Goal: Task Accomplishment & Management: Manage account settings

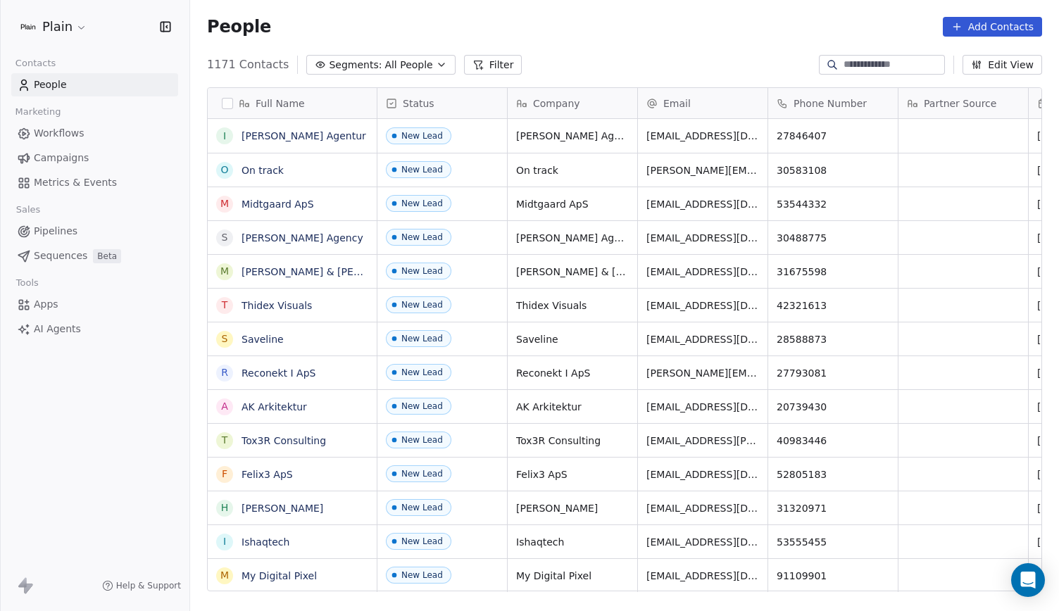
scroll to position [527, 857]
drag, startPoint x: 92, startPoint y: 218, endPoint x: 97, endPoint y: 229, distance: 11.7
click at [97, 229] on div "Sales Pipelines Sequences Beta" at bounding box center [94, 234] width 167 height 68
click at [97, 229] on link "Pipelines" at bounding box center [94, 231] width 167 height 23
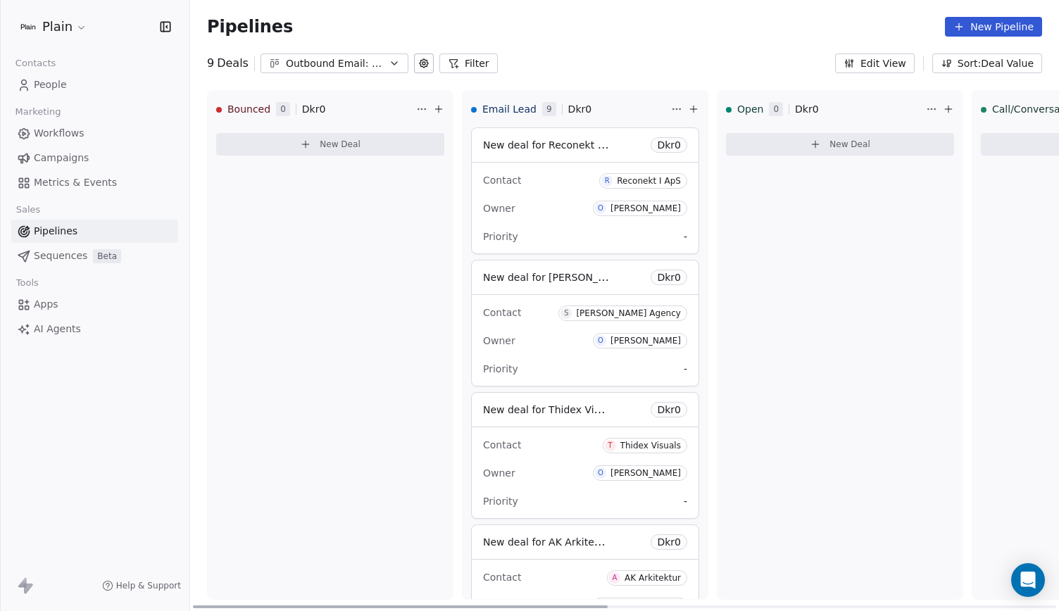
click at [565, 194] on div "Contact R Reconekt I ApS Owner O Oliver Marloth Priority -" at bounding box center [585, 208] width 227 height 91
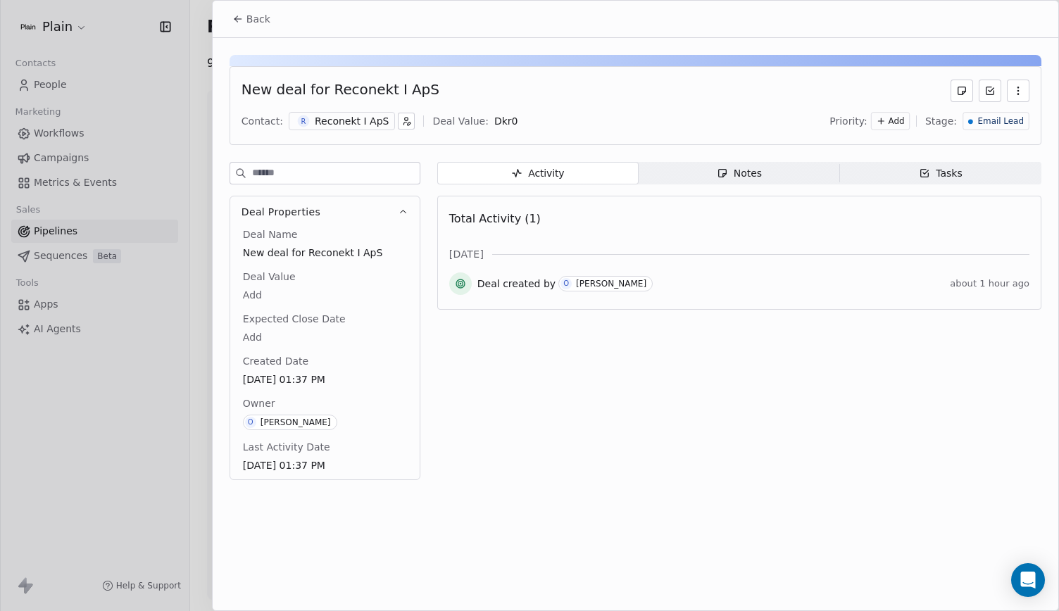
click at [350, 122] on div "Reconekt I ApS" at bounding box center [352, 121] width 74 height 14
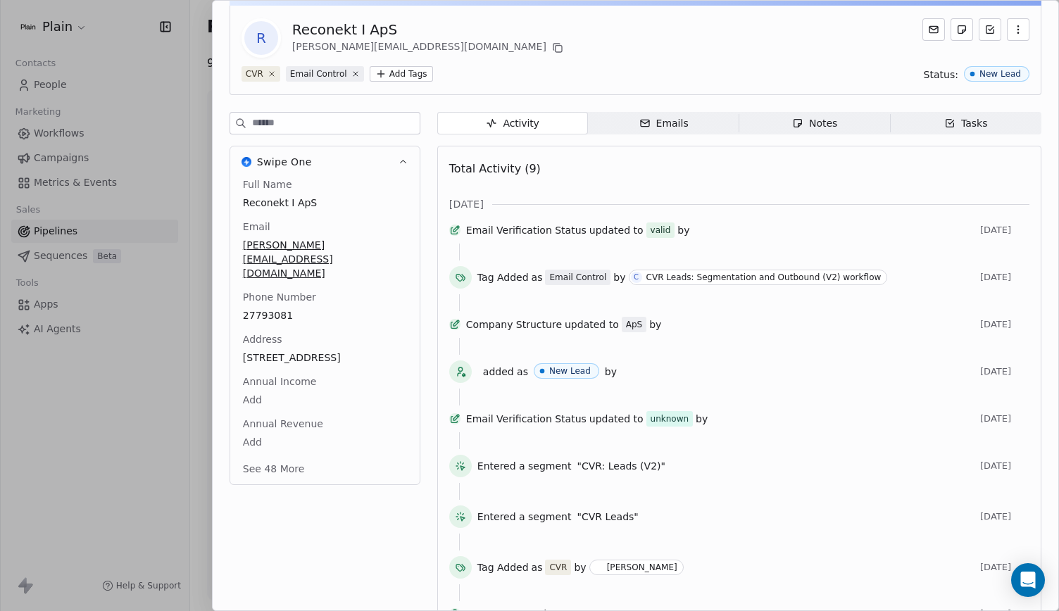
scroll to position [61, 0]
click at [414, 470] on div "Swipe One Full Name Reconekt I ApS Email kristine@reconekt.dk Phone Number 2779…" at bounding box center [324, 302] width 191 height 382
click at [291, 458] on button "See 48 More" at bounding box center [273, 467] width 79 height 25
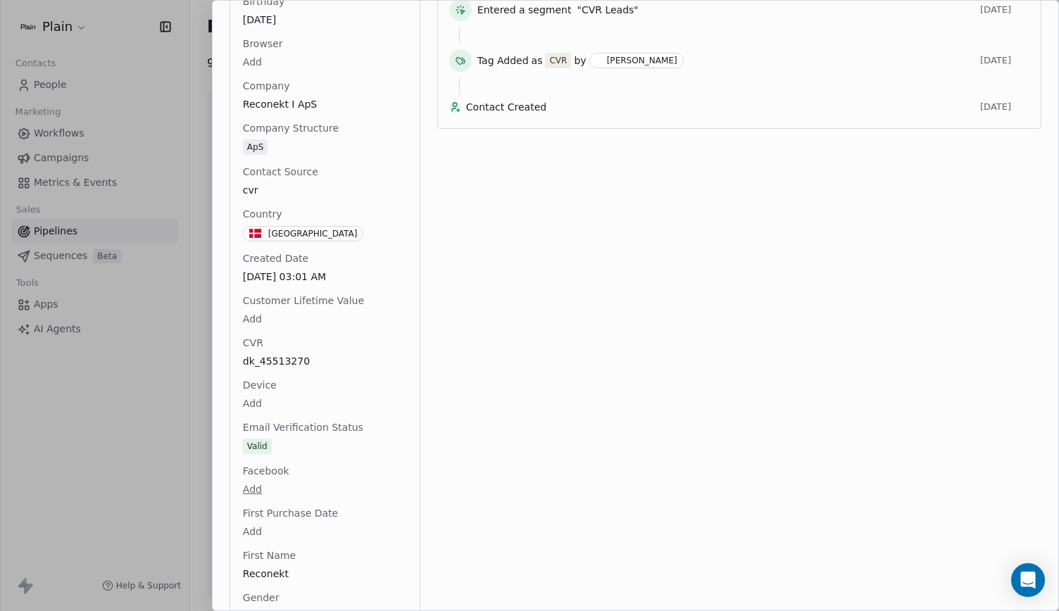
scroll to position [0, 0]
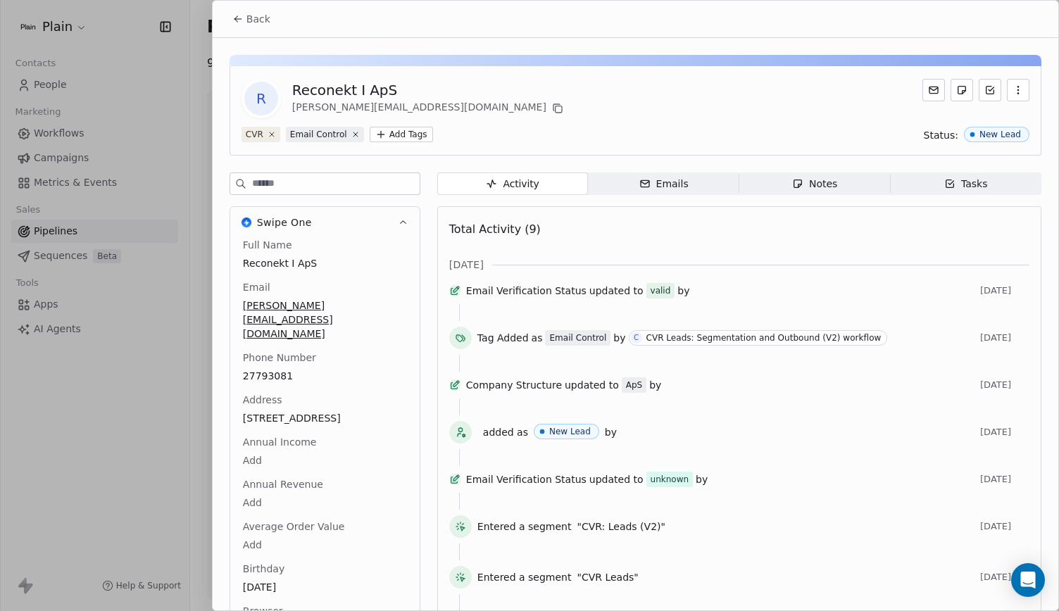
click at [668, 182] on div "Emails" at bounding box center [663, 184] width 49 height 15
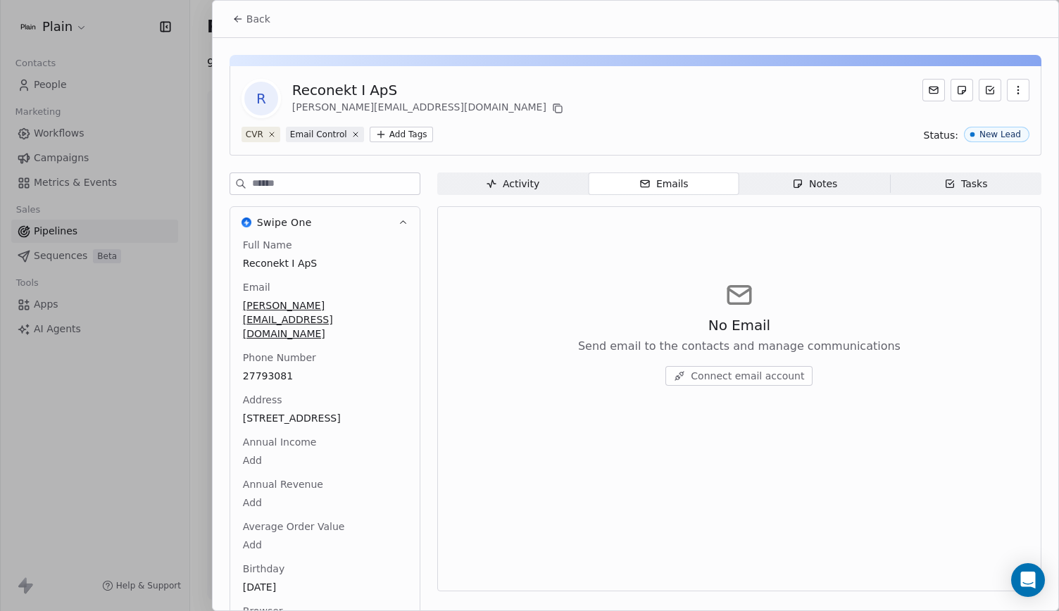
click at [731, 381] on span "Connect email account" at bounding box center [747, 376] width 113 height 14
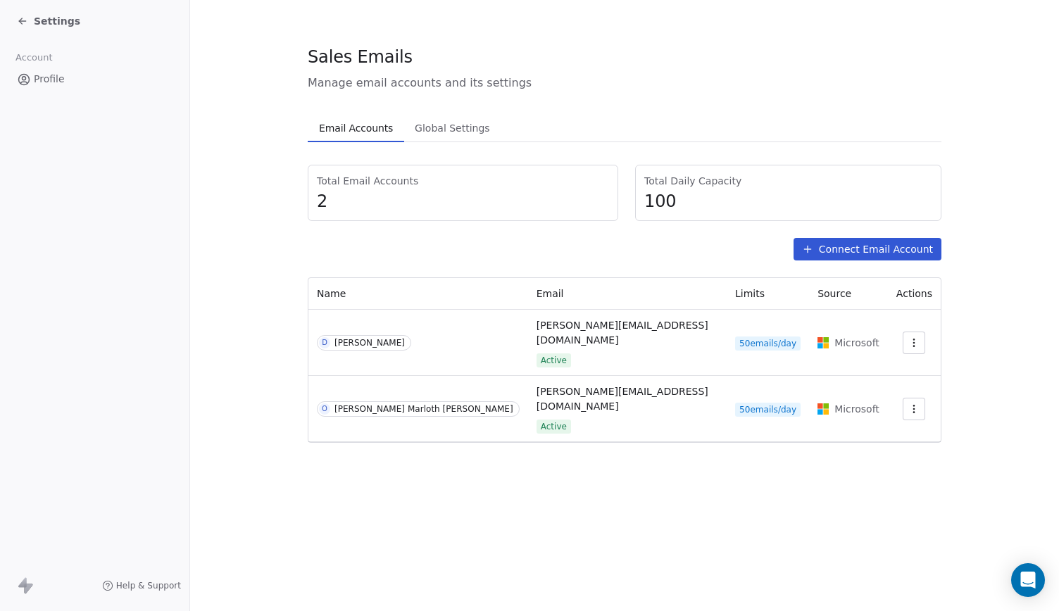
click at [914, 334] on button "button" at bounding box center [913, 343] width 23 height 23
click at [798, 314] on html "Settings Account Profile Help & Support Sales Emails Manage email accounts and …" at bounding box center [529, 305] width 1059 height 611
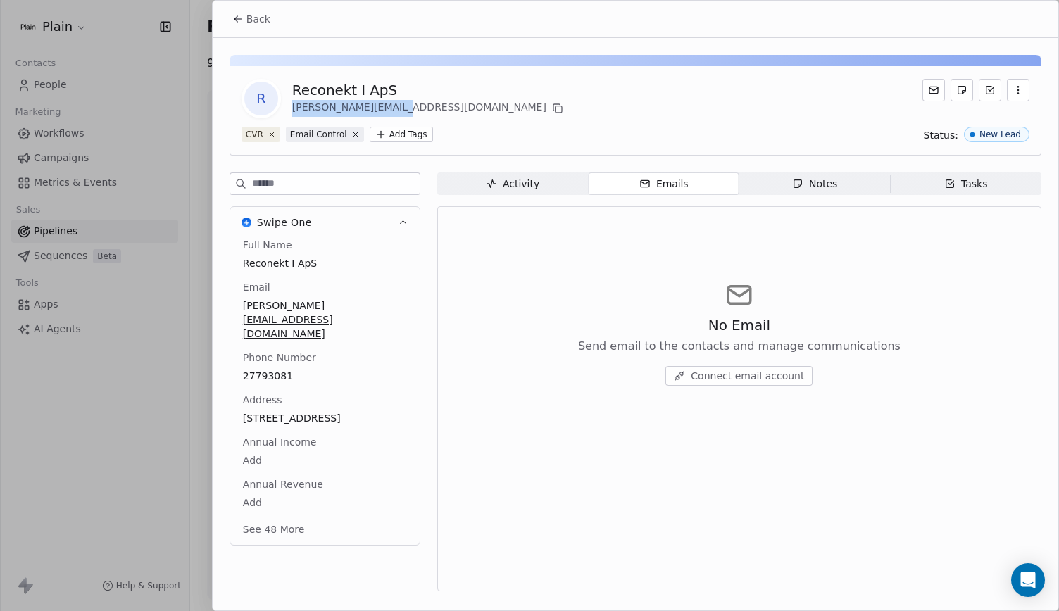
drag, startPoint x: 384, startPoint y: 108, endPoint x: 288, endPoint y: 111, distance: 95.8
click at [288, 111] on div "R Reconekt I ApS kristine@reconekt.dk" at bounding box center [403, 98] width 325 height 39
copy div "[PERSON_NAME][EMAIL_ADDRESS][DOMAIN_NAME]"
click at [134, 127] on div at bounding box center [529, 305] width 1059 height 611
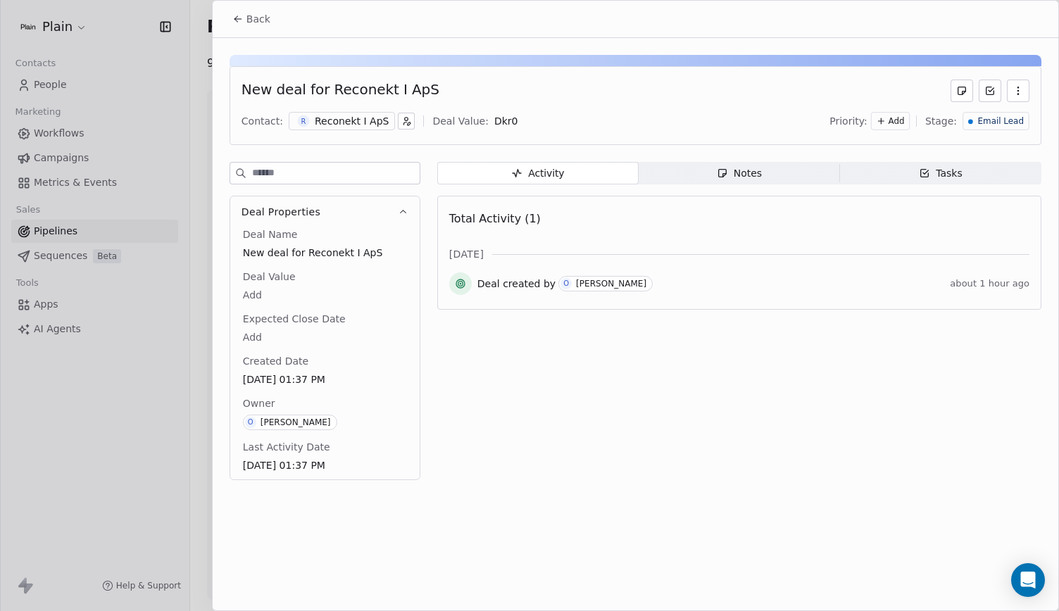
click at [227, 18] on button "Back" at bounding box center [251, 18] width 55 height 25
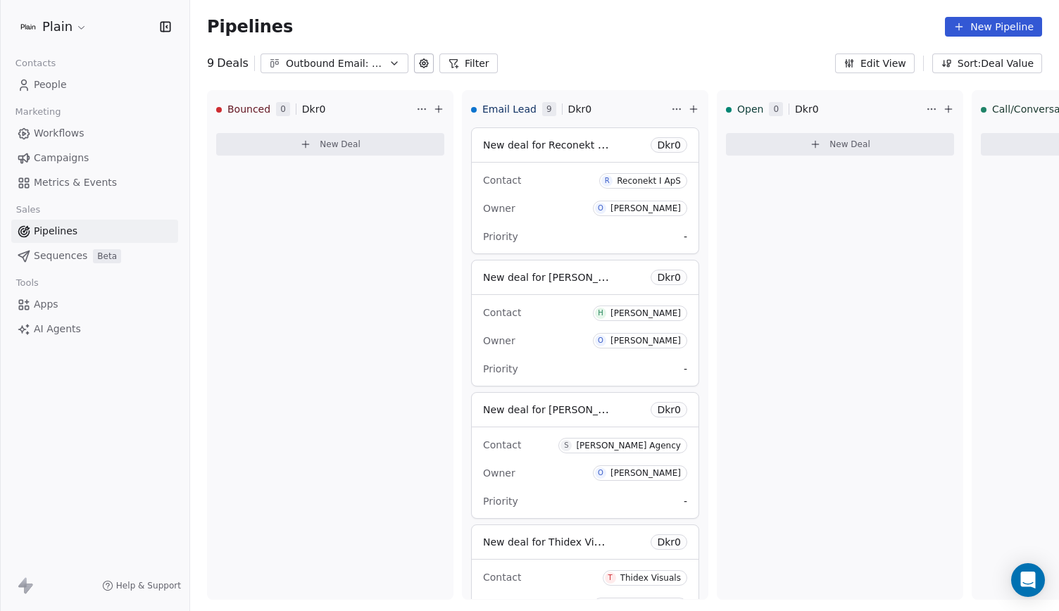
click at [90, 134] on link "Workflows" at bounding box center [94, 133] width 167 height 23
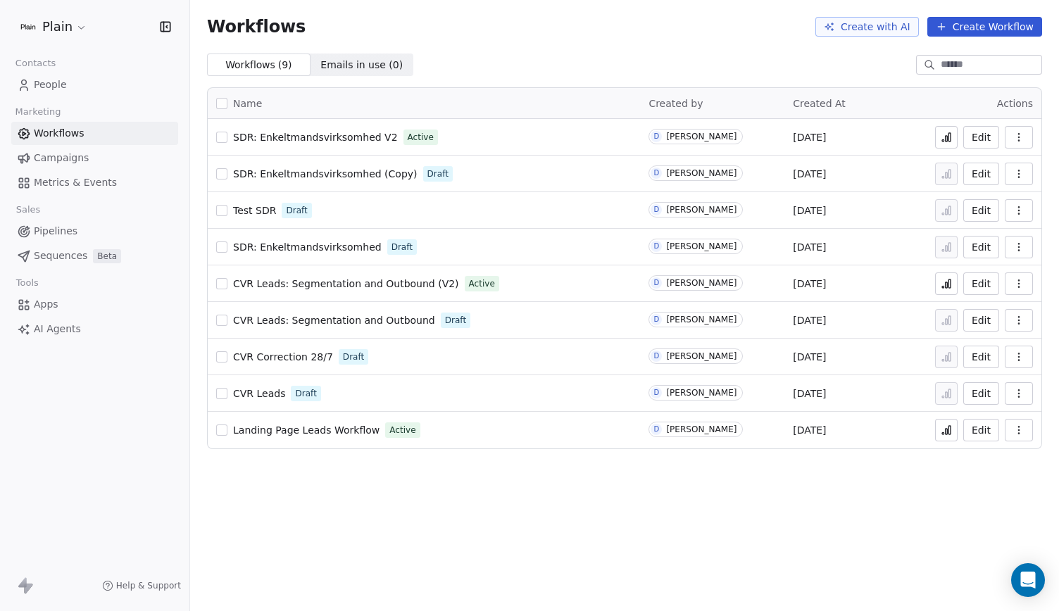
click at [330, 133] on span "SDR: Enkeltmandsvirksomhed V2" at bounding box center [315, 137] width 165 height 11
click at [328, 133] on span "SDR: Enkeltmandsvirksomhed V2" at bounding box center [315, 137] width 165 height 11
click at [56, 82] on span "People" at bounding box center [50, 84] width 33 height 15
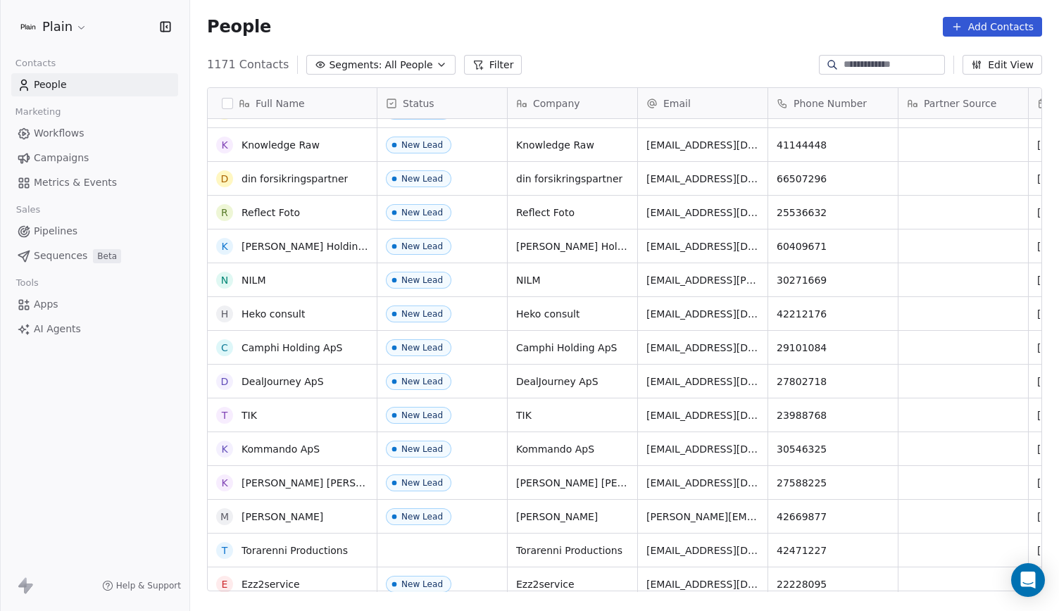
scroll to position [285, 0]
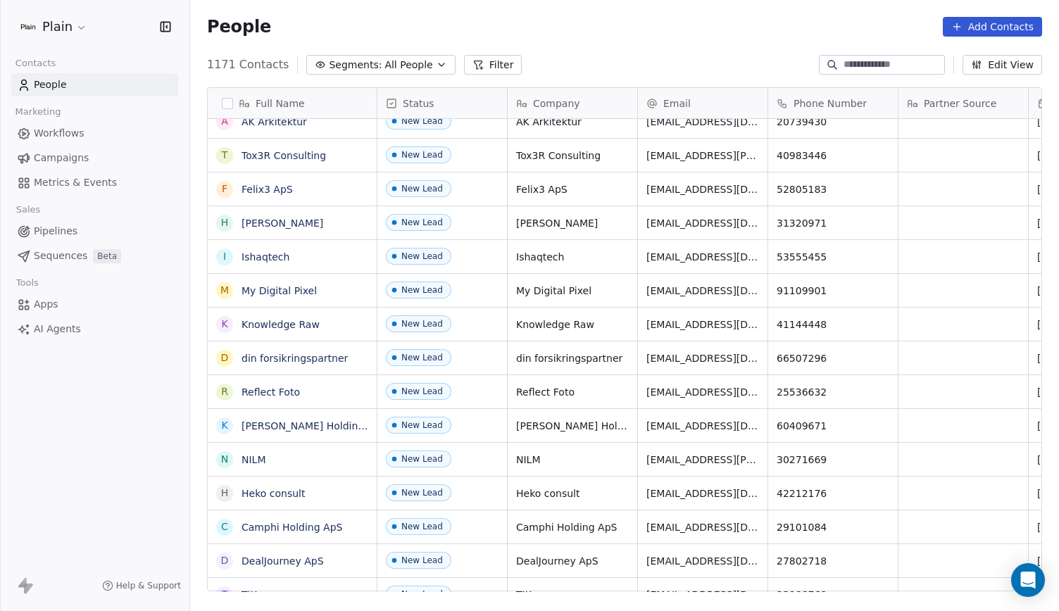
click at [66, 231] on span "Pipelines" at bounding box center [56, 231] width 44 height 15
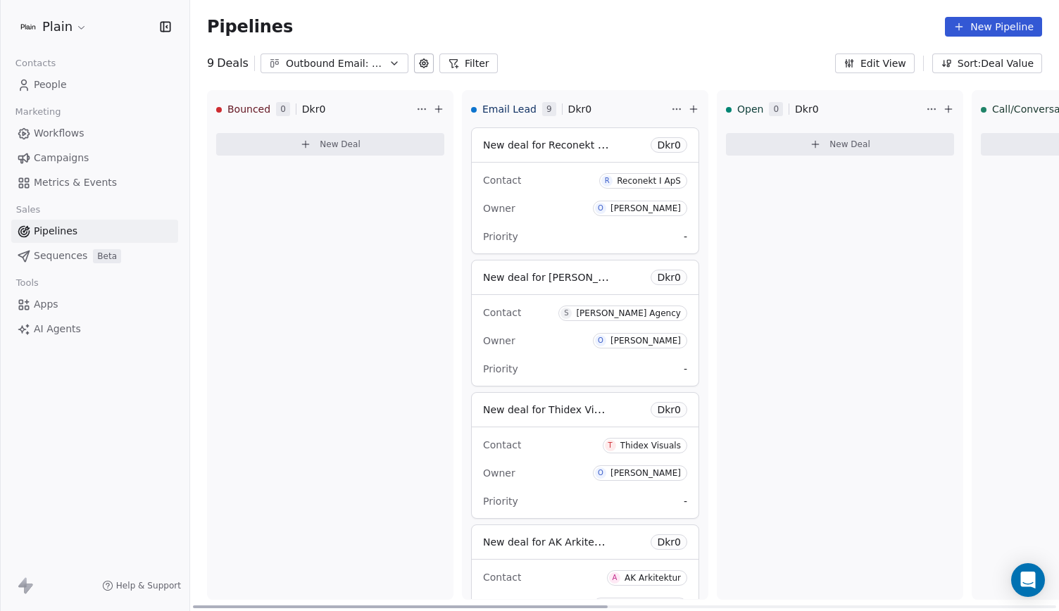
click at [566, 218] on div "Owner [PERSON_NAME]" at bounding box center [585, 208] width 204 height 23
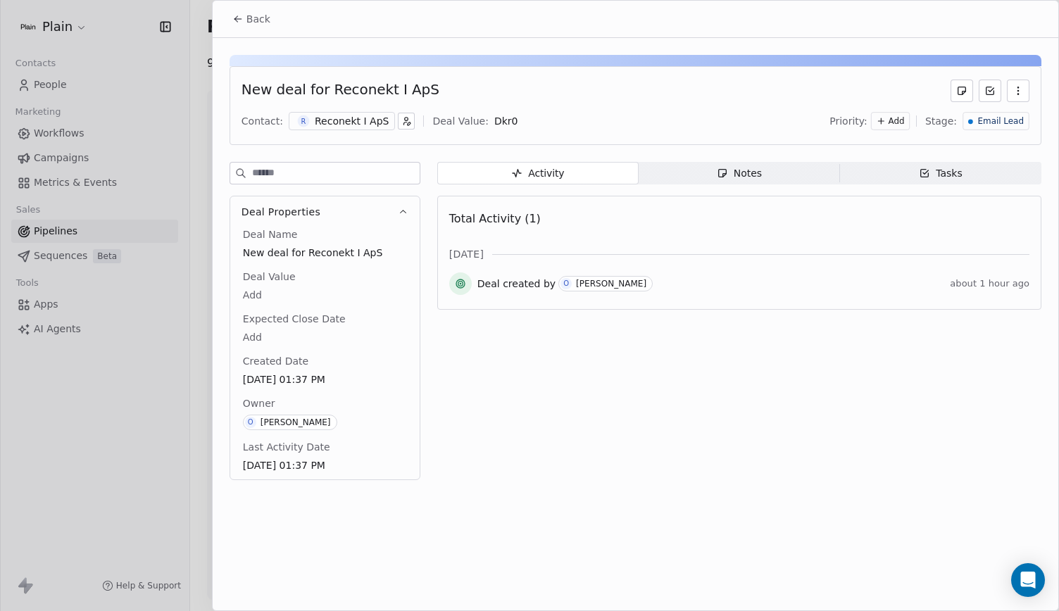
click at [342, 116] on div "Reconekt I ApS" at bounding box center [352, 121] width 74 height 14
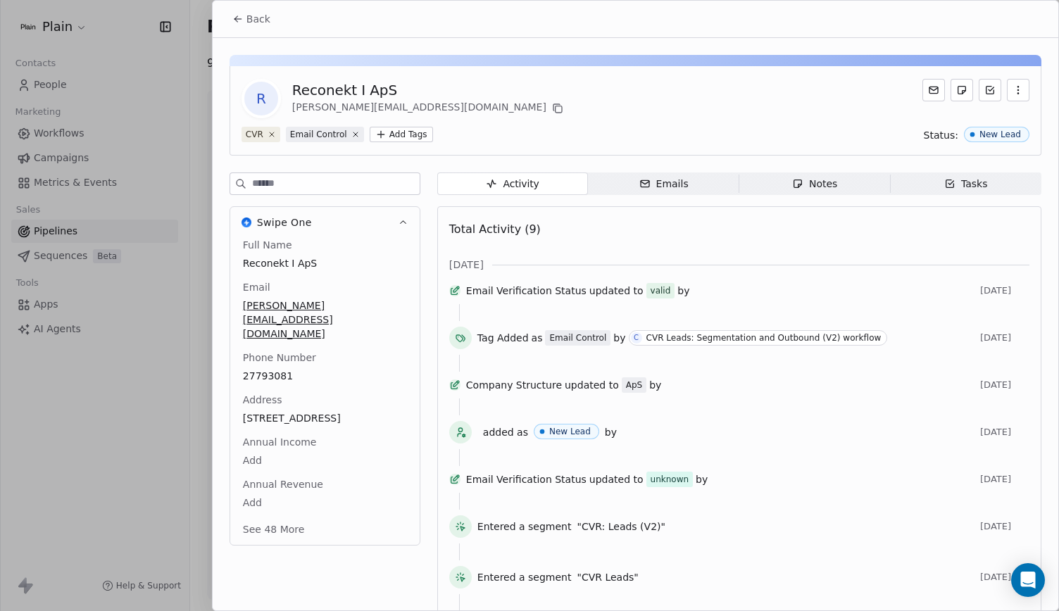
click at [245, 14] on button "Back" at bounding box center [251, 18] width 55 height 25
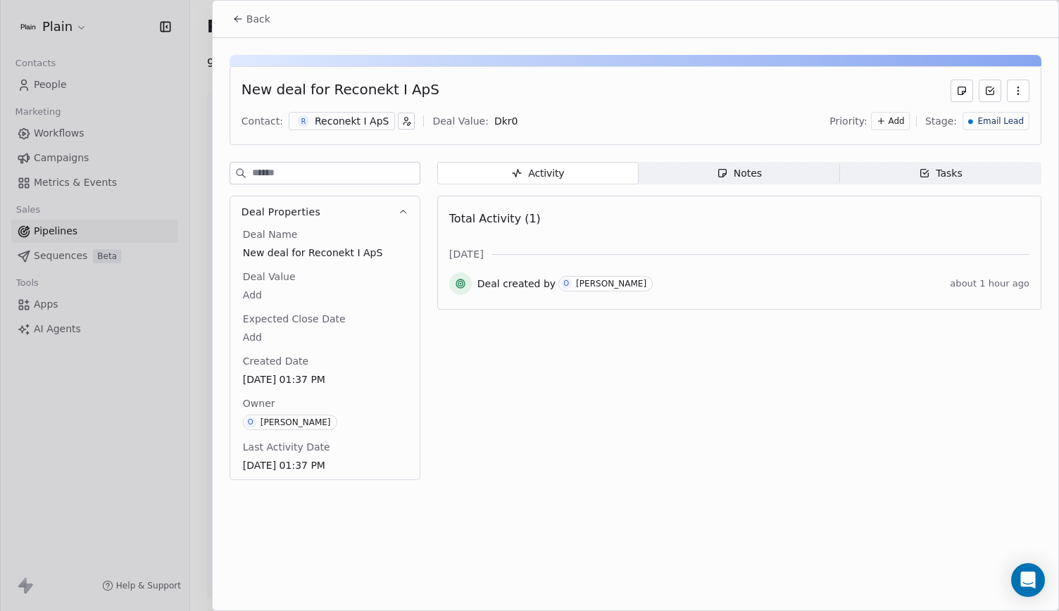
click at [904, 120] on span "Add" at bounding box center [896, 121] width 16 height 12
click at [903, 154] on div "High" at bounding box center [878, 149] width 56 height 14
click at [271, 8] on button "Back" at bounding box center [251, 18] width 55 height 25
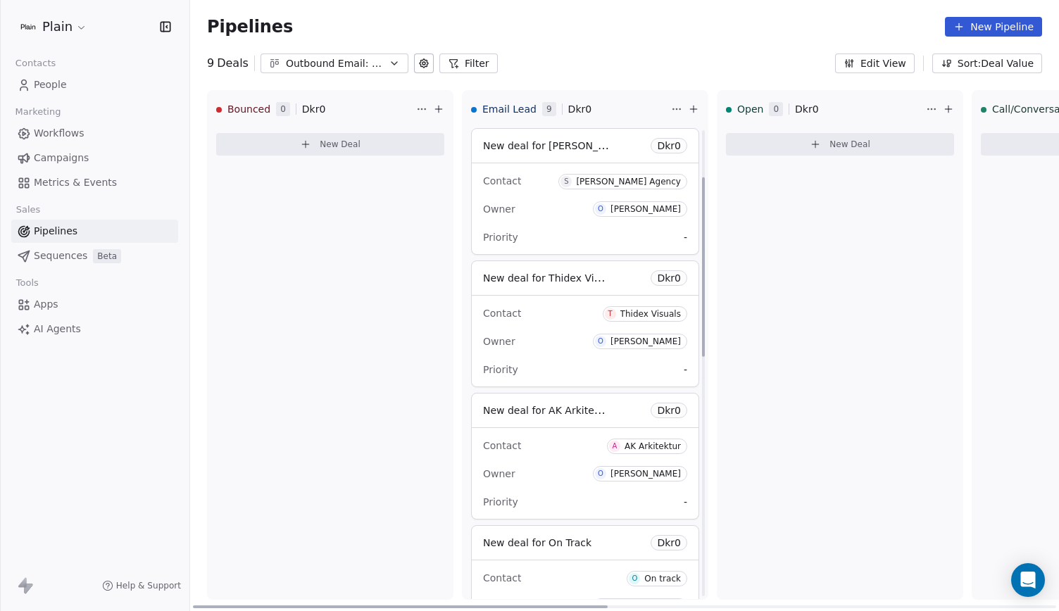
scroll to position [123, 0]
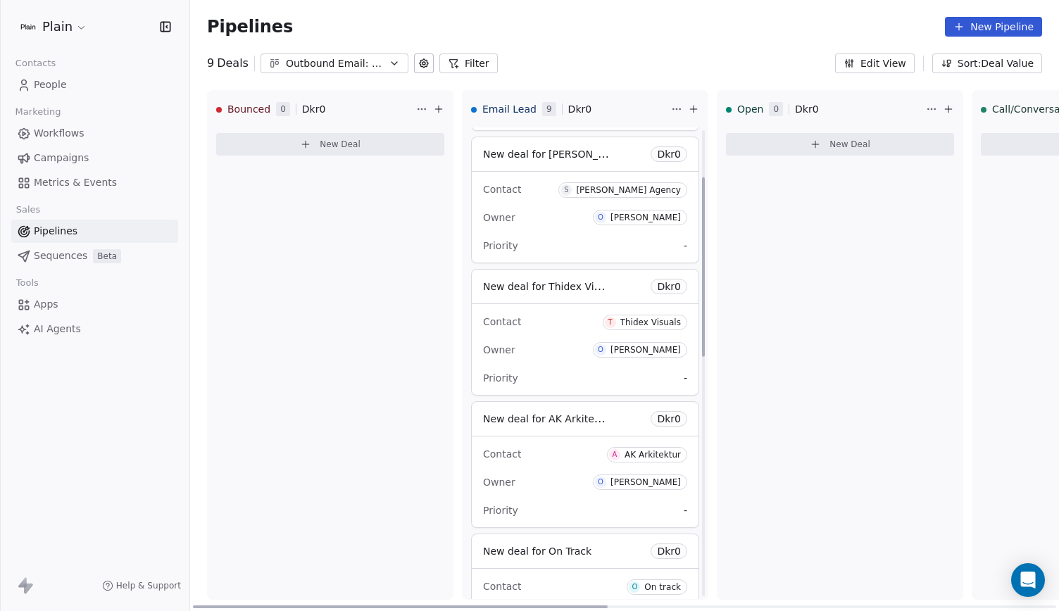
click at [603, 266] on div "New deal for Reconekt I ApS Dkr 0 Contact R Reconekt I ApS Owner O Oliver Marlo…" at bounding box center [585, 613] width 228 height 1219
click at [596, 246] on div "Priority -" at bounding box center [585, 245] width 204 height 23
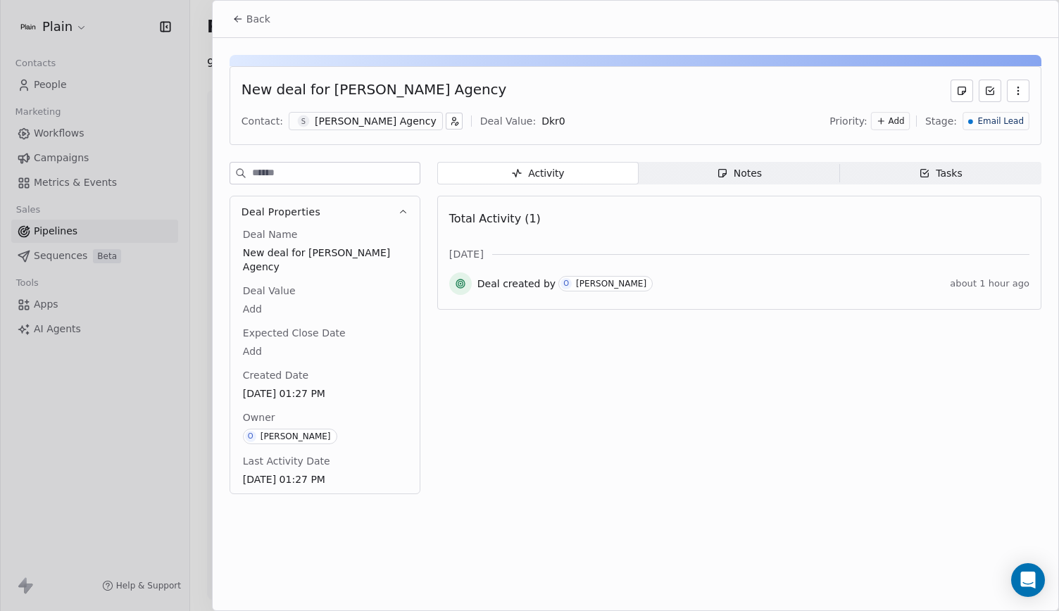
click at [245, 23] on button "Back" at bounding box center [251, 18] width 55 height 25
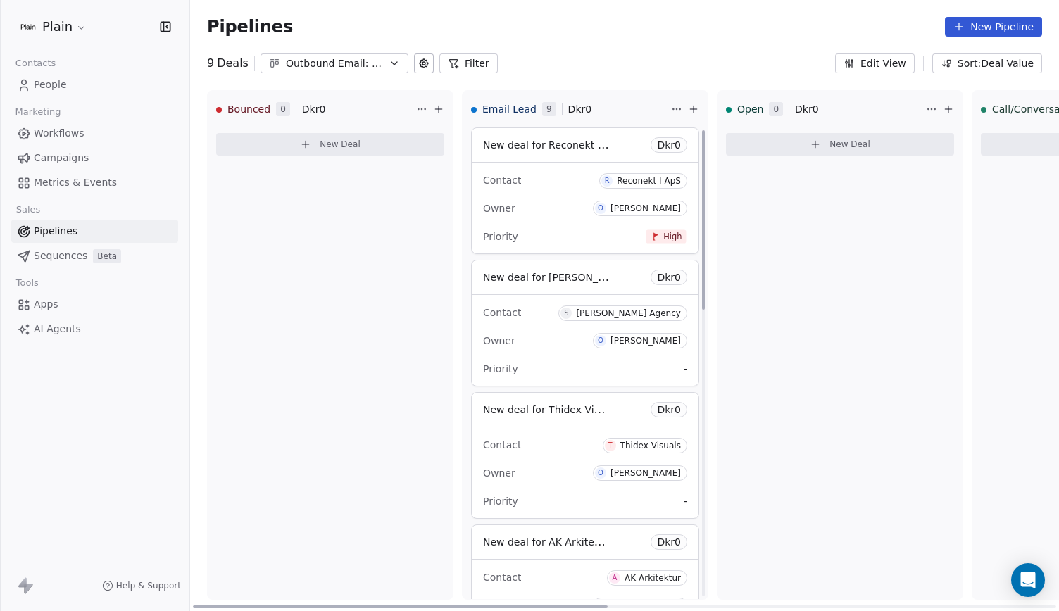
click at [601, 212] on div "Owner [PERSON_NAME]" at bounding box center [585, 208] width 204 height 23
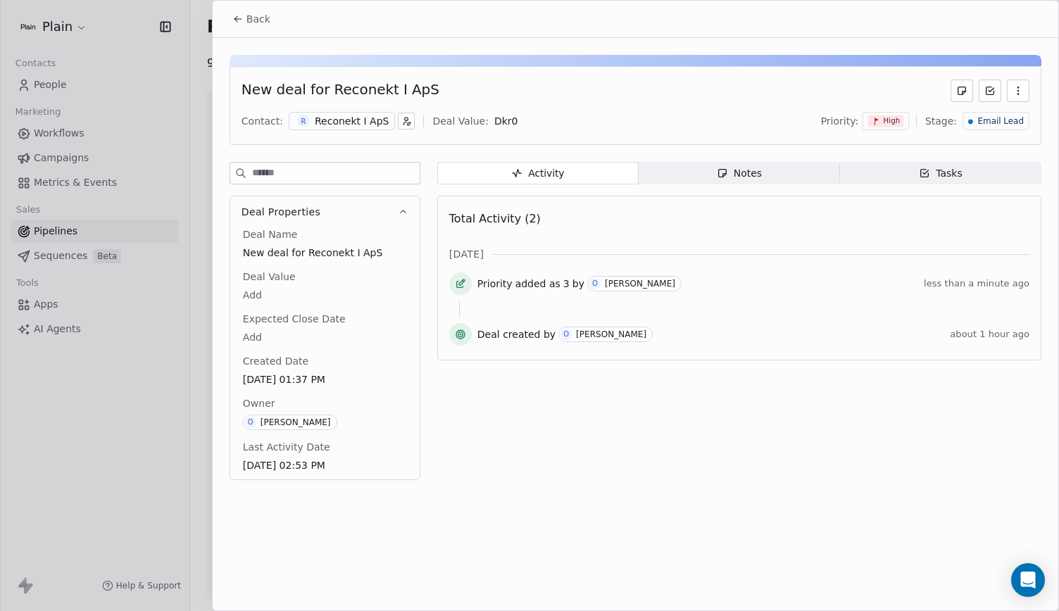
click at [909, 120] on div "High" at bounding box center [885, 121] width 46 height 18
click at [885, 172] on span "Medium" at bounding box center [881, 171] width 34 height 11
click at [262, 20] on span "Back" at bounding box center [258, 19] width 24 height 14
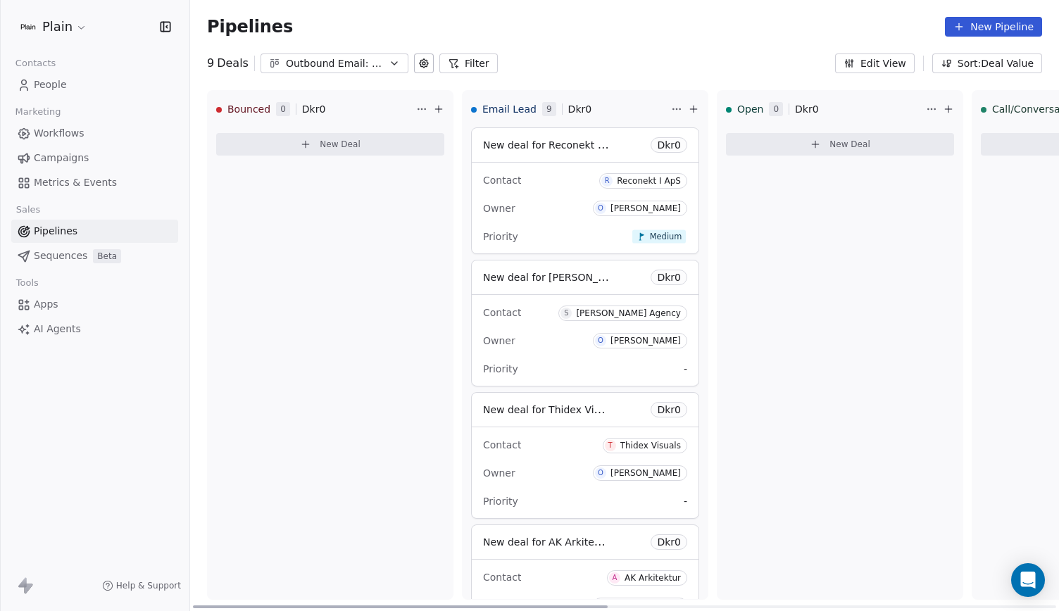
click at [556, 308] on div "Contact S Sartor Agency" at bounding box center [585, 312] width 204 height 23
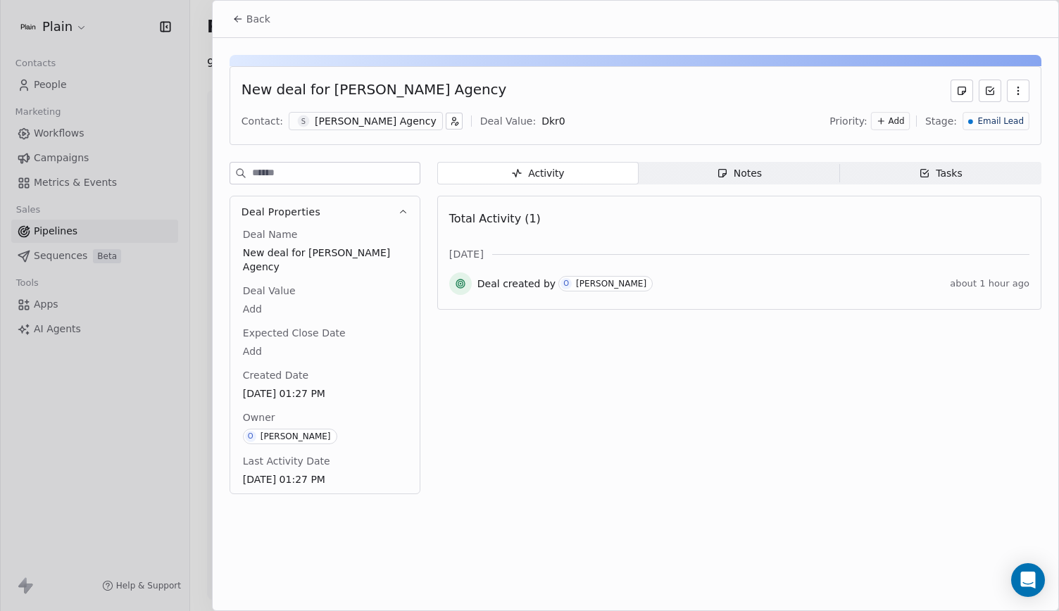
click at [336, 117] on div "[PERSON_NAME] Agency" at bounding box center [376, 121] width 122 height 14
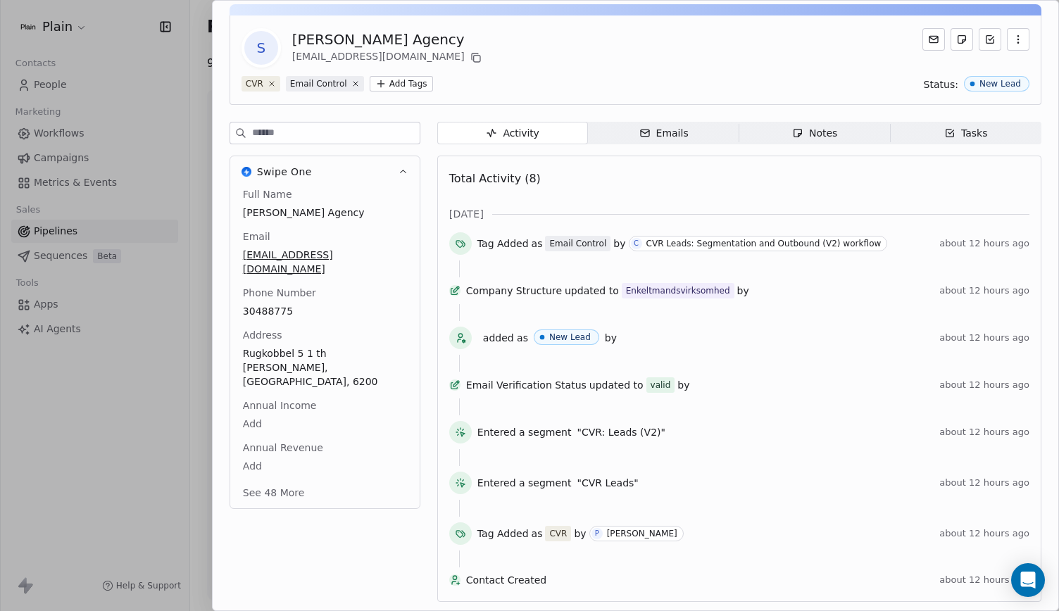
scroll to position [72, 0]
click at [270, 480] on button "See 48 More" at bounding box center [273, 492] width 79 height 25
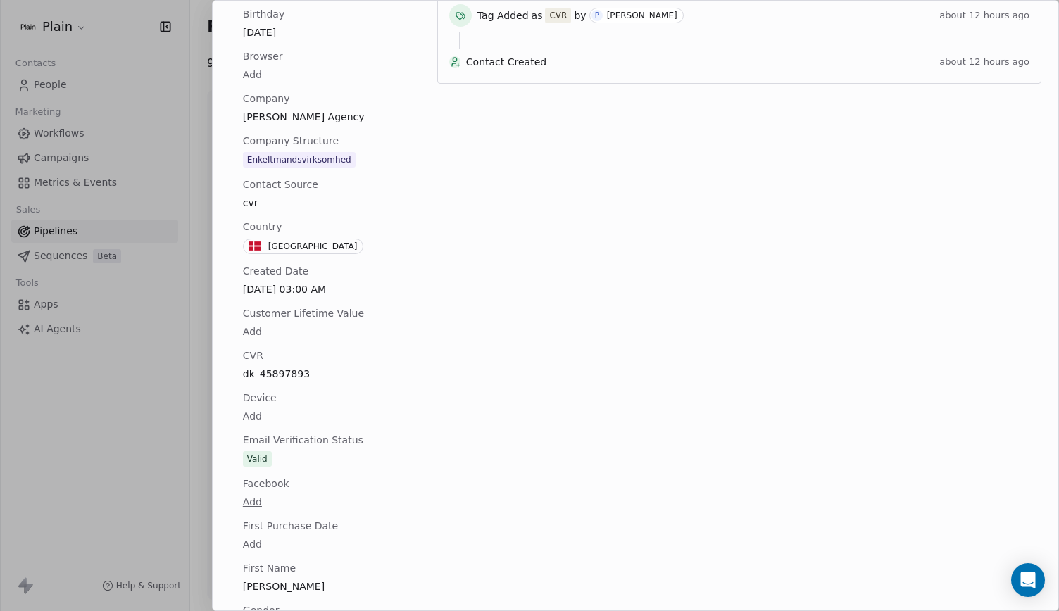
scroll to position [608, 0]
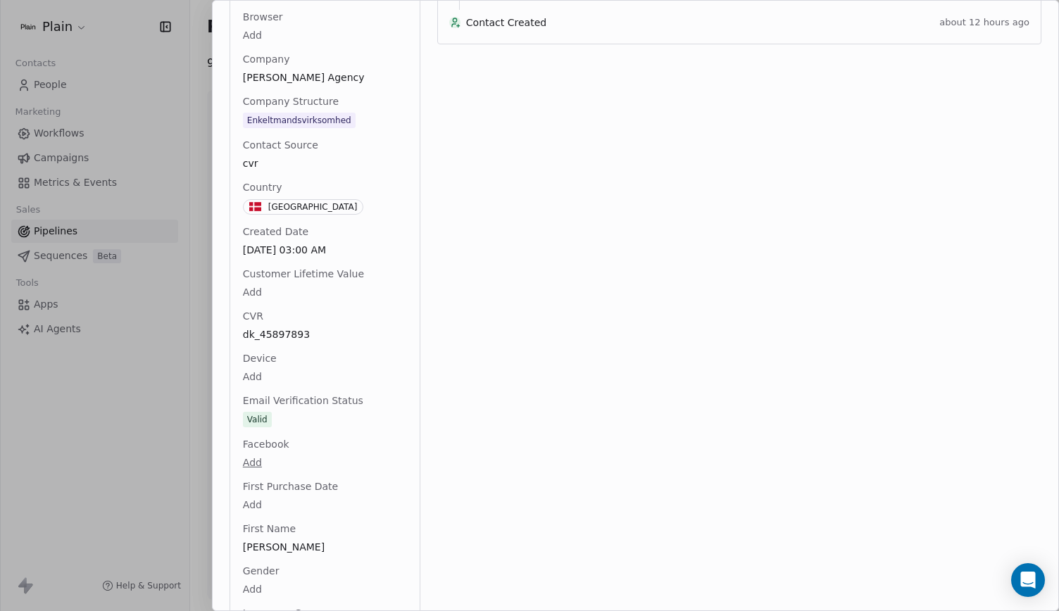
click at [294, 328] on span "dk_45897893" at bounding box center [325, 335] width 163 height 14
drag, startPoint x: 294, startPoint y: 304, endPoint x: 567, endPoint y: 308, distance: 273.2
drag, startPoint x: 327, startPoint y: 305, endPoint x: 252, endPoint y: 306, distance: 75.3
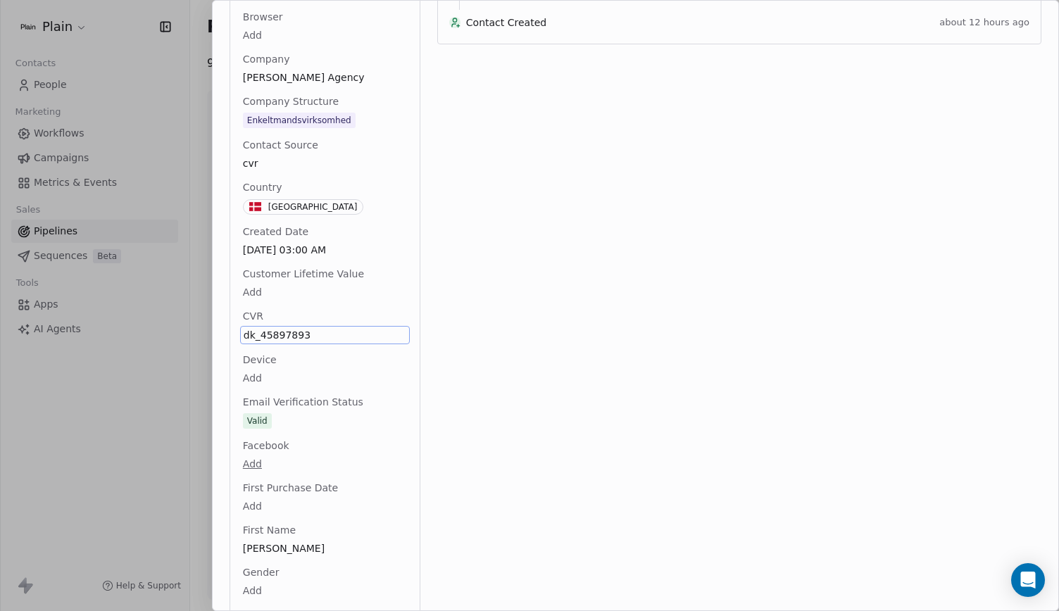
click at [252, 328] on span "dk_45897893" at bounding box center [325, 335] width 163 height 14
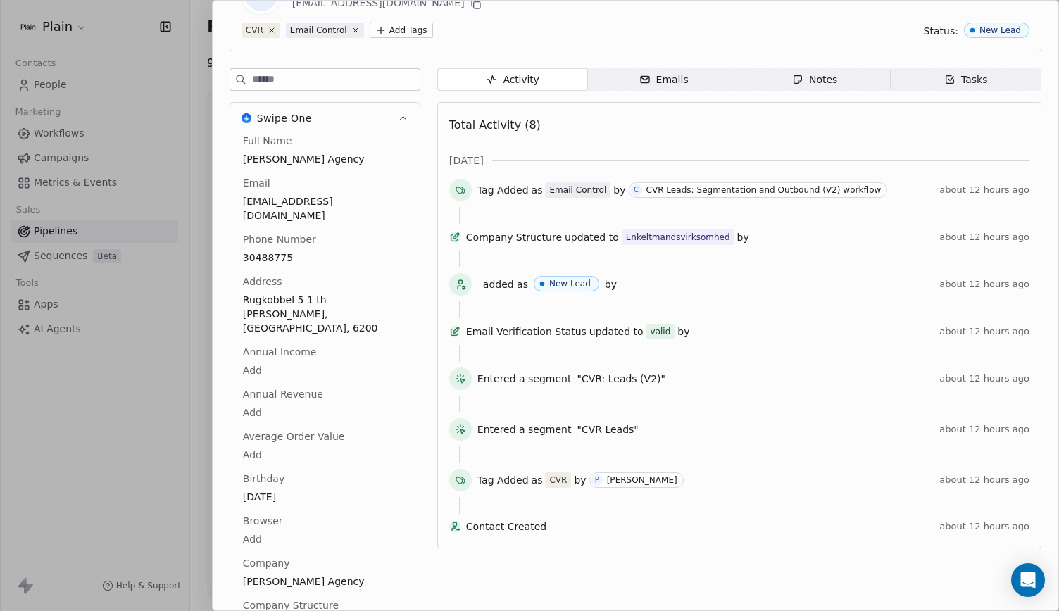
scroll to position [0, 0]
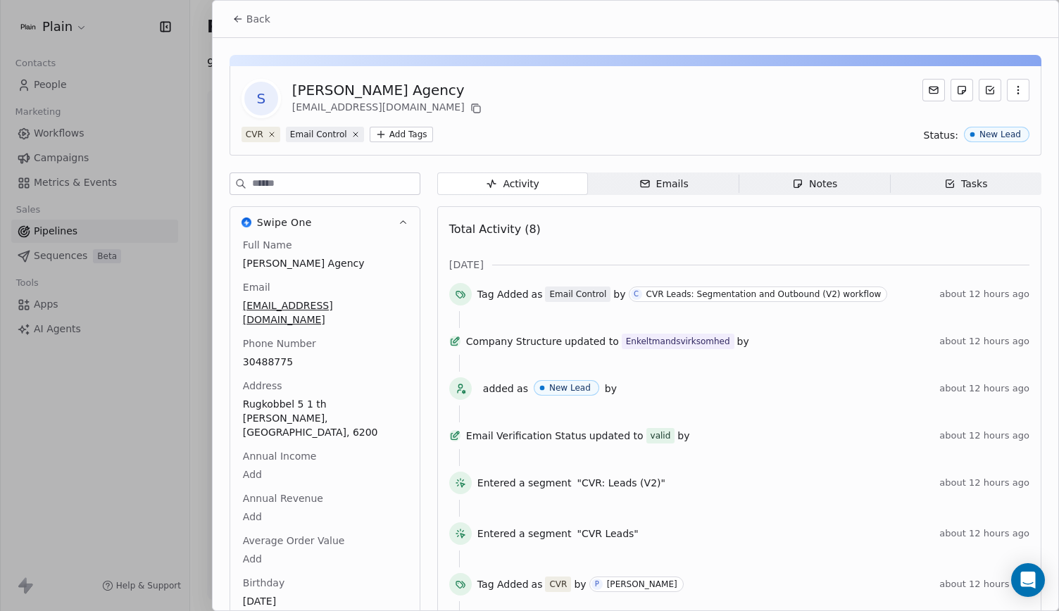
click at [806, 184] on div "Notes" at bounding box center [814, 184] width 45 height 15
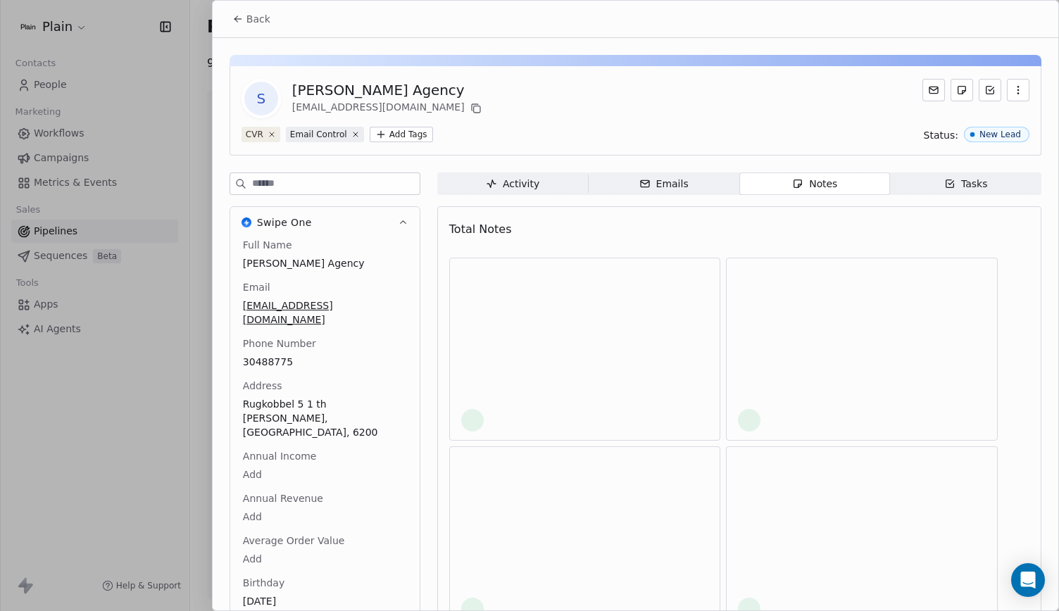
click at [804, 180] on div "Notes" at bounding box center [814, 184] width 45 height 15
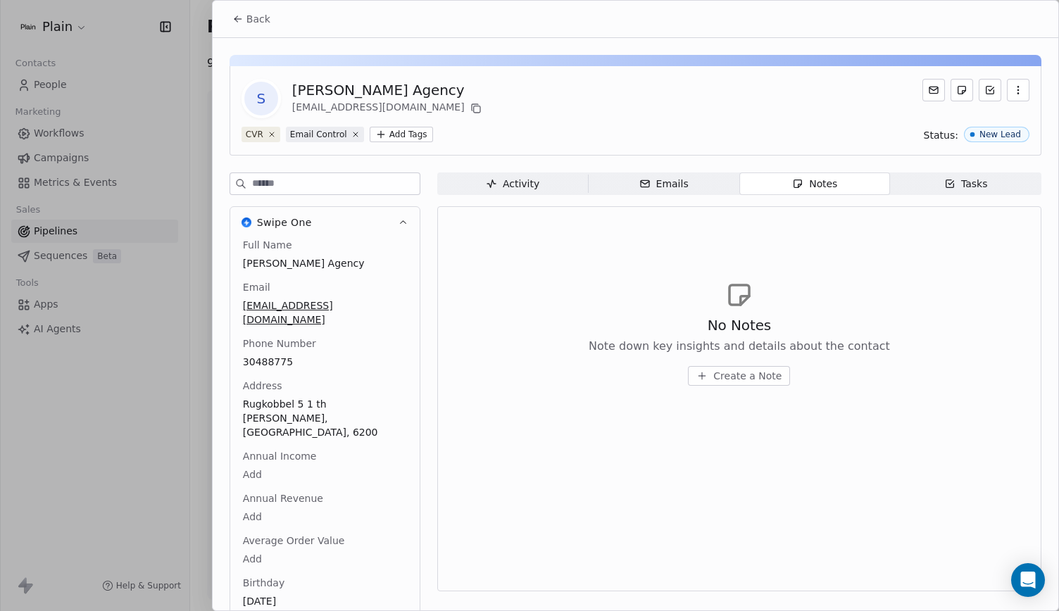
click at [762, 372] on span "Create a Note" at bounding box center [747, 376] width 68 height 14
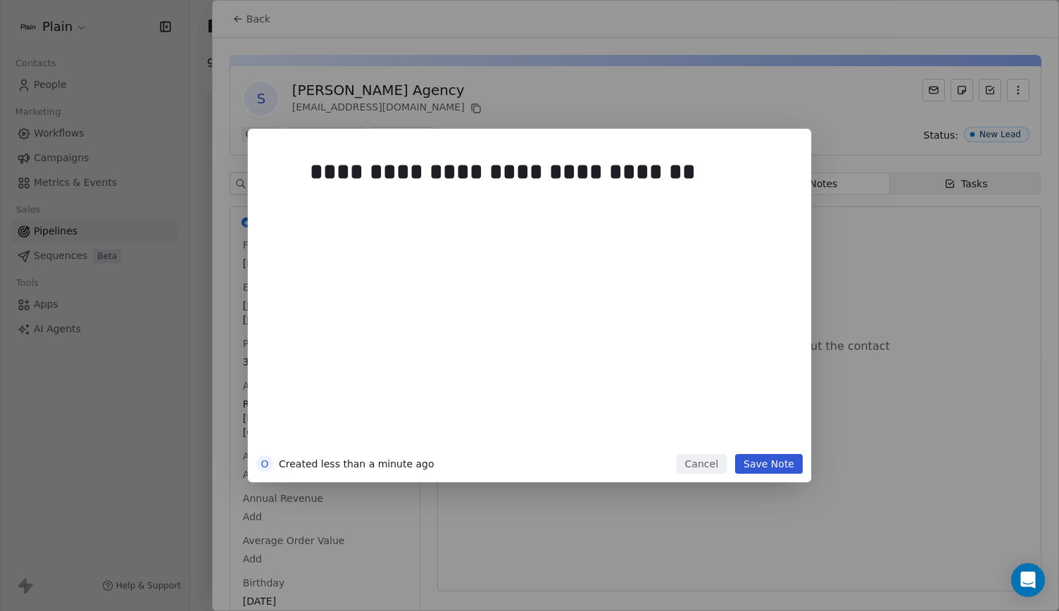
click at [782, 462] on button "Save Note" at bounding box center [769, 464] width 68 height 20
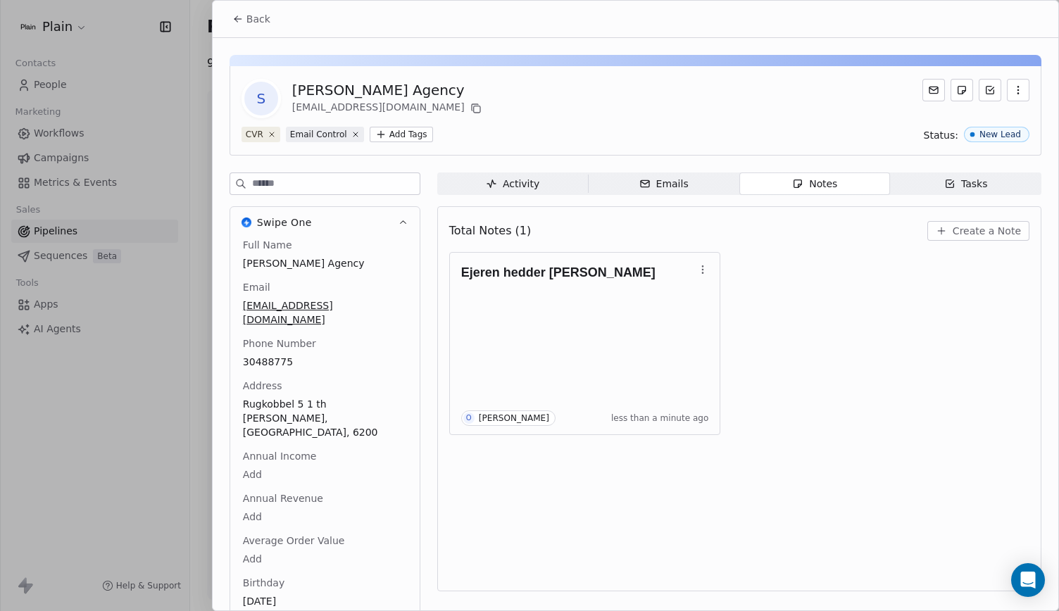
click at [962, 229] on span "Create a Note" at bounding box center [986, 231] width 68 height 14
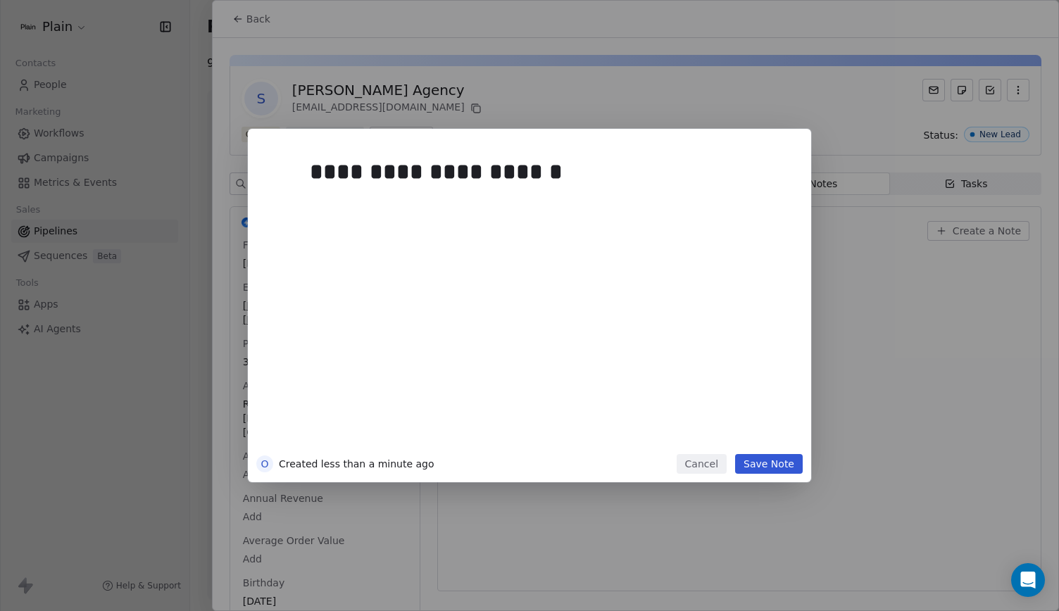
click at [772, 458] on button "Save Note" at bounding box center [769, 464] width 68 height 20
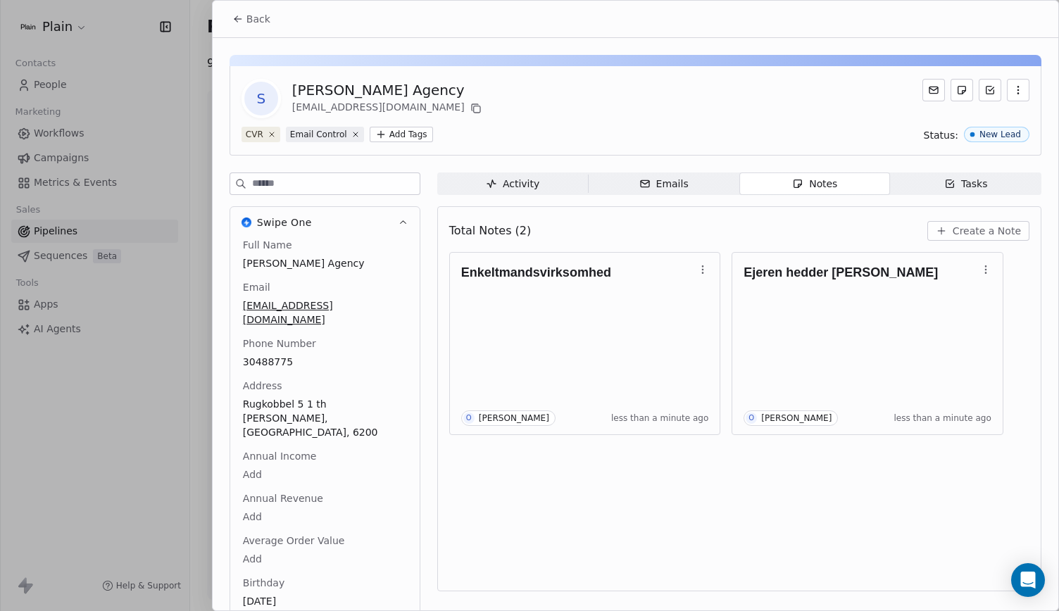
click at [241, 6] on button "Back" at bounding box center [251, 18] width 55 height 25
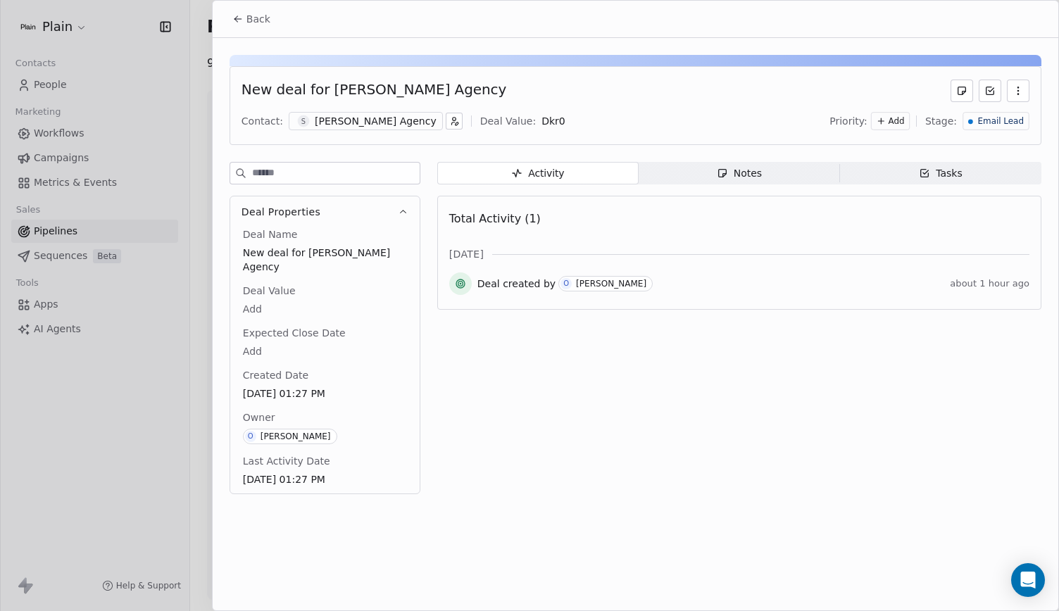
click at [265, 23] on span "Back" at bounding box center [258, 19] width 24 height 14
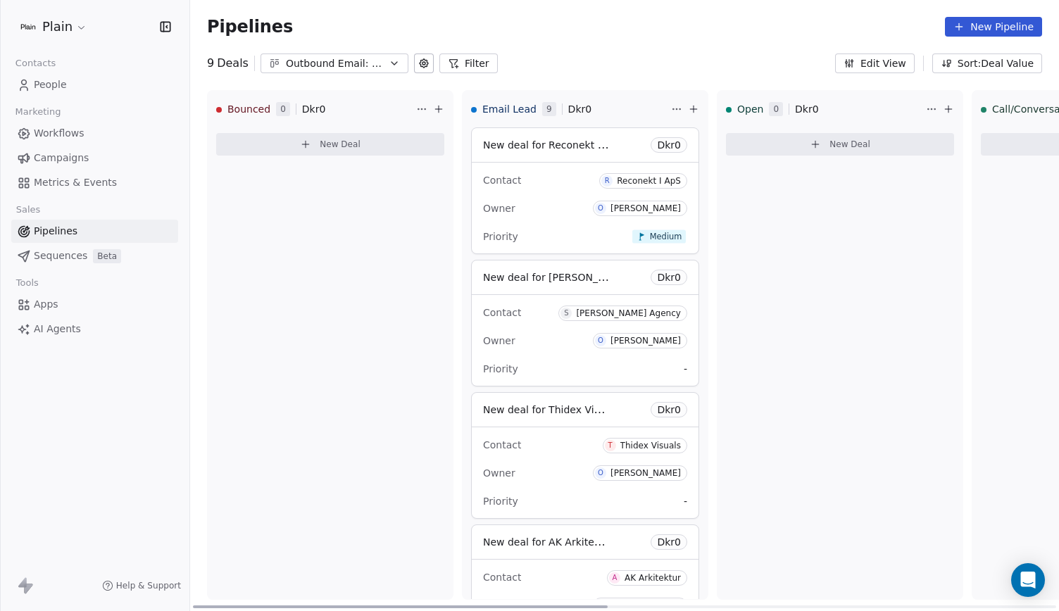
click at [559, 310] on div "Contact S Sartor Agency" at bounding box center [585, 312] width 204 height 23
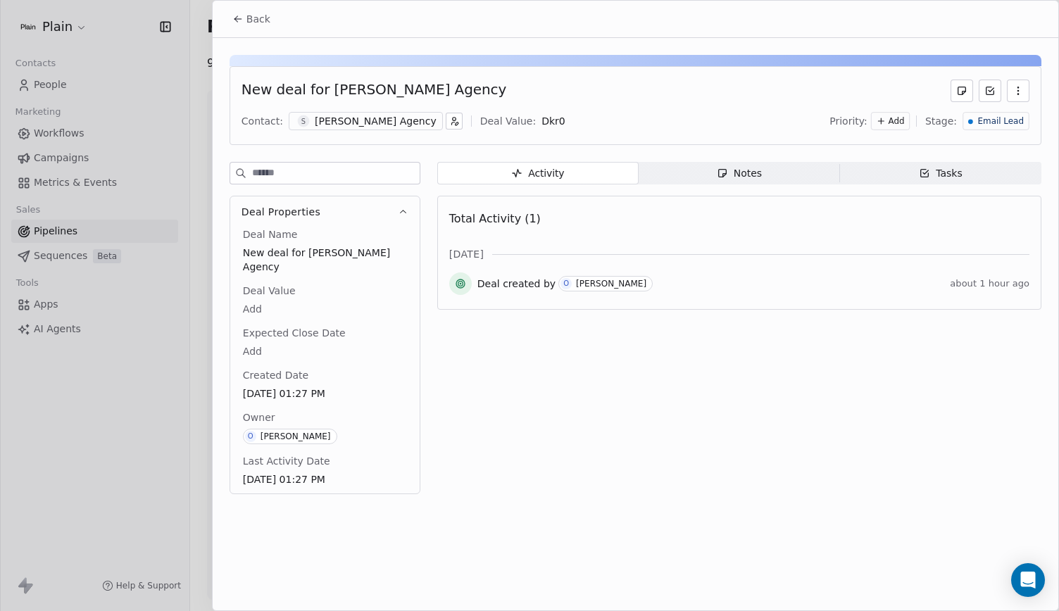
click at [346, 119] on div "[PERSON_NAME] Agency" at bounding box center [376, 121] width 122 height 14
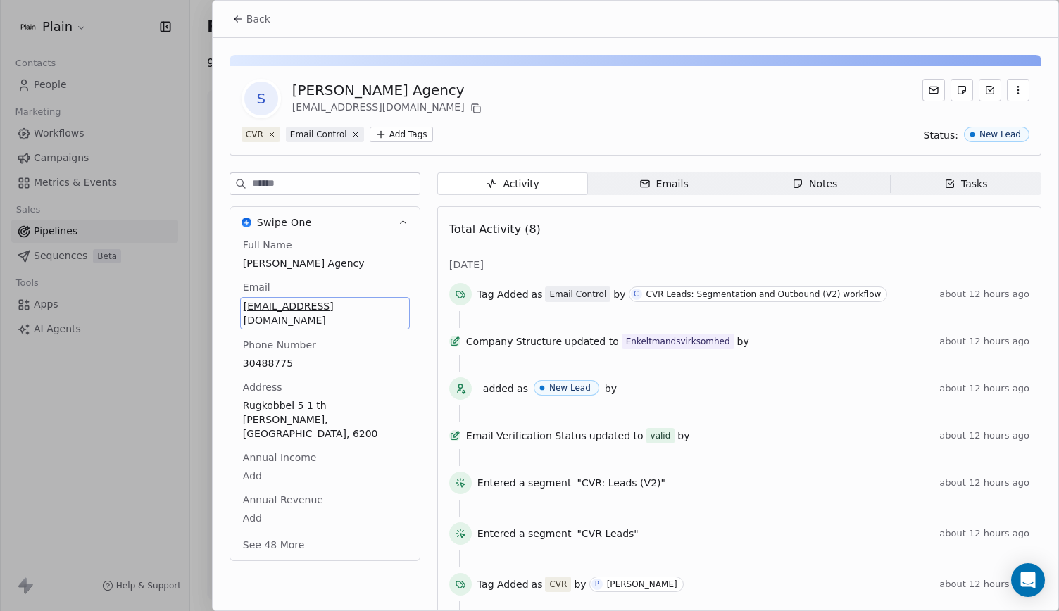
drag, startPoint x: 350, startPoint y: 308, endPoint x: 317, endPoint y: 277, distance: 45.3
click at [317, 277] on div "Full Name Sartor Agency Email contact@sartoragency.com Phone Number 30488775 Ad…" at bounding box center [325, 396] width 170 height 317
click at [378, 306] on span "[EMAIL_ADDRESS][DOMAIN_NAME]" at bounding box center [325, 313] width 163 height 28
drag, startPoint x: 370, startPoint y: 303, endPoint x: 248, endPoint y: 308, distance: 121.9
click at [248, 308] on span "[EMAIL_ADDRESS][DOMAIN_NAME]" at bounding box center [325, 313] width 163 height 28
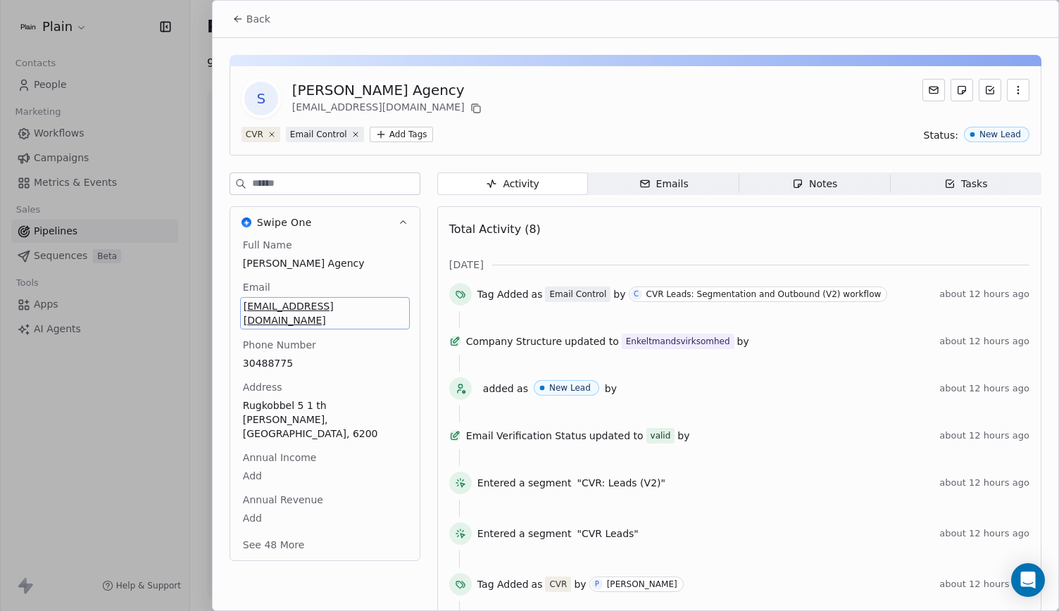
drag, startPoint x: 283, startPoint y: 306, endPoint x: 383, endPoint y: 340, distance: 105.5
click at [383, 340] on div "Full Name Sartor Agency Email contact@sartoragency.com Phone Number 30488775 Ad…" at bounding box center [325, 396] width 170 height 317
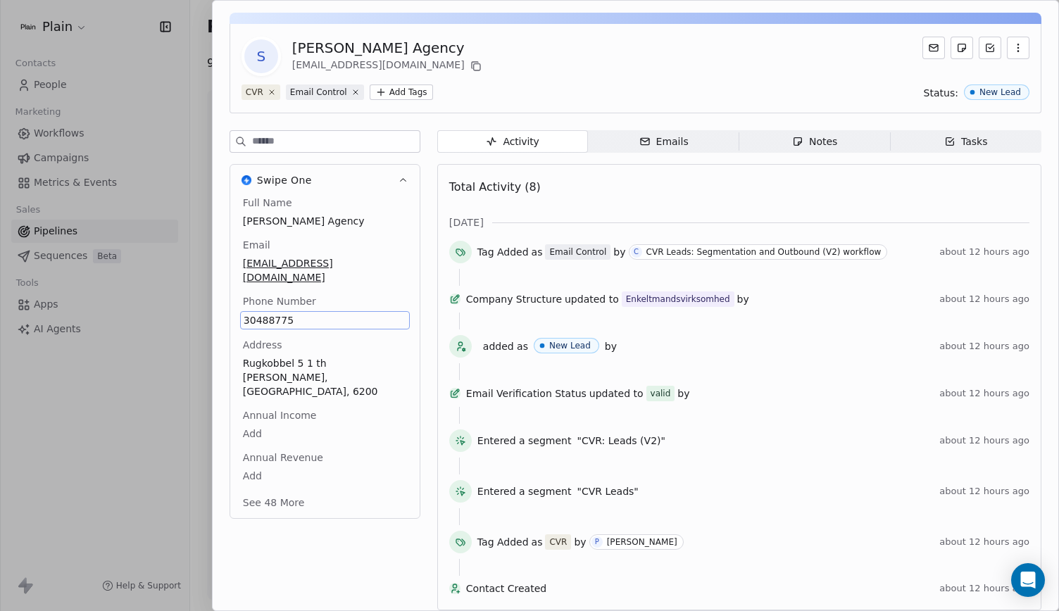
click at [347, 260] on div "Full Name Sartor Agency Email contact@sartoragency.com Phone Number 30488775 Ad…" at bounding box center [325, 354] width 170 height 317
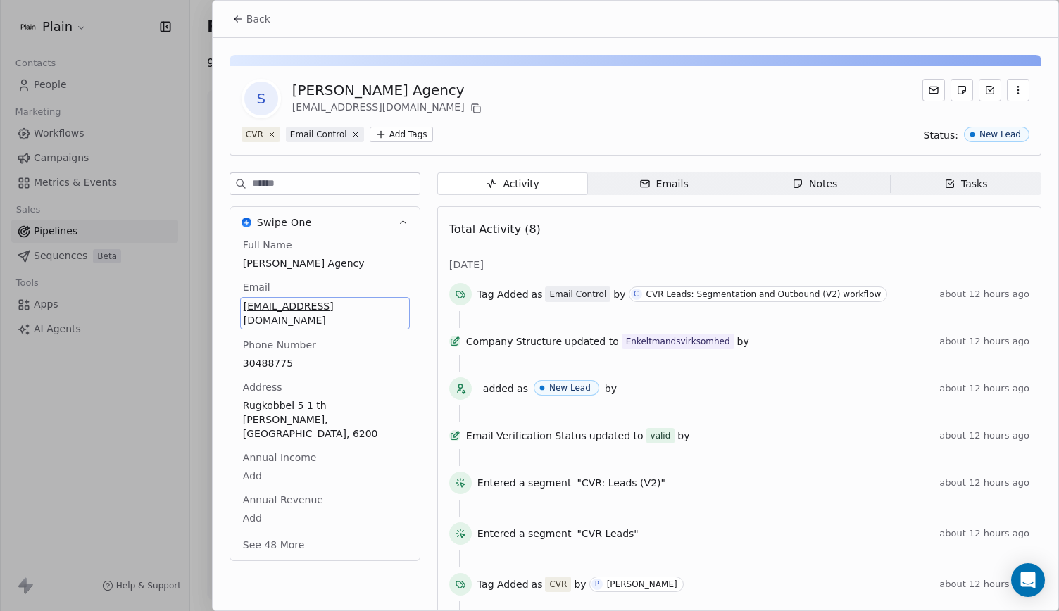
click at [347, 260] on span "[PERSON_NAME] Agency" at bounding box center [325, 263] width 164 height 14
click at [349, 306] on html "Plain Contacts People Marketing Workflows Campaigns Metrics & Events Sales Pipe…" at bounding box center [529, 305] width 1059 height 611
click at [349, 306] on span "[EMAIL_ADDRESS][DOMAIN_NAME]" at bounding box center [325, 312] width 164 height 28
click at [349, 306] on span "[EMAIL_ADDRESS][DOMAIN_NAME]" at bounding box center [325, 313] width 163 height 28
click at [242, 27] on html "Plain Contacts People Marketing Workflows Campaigns Metrics & Events Sales Pipe…" at bounding box center [529, 305] width 1059 height 611
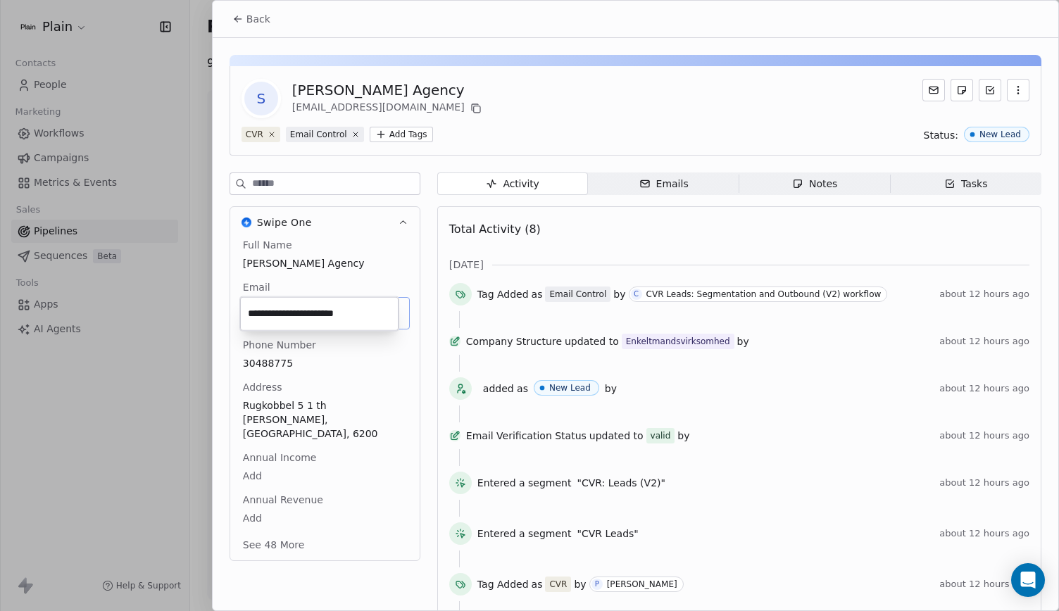
click at [244, 23] on html "Plain Contacts People Marketing Workflows Campaigns Metrics & Events Sales Pipe…" at bounding box center [529, 305] width 1059 height 611
click at [234, 16] on icon at bounding box center [237, 18] width 11 height 11
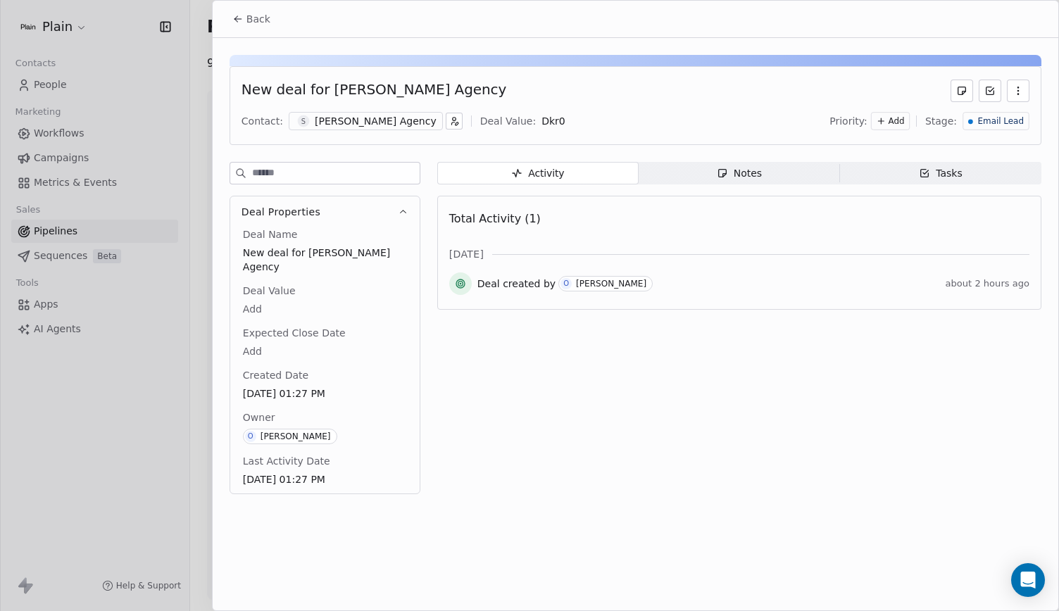
click at [234, 16] on icon at bounding box center [237, 18] width 11 height 11
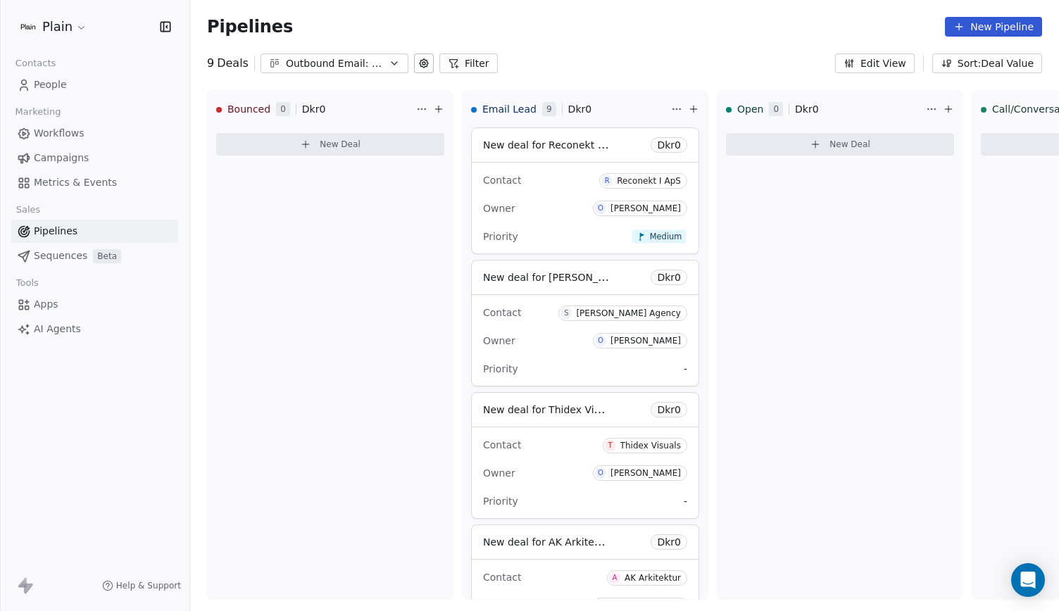
click at [83, 134] on link "Workflows" at bounding box center [94, 133] width 167 height 23
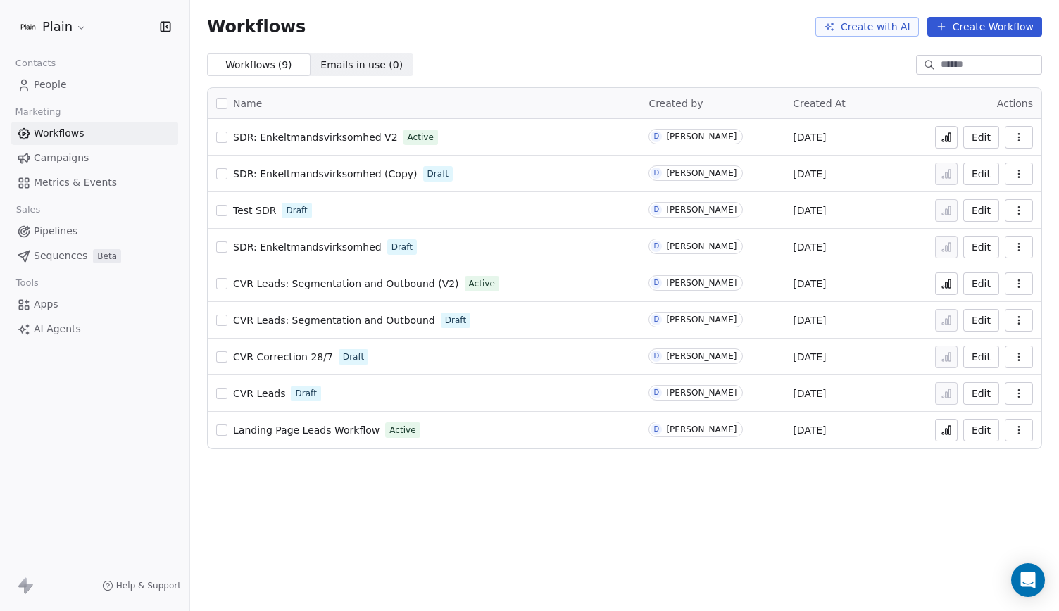
click at [360, 136] on span "SDR: Enkeltmandsvirksomhed V2" at bounding box center [315, 137] width 165 height 11
click at [82, 229] on link "Pipelines" at bounding box center [94, 231] width 167 height 23
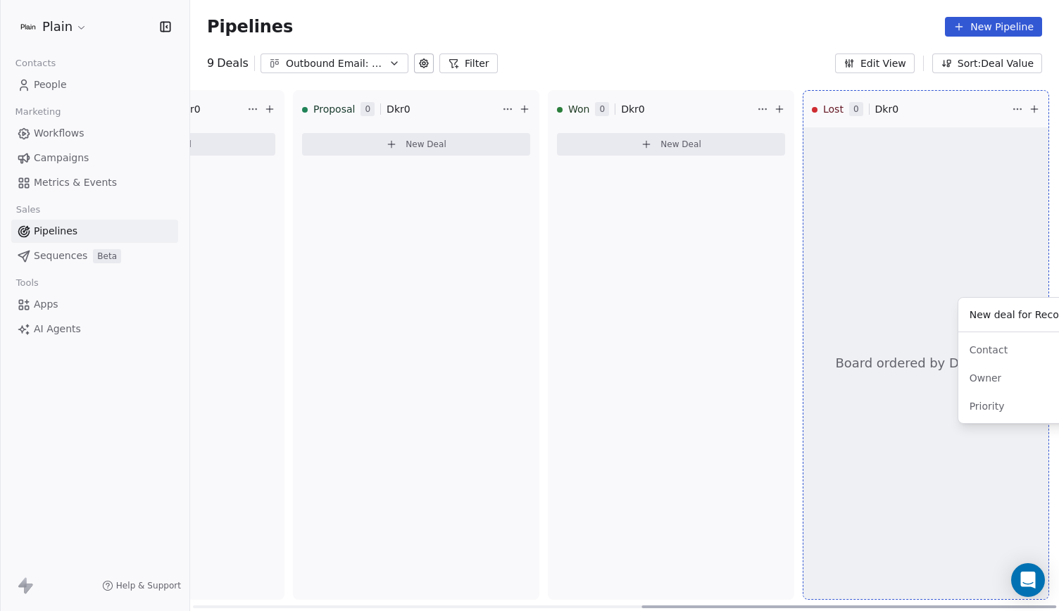
scroll to position [0, 940]
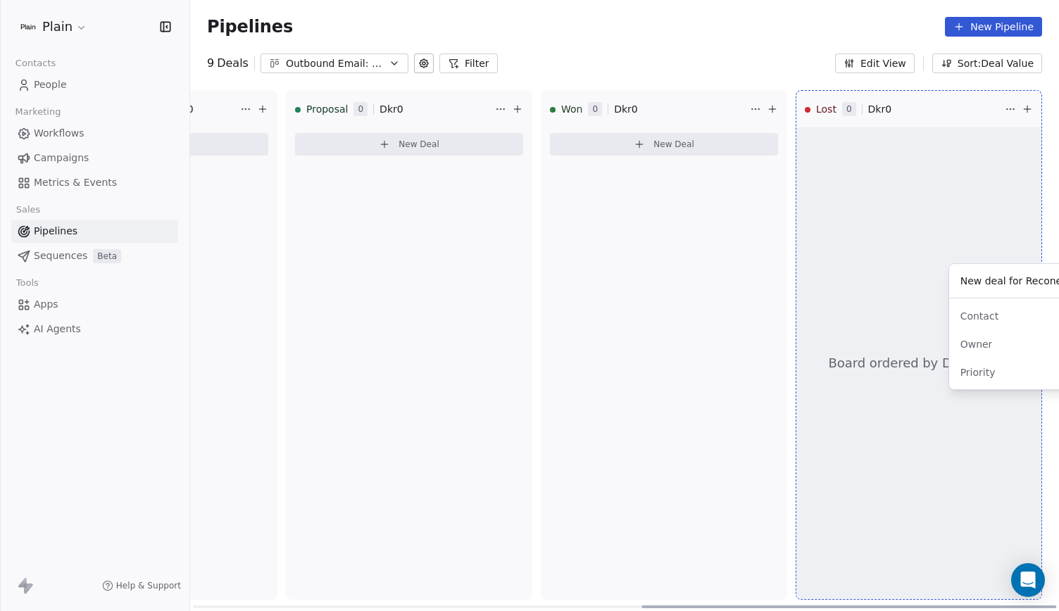
drag, startPoint x: 572, startPoint y: 484, endPoint x: 919, endPoint y: 205, distance: 446.1
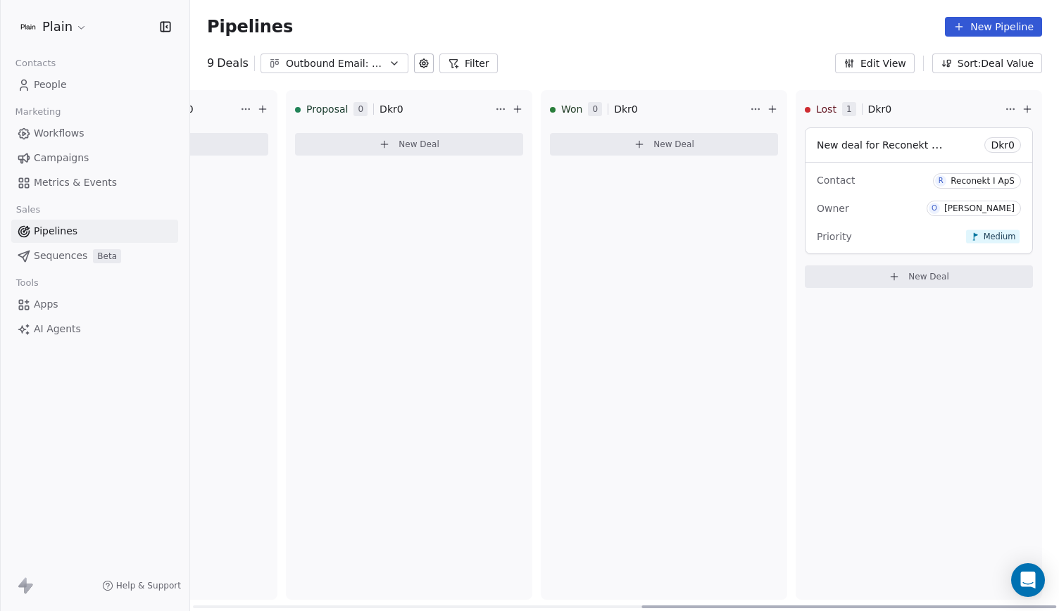
click at [917, 171] on div "Contact R Reconekt I ApS" at bounding box center [919, 179] width 204 height 23
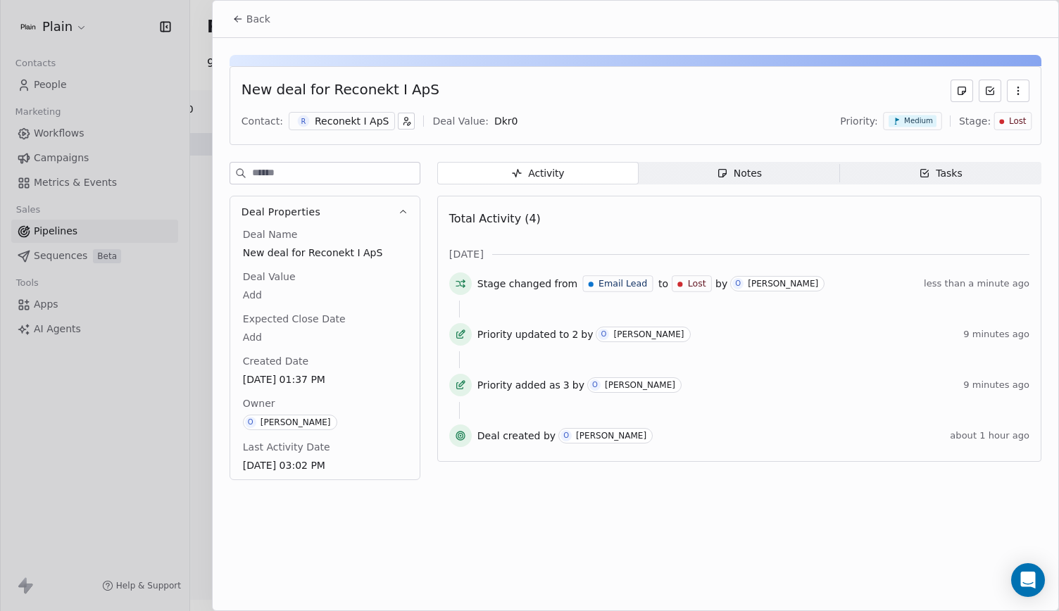
click at [748, 177] on div "Notes" at bounding box center [739, 173] width 45 height 15
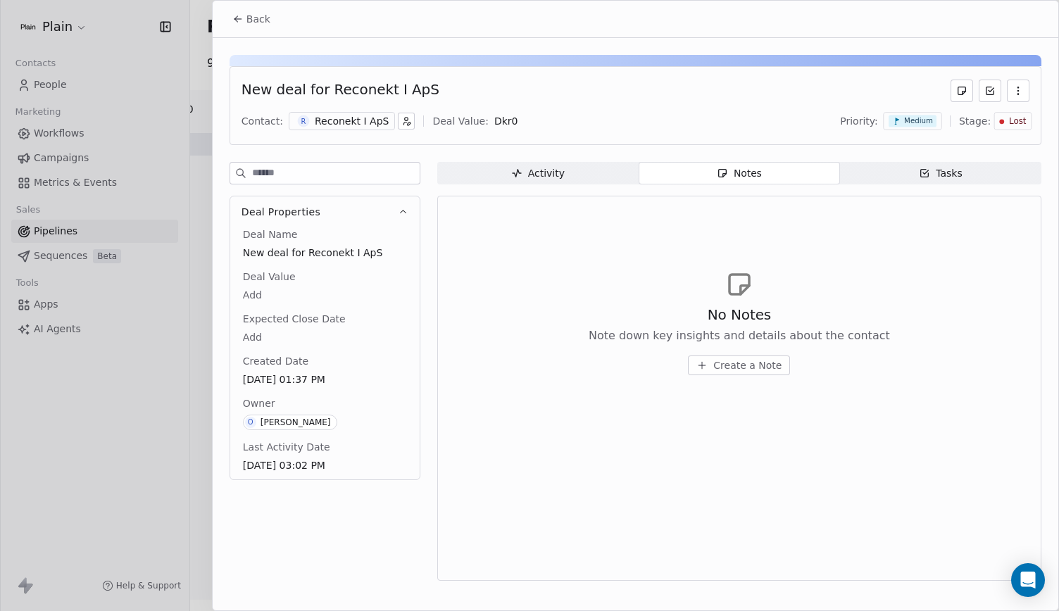
click at [755, 361] on span "Create a Note" at bounding box center [747, 365] width 68 height 14
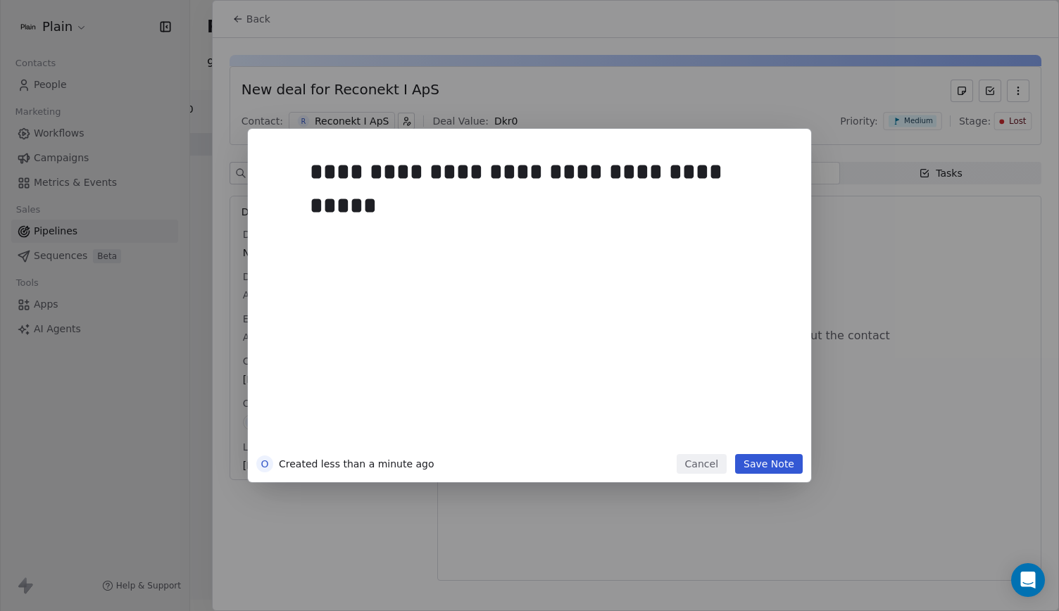
click at [760, 470] on button "Save Note" at bounding box center [769, 464] width 68 height 20
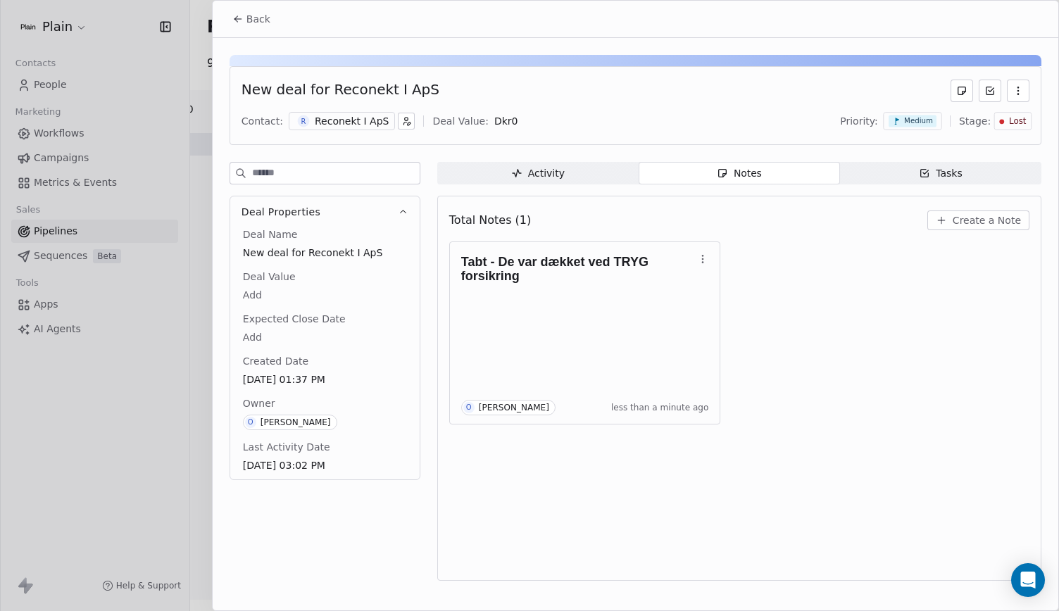
click at [286, 11] on div "Back" at bounding box center [635, 19] width 845 height 37
click at [925, 113] on div "Medium" at bounding box center [912, 121] width 58 height 18
click at [911, 189] on div "Low" at bounding box center [898, 194] width 73 height 14
click at [919, 108] on div "New deal for Reconekt I ApS Contact: R Reconekt I ApS Deal Value: Dkr 0 Priorit…" at bounding box center [635, 105] width 812 height 79
click at [916, 117] on icon at bounding box center [911, 121] width 8 height 8
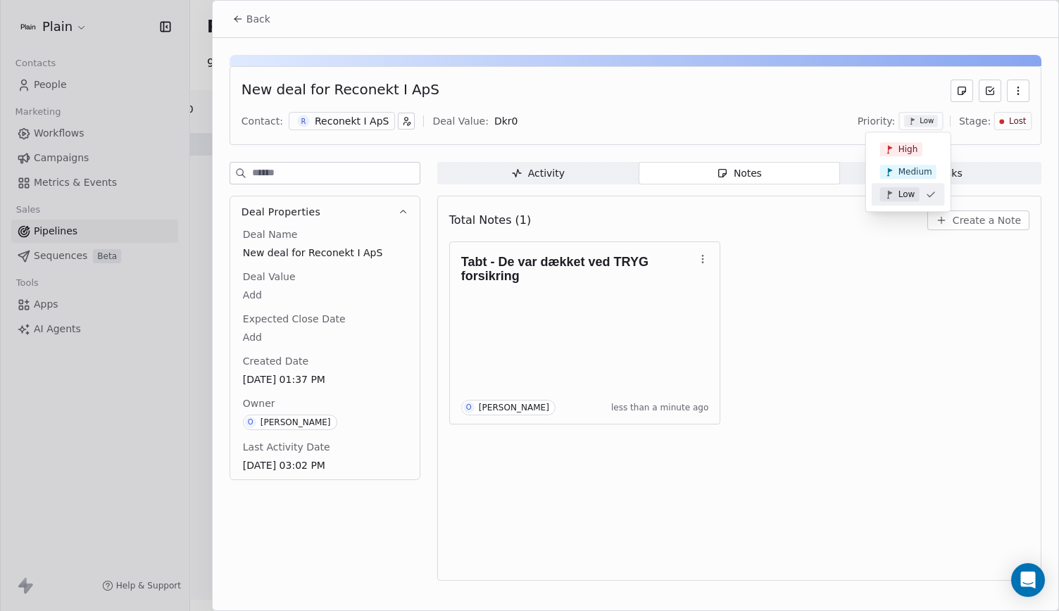
click at [909, 196] on span "Low" at bounding box center [906, 194] width 17 height 11
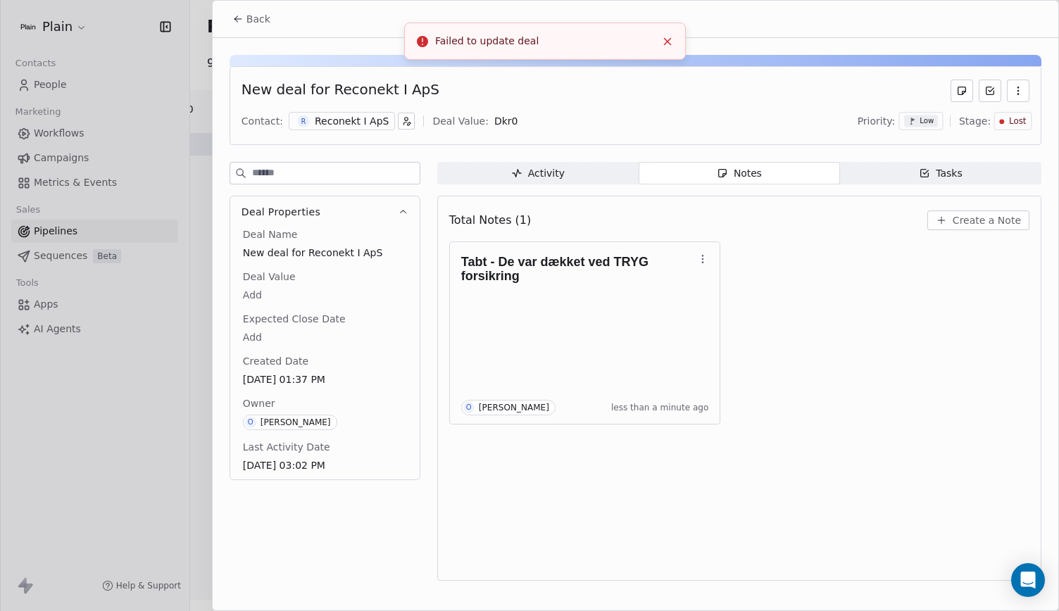
click at [653, 37] on div "Failed to update deal" at bounding box center [545, 41] width 220 height 15
click at [662, 39] on icon "Close toast" at bounding box center [667, 41] width 13 height 13
click at [258, 18] on span "Back" at bounding box center [258, 19] width 24 height 14
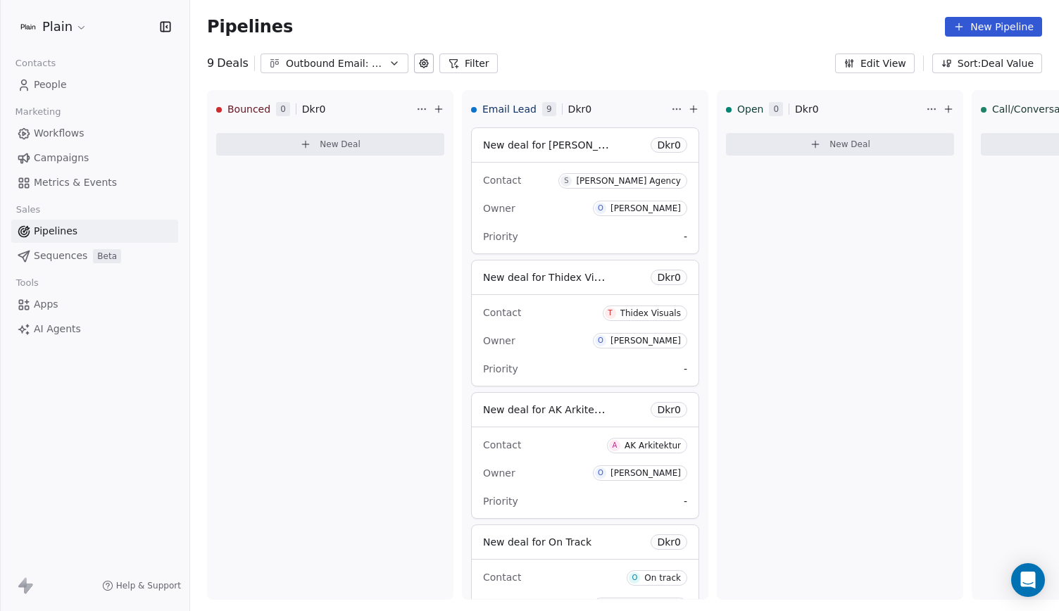
click at [72, 82] on link "People" at bounding box center [94, 84] width 167 height 23
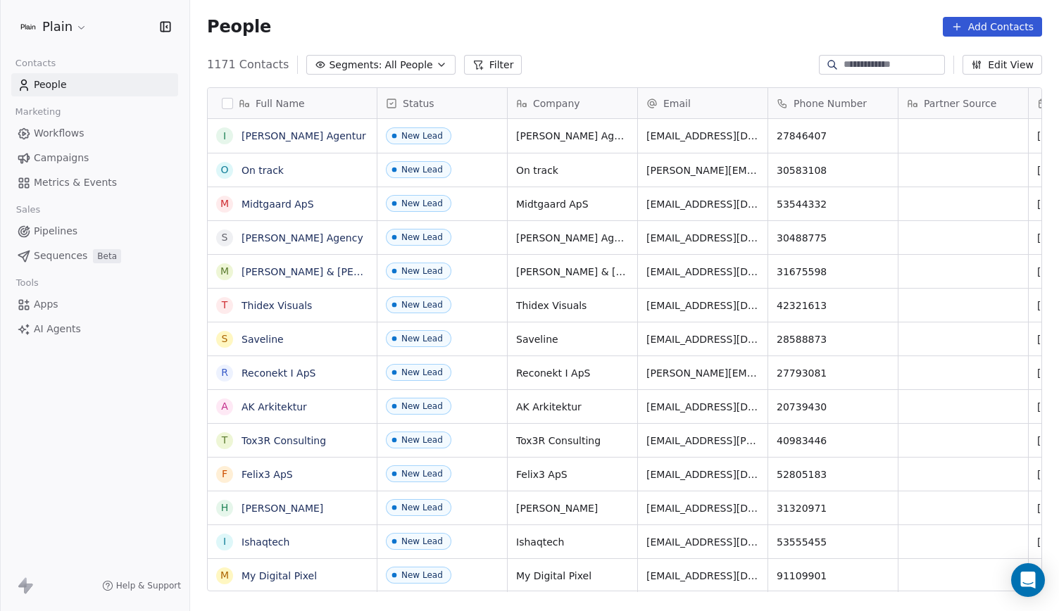
scroll to position [527, 857]
click at [75, 129] on span "Workflows" at bounding box center [59, 133] width 51 height 15
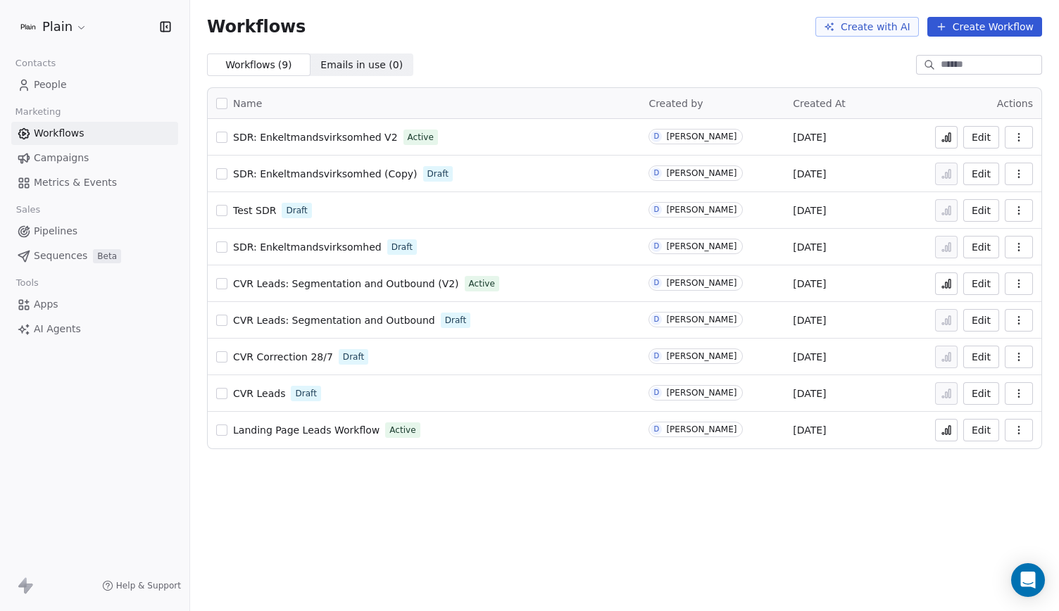
click at [68, 227] on span "Pipelines" at bounding box center [56, 231] width 44 height 15
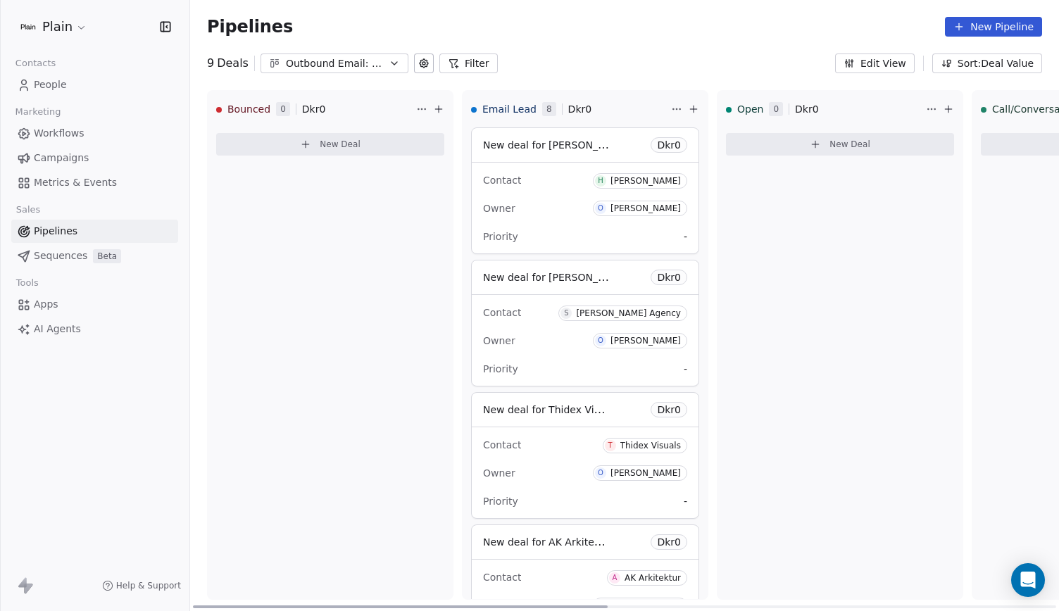
click at [539, 181] on div "Contact H Hannah Kongsgaard" at bounding box center [585, 179] width 204 height 23
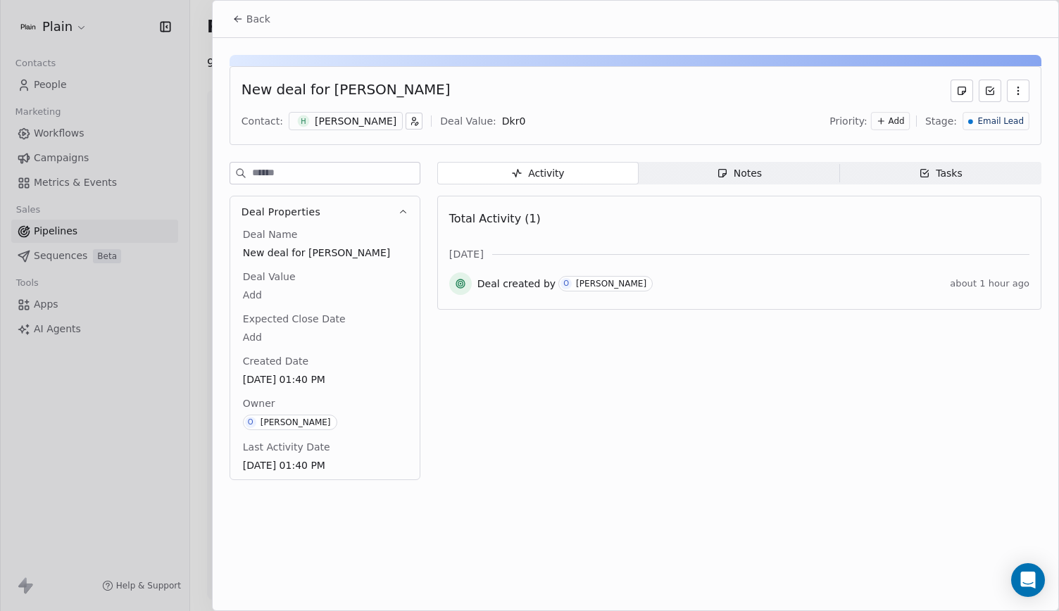
click at [361, 127] on div "[PERSON_NAME]" at bounding box center [356, 121] width 82 height 14
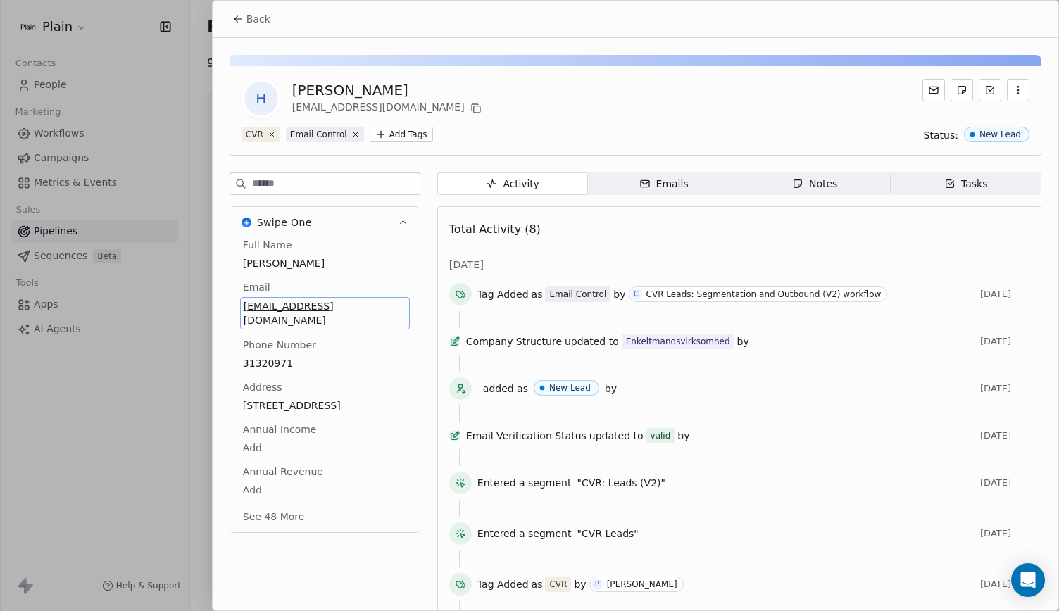
click at [315, 304] on span "[EMAIL_ADDRESS][DOMAIN_NAME]" at bounding box center [325, 313] width 163 height 28
click at [333, 312] on input "**********" at bounding box center [319, 314] width 153 height 28
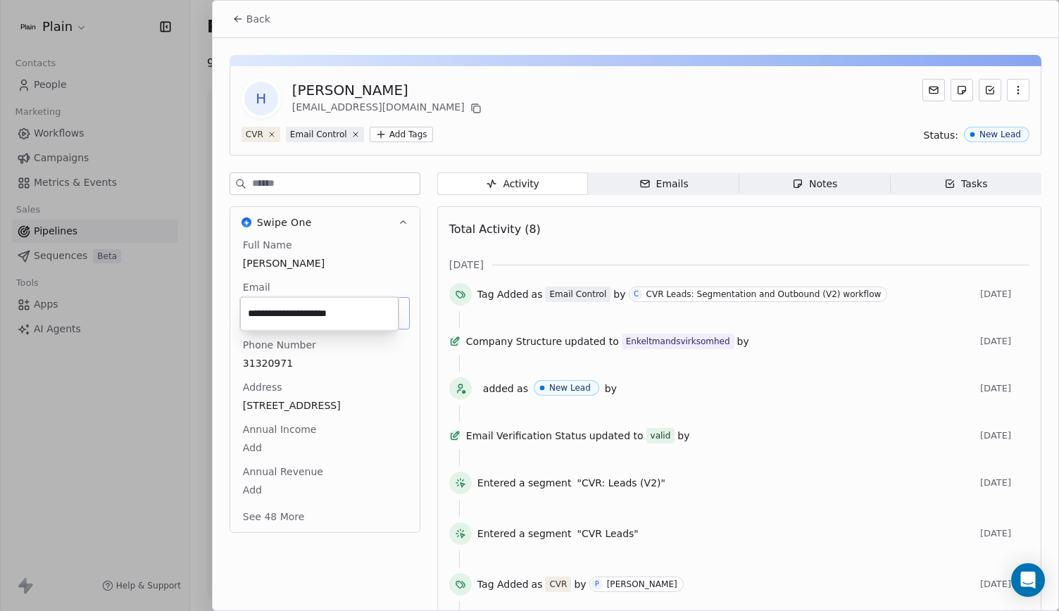
click at [426, 351] on html "Plain Contacts People Marketing Workflows Campaigns Metrics & Events Sales Pipe…" at bounding box center [529, 305] width 1059 height 611
click at [239, 20] on icon at bounding box center [237, 18] width 11 height 11
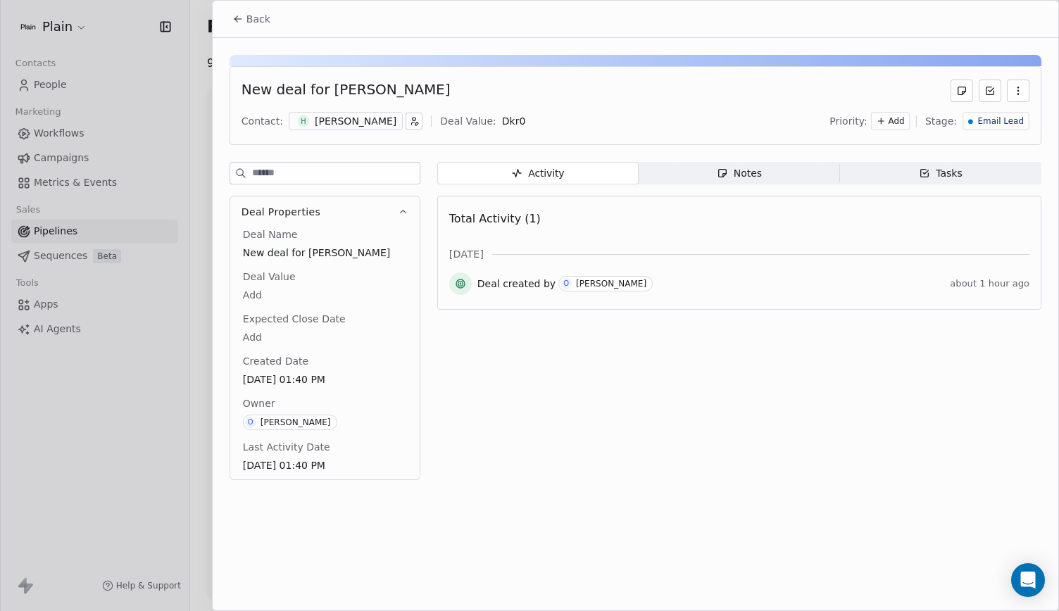
click at [240, 18] on icon at bounding box center [237, 18] width 11 height 11
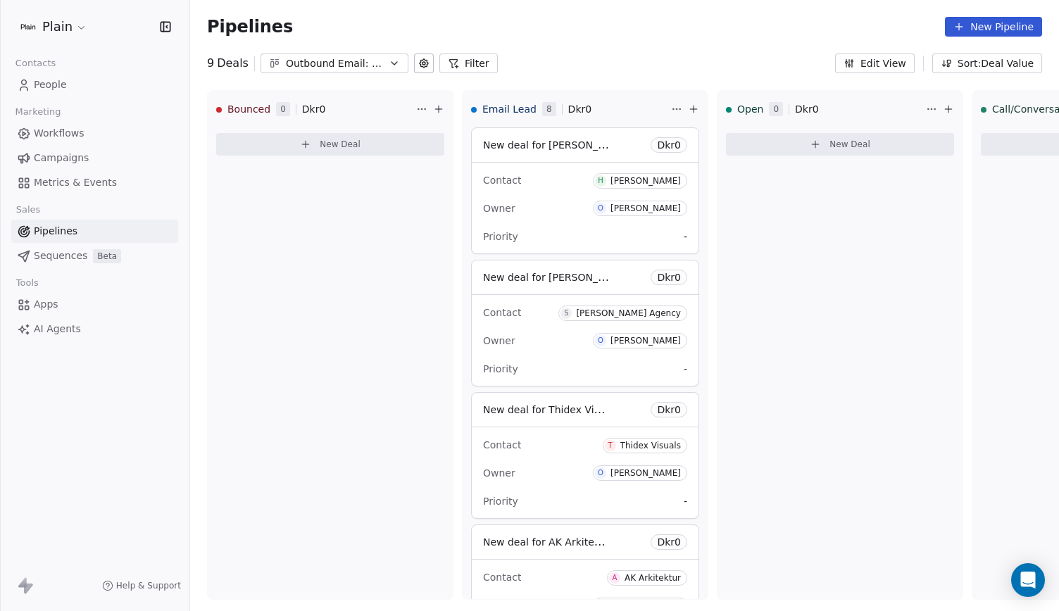
click at [86, 139] on link "Workflows" at bounding box center [94, 133] width 167 height 23
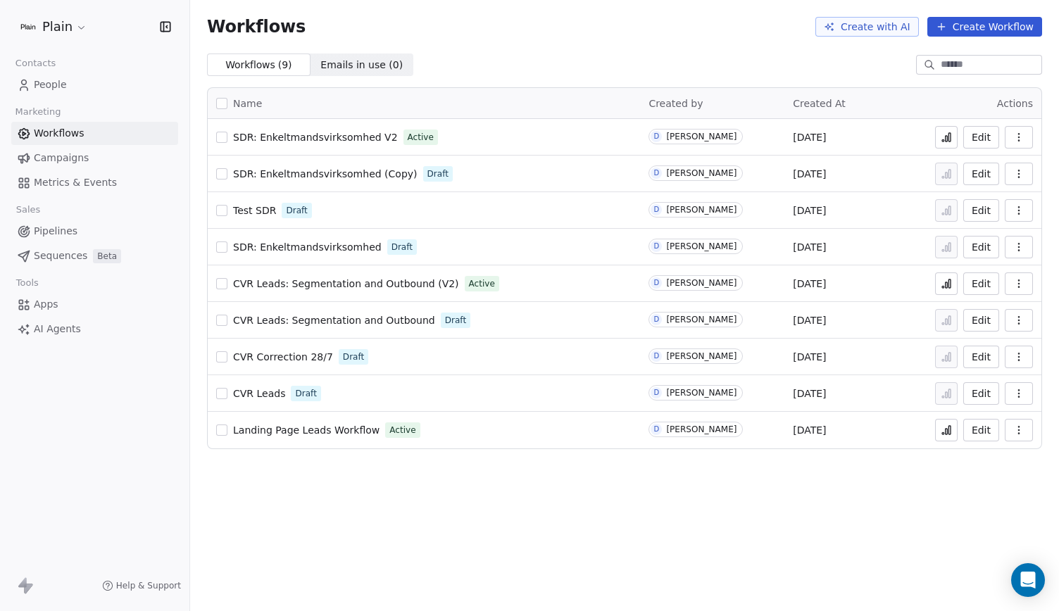
click at [295, 132] on span "SDR: Enkeltmandsvirksomhed V2" at bounding box center [315, 137] width 165 height 11
click at [342, 139] on span "SDR: Enkeltmandsvirksomhed V2" at bounding box center [315, 137] width 165 height 11
click at [84, 219] on div "Sales" at bounding box center [94, 210] width 167 height 20
click at [56, 241] on link "Pipelines" at bounding box center [94, 231] width 167 height 23
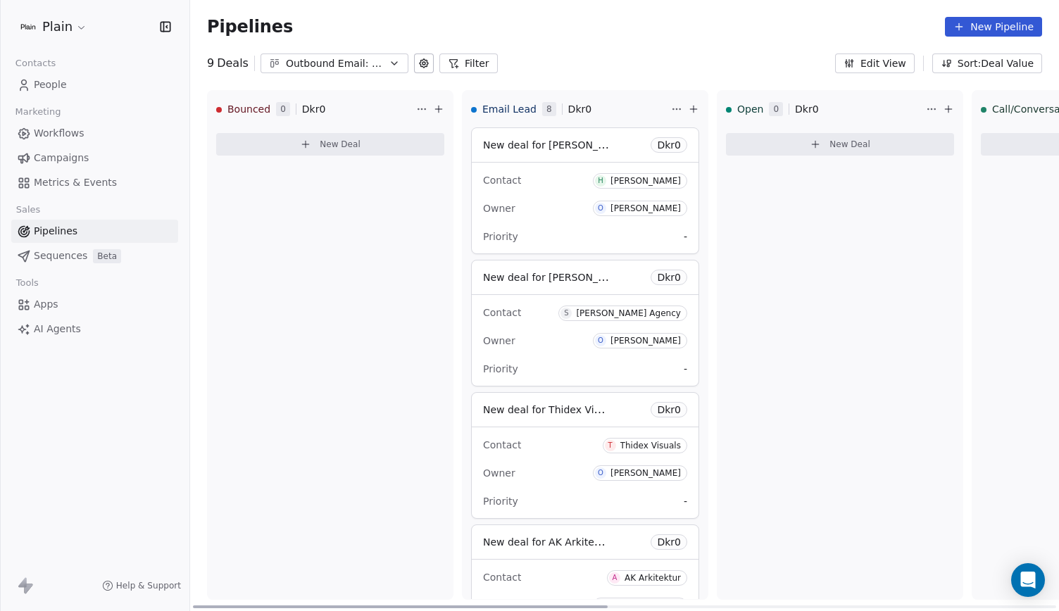
click at [684, 150] on div "Dkr 0" at bounding box center [668, 144] width 37 height 15
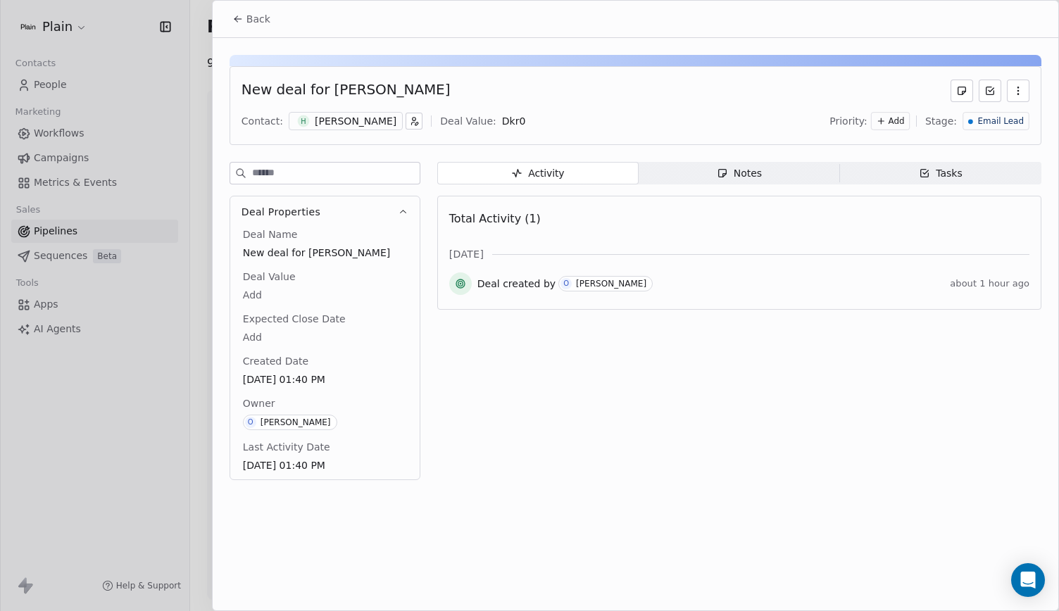
click at [886, 117] on icon at bounding box center [881, 121] width 10 height 10
click at [883, 168] on span "Medium" at bounding box center [886, 171] width 34 height 11
click at [251, 7] on button "Back" at bounding box center [251, 18] width 55 height 25
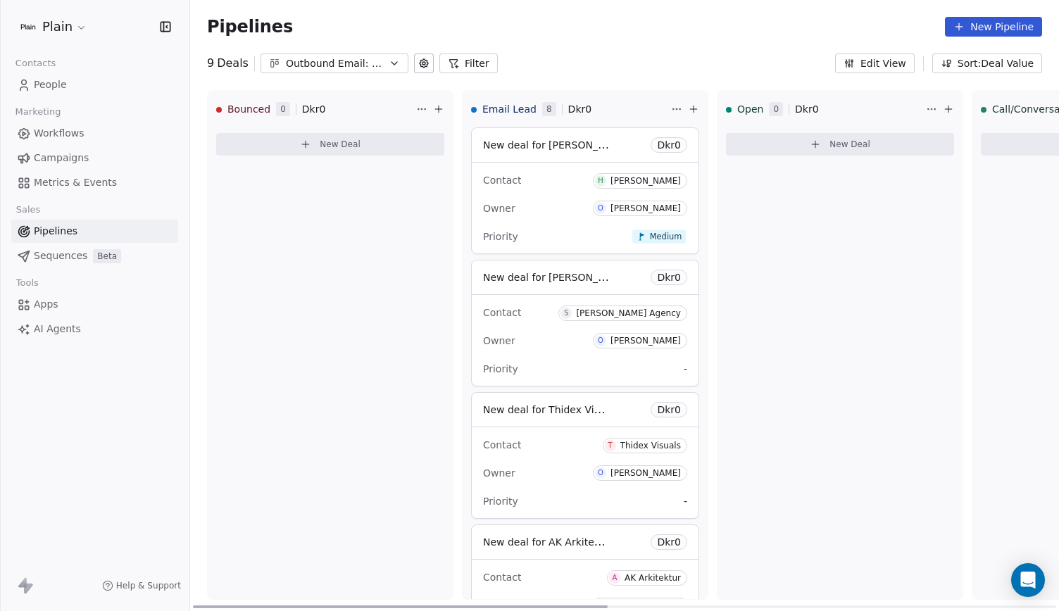
click at [691, 280] on div "New deal for [PERSON_NAME] Agency Dkr 0" at bounding box center [585, 277] width 227 height 34
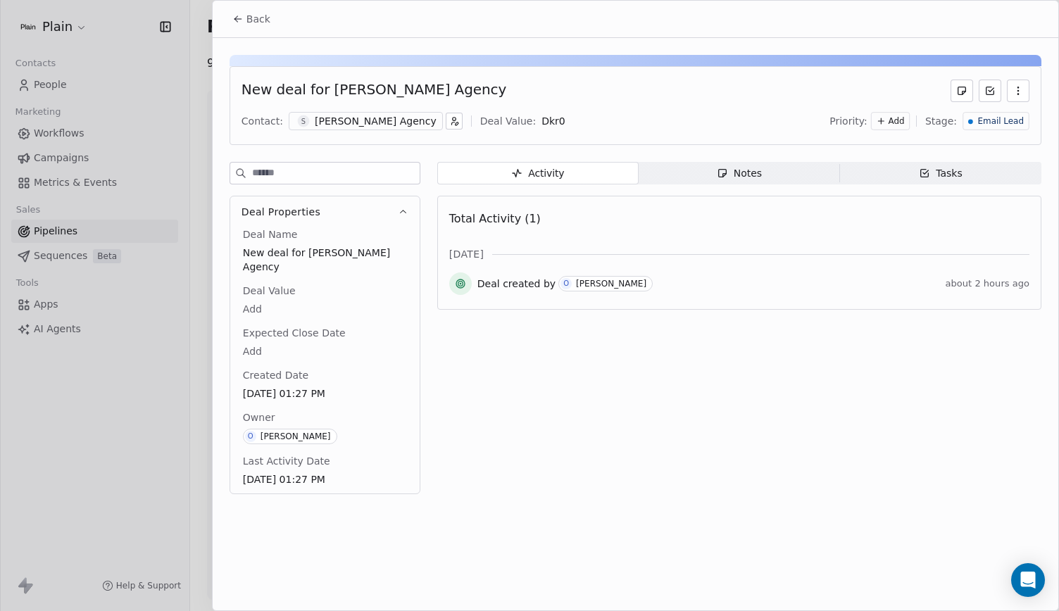
click at [900, 125] on span "Add" at bounding box center [896, 121] width 16 height 12
click at [856, 175] on icon "Suggestions" at bounding box center [860, 172] width 10 height 10
click at [229, 19] on button "Back" at bounding box center [251, 18] width 55 height 25
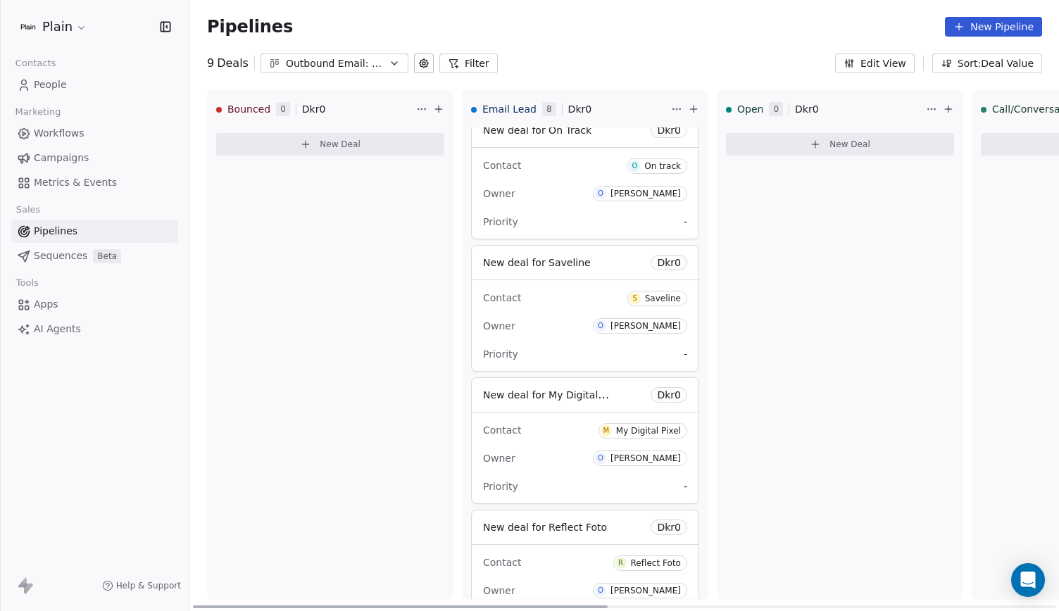
scroll to position [622, 0]
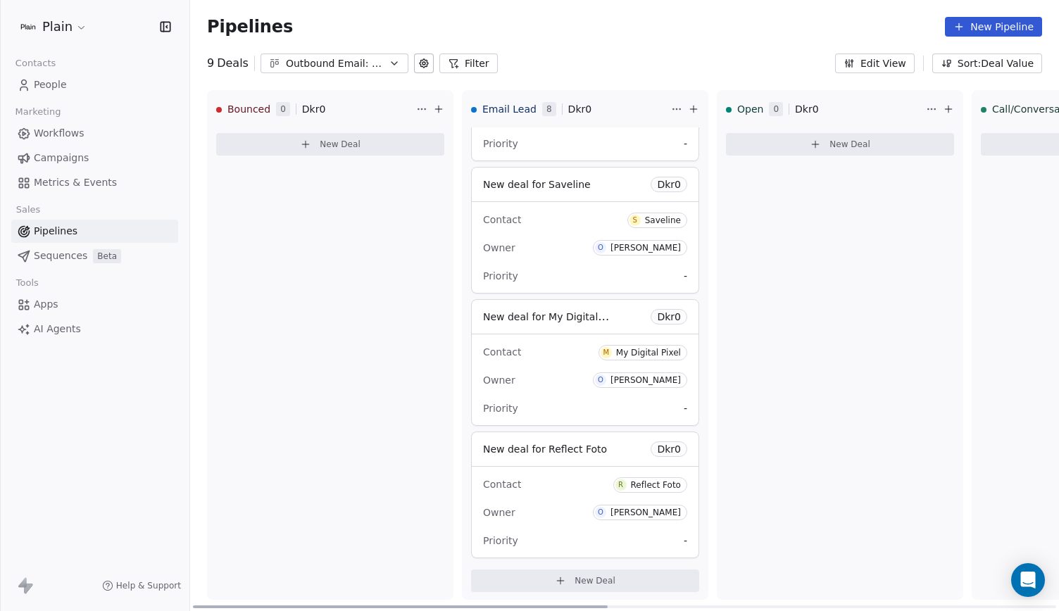
click at [602, 335] on div "Contact M My Digital Pixel Owner [PERSON_NAME] Priority -" at bounding box center [585, 379] width 227 height 91
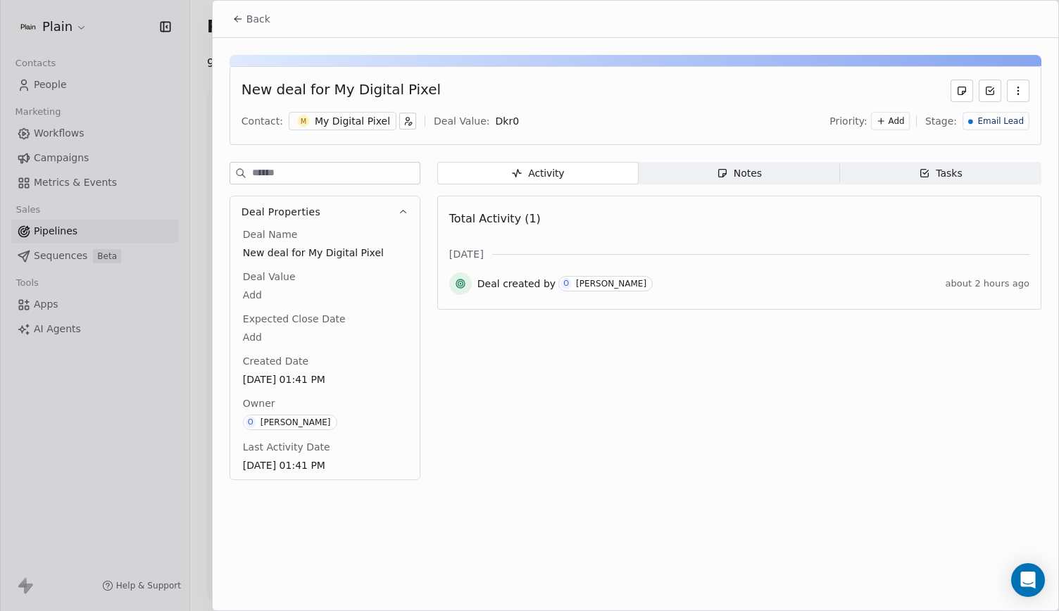
click at [361, 117] on div "My Digital Pixel" at bounding box center [352, 121] width 75 height 14
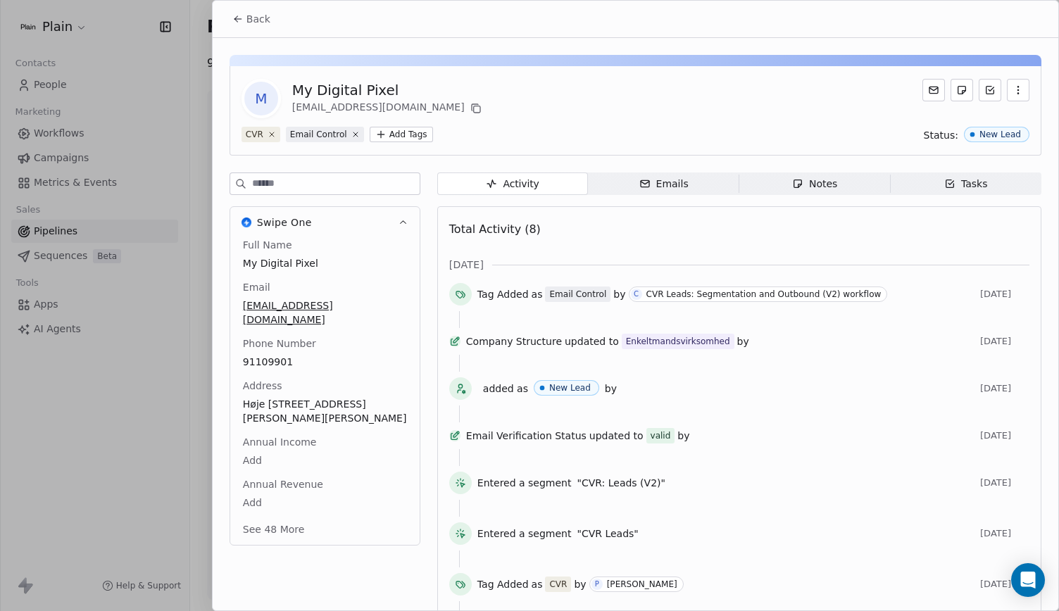
click at [329, 303] on span "[EMAIL_ADDRESS][DOMAIN_NAME]" at bounding box center [325, 312] width 164 height 28
click at [329, 303] on span "[EMAIL_ADDRESS][DOMAIN_NAME]" at bounding box center [325, 313] width 163 height 28
click at [349, 314] on input "**********" at bounding box center [319, 314] width 153 height 28
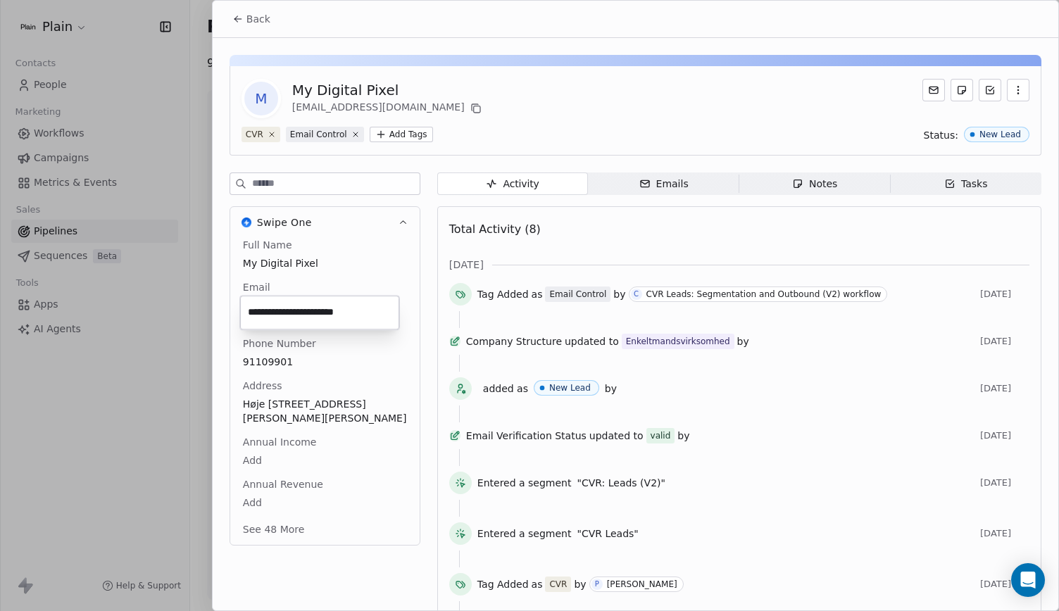
click at [408, 347] on html "Plain Contacts People Marketing Workflows Campaigns Metrics & Events Sales Pipe…" at bounding box center [529, 305] width 1059 height 611
click at [306, 517] on button "See 48 More" at bounding box center [273, 529] width 79 height 25
click at [236, 19] on icon at bounding box center [237, 18] width 11 height 11
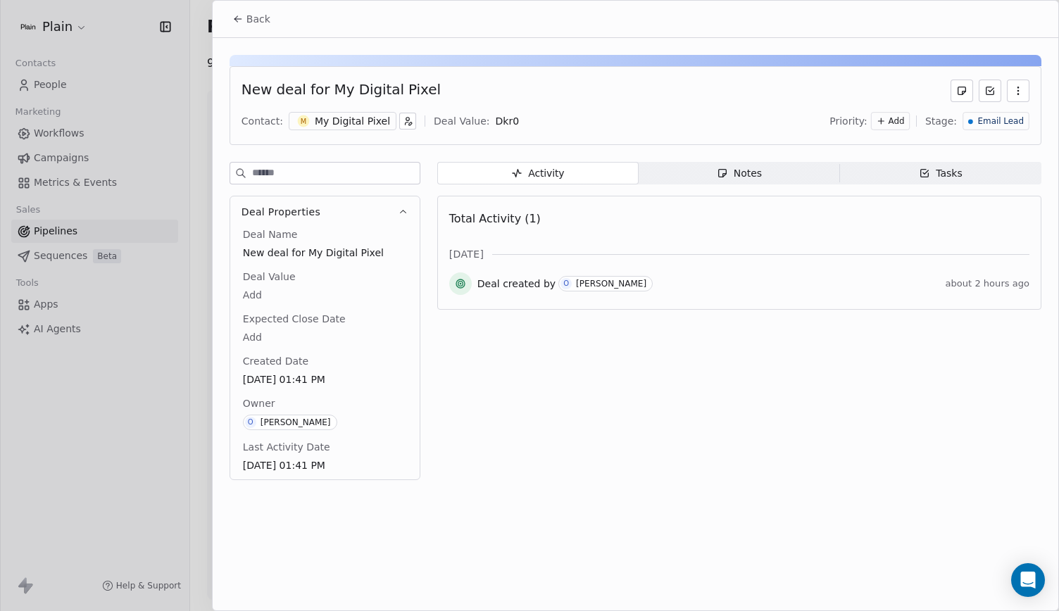
click at [227, 10] on button "Back" at bounding box center [251, 18] width 55 height 25
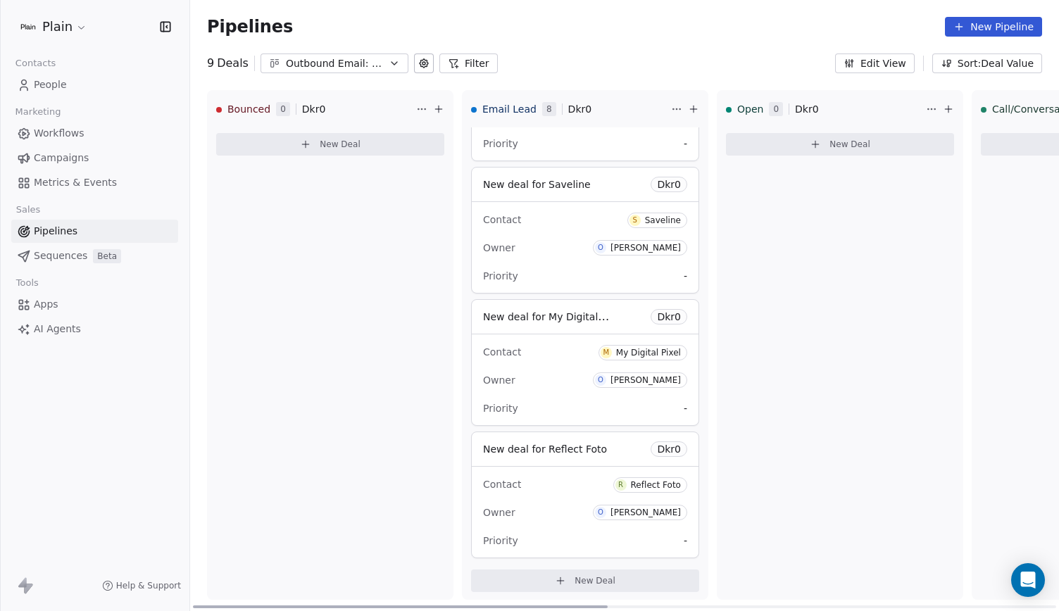
click at [598, 405] on div "Priority -" at bounding box center [585, 408] width 204 height 23
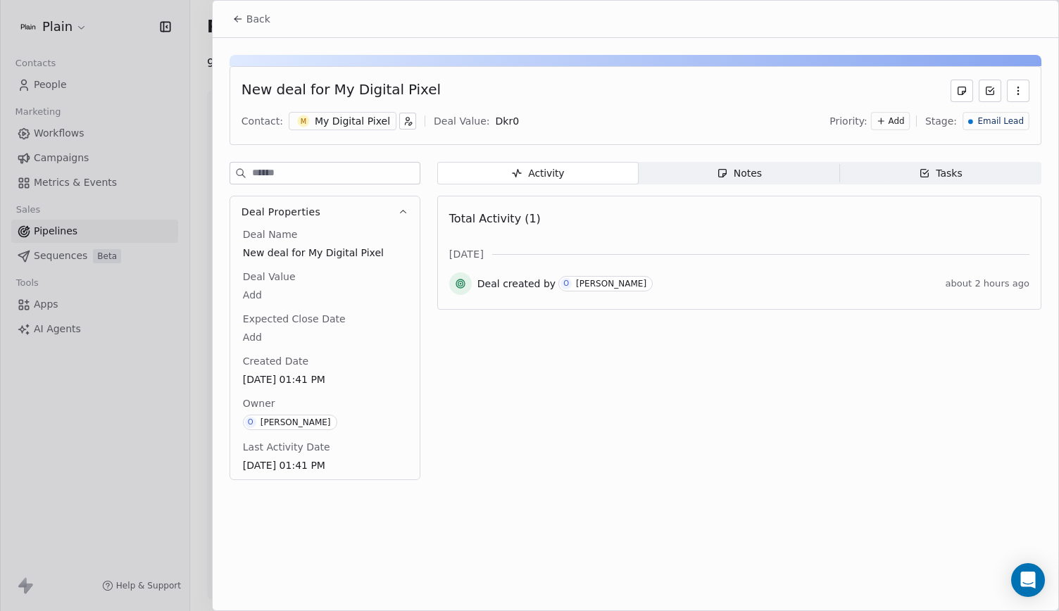
click at [901, 122] on span "Add" at bounding box center [896, 121] width 16 height 12
click at [887, 165] on span "Medium" at bounding box center [878, 172] width 56 height 14
click at [244, 20] on button "Back" at bounding box center [251, 18] width 55 height 25
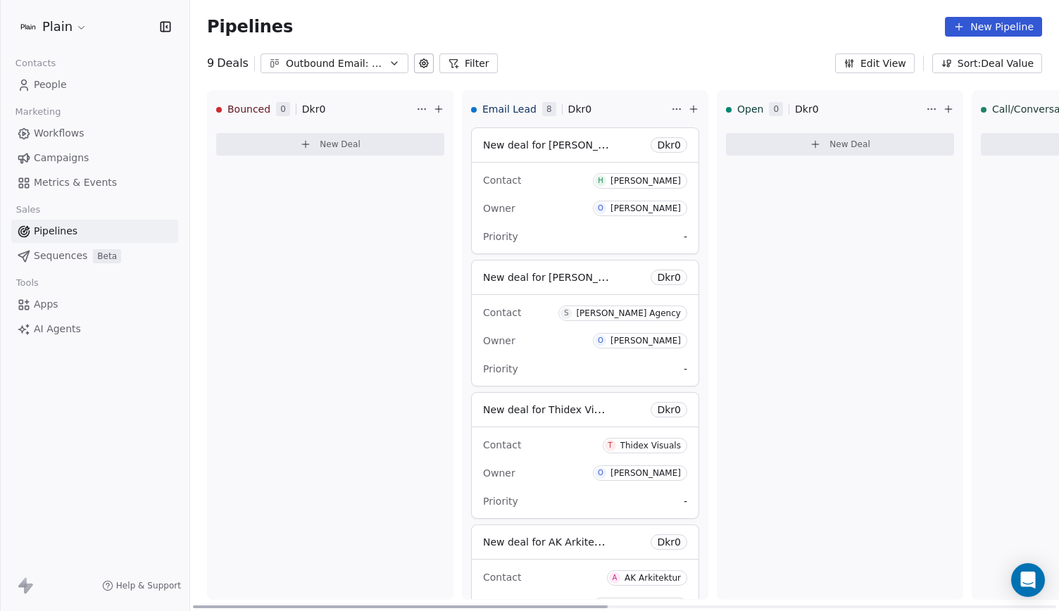
click at [674, 105] on html "Plain Contacts People Marketing Workflows Campaigns Metrics & Events Sales Pipe…" at bounding box center [529, 305] width 1059 height 611
click at [608, 337] on span "[PERSON_NAME]" at bounding box center [640, 340] width 94 height 15
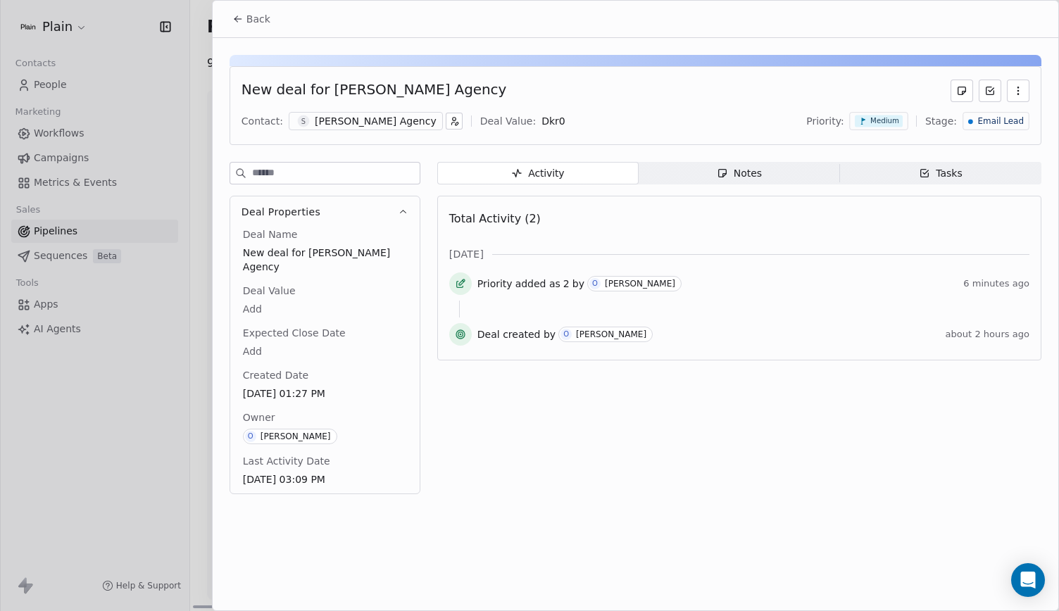
click at [260, 5] on div "Back" at bounding box center [635, 19] width 845 height 37
click at [256, 16] on span "Back" at bounding box center [258, 19] width 24 height 14
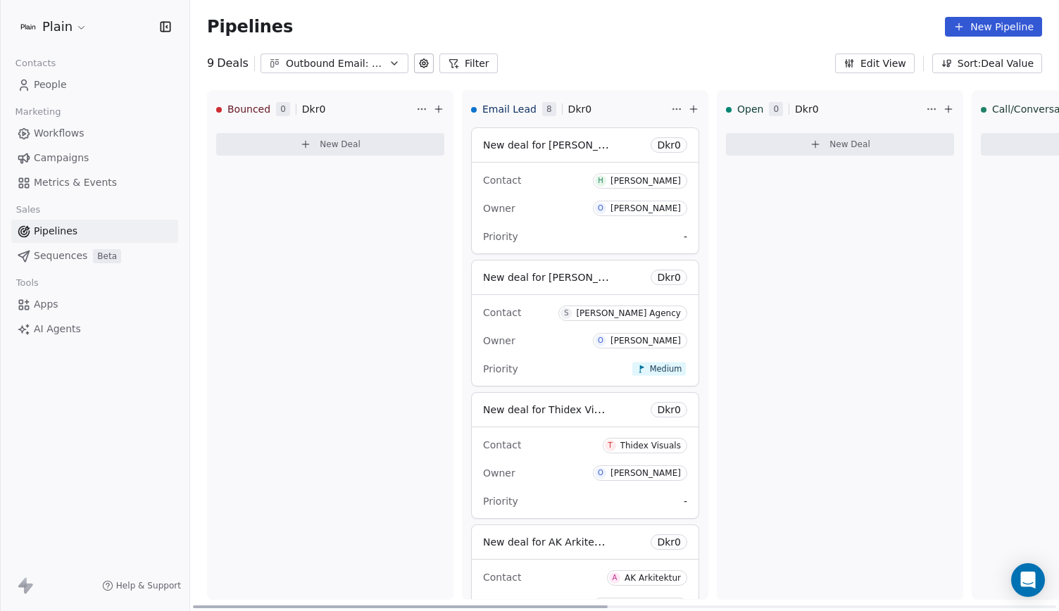
click at [561, 203] on div "Owner [PERSON_NAME]" at bounding box center [585, 208] width 204 height 23
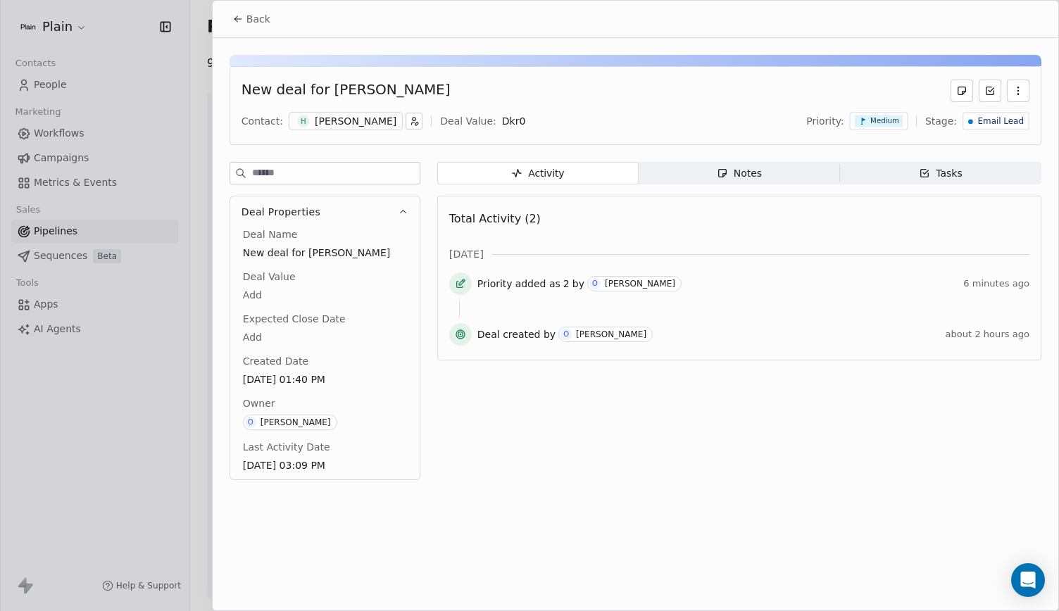
click at [255, 20] on span "Back" at bounding box center [258, 19] width 24 height 14
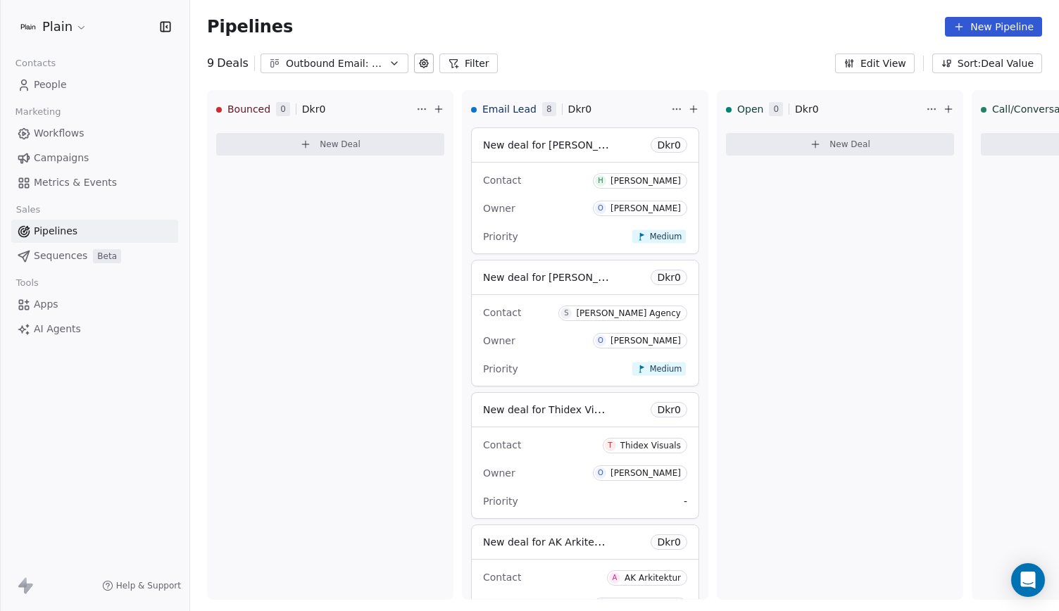
click at [94, 127] on link "Workflows" at bounding box center [94, 133] width 167 height 23
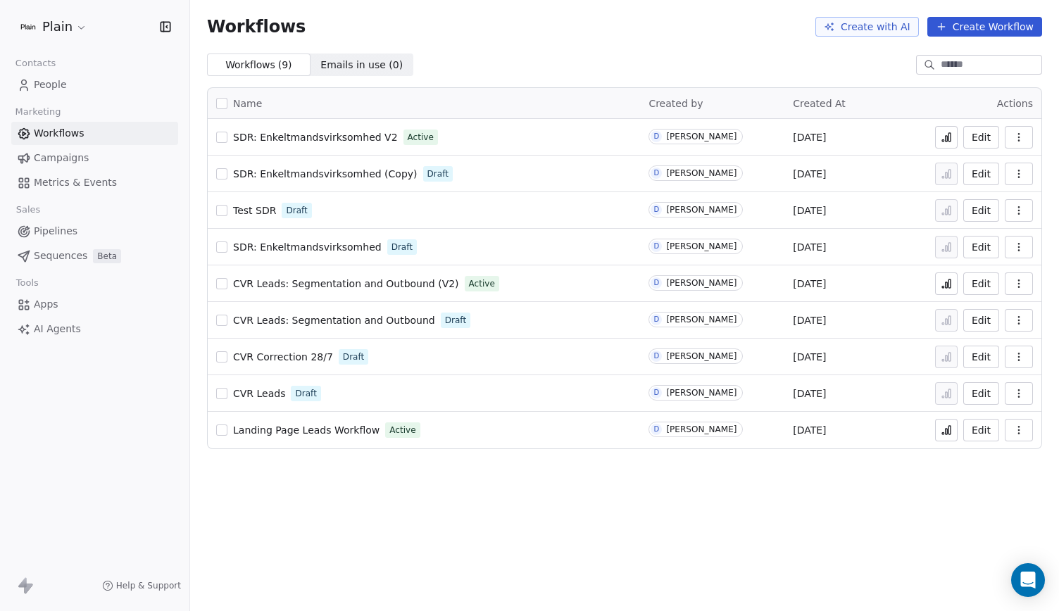
click at [62, 227] on span "Pipelines" at bounding box center [56, 231] width 44 height 15
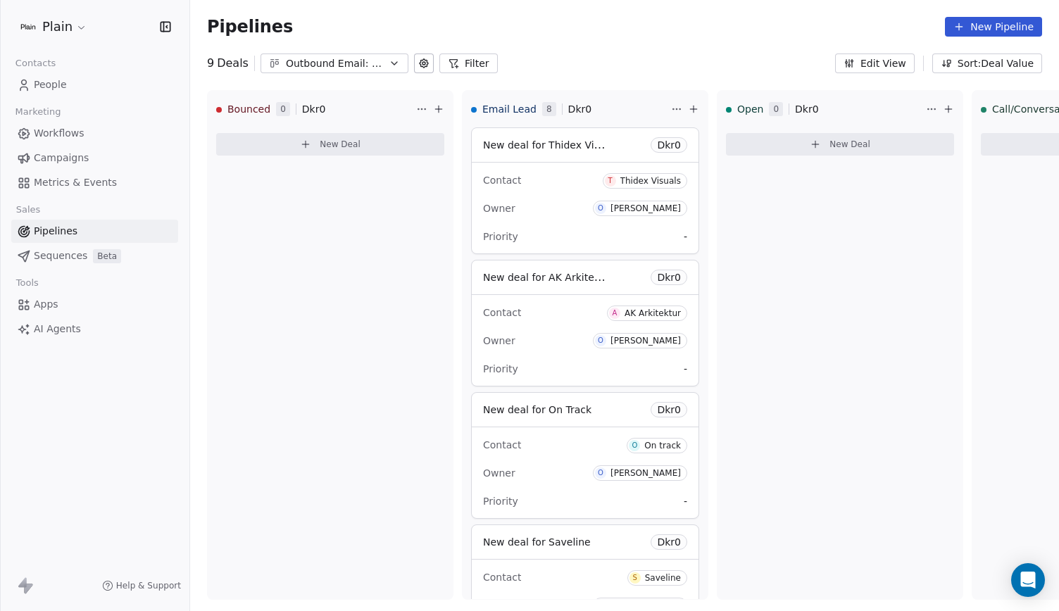
click at [73, 82] on link "People" at bounding box center [94, 84] width 167 height 23
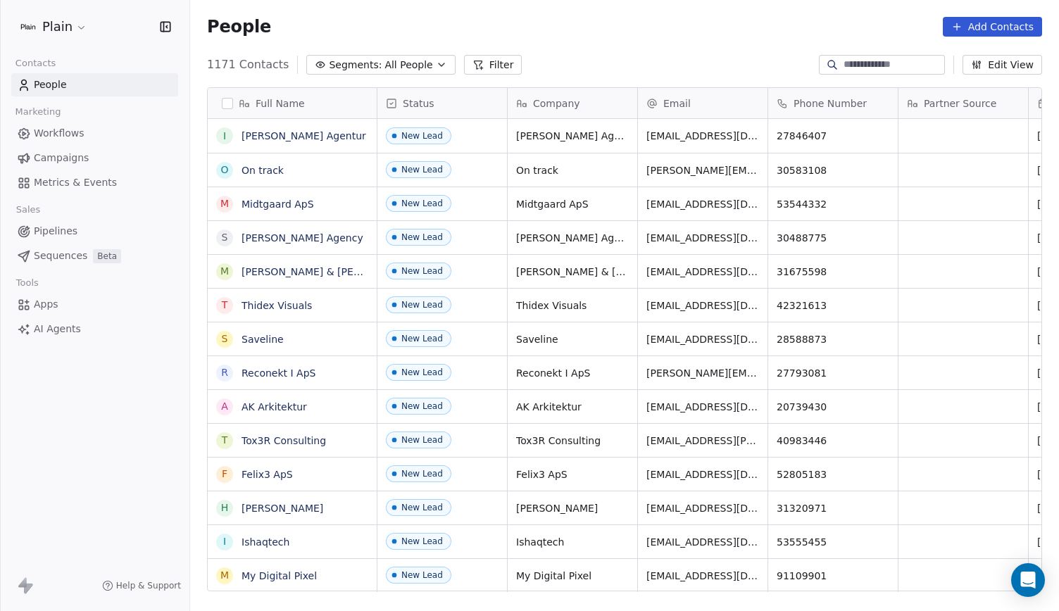
scroll to position [527, 857]
click at [275, 201] on link "Midtgaard ApS" at bounding box center [277, 204] width 73 height 11
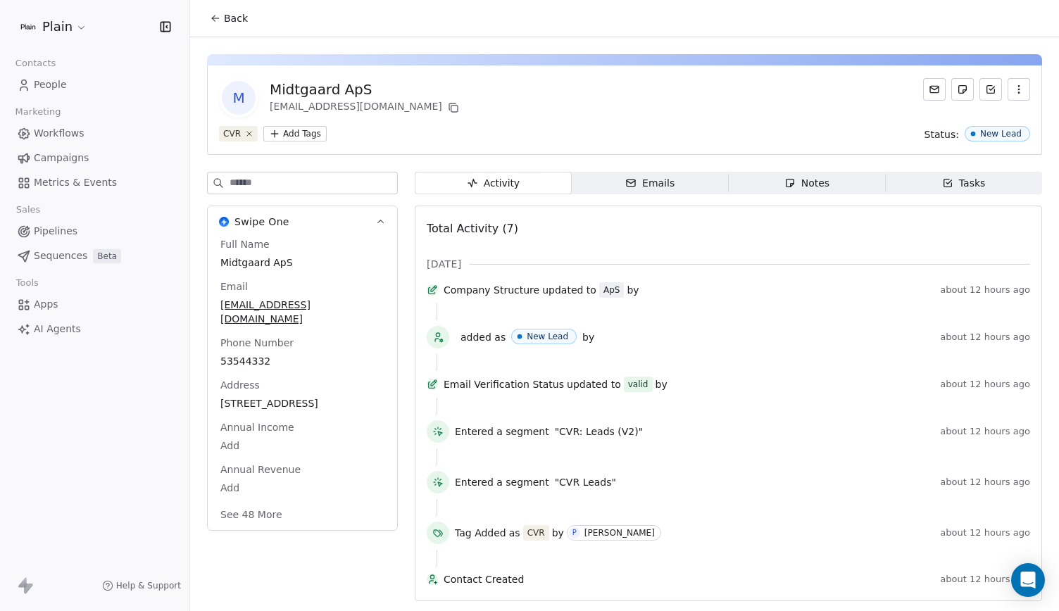
scroll to position [20, 0]
click at [289, 111] on html "Plain Contacts People Marketing Workflows Campaigns Metrics & Events Sales Pipe…" at bounding box center [529, 305] width 1059 height 611
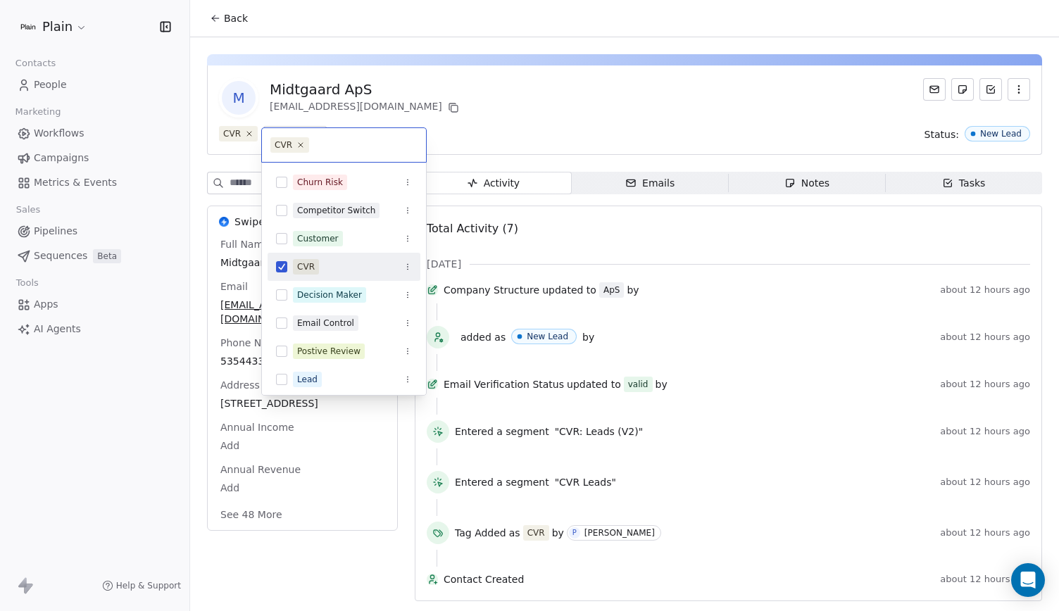
click at [491, 117] on html "Plain Contacts People Marketing Workflows Campaigns Metrics & Events Sales Pipe…" at bounding box center [529, 305] width 1059 height 611
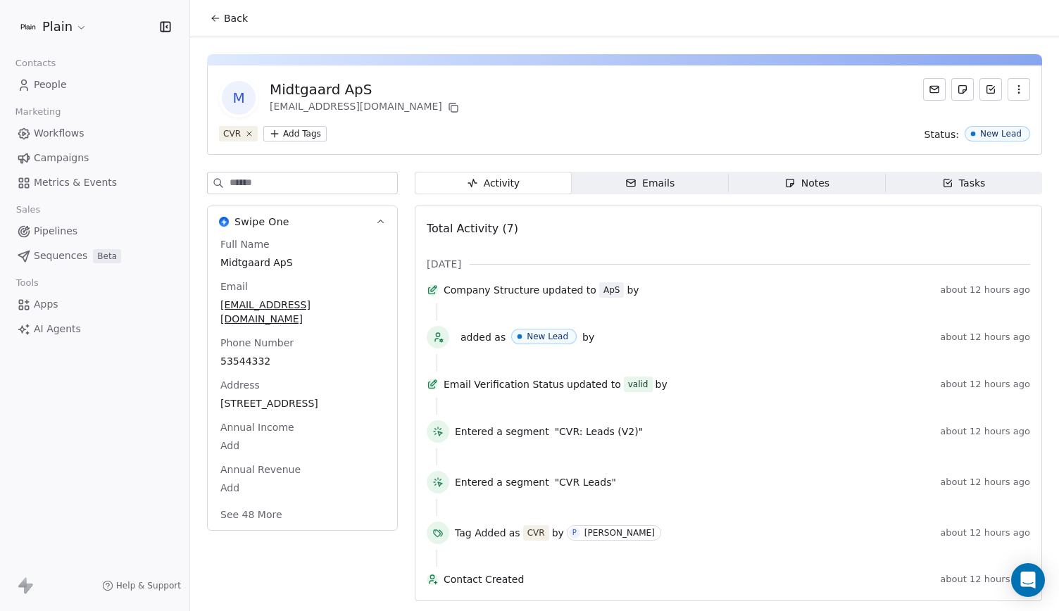
click at [82, 234] on link "Pipelines" at bounding box center [94, 231] width 167 height 23
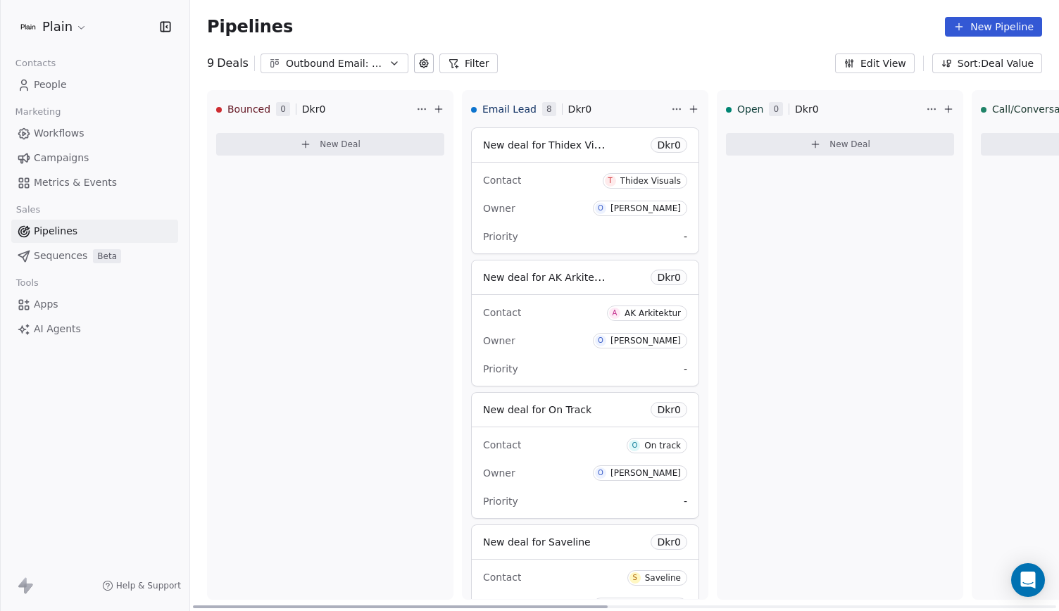
click at [688, 111] on icon at bounding box center [693, 108] width 11 height 11
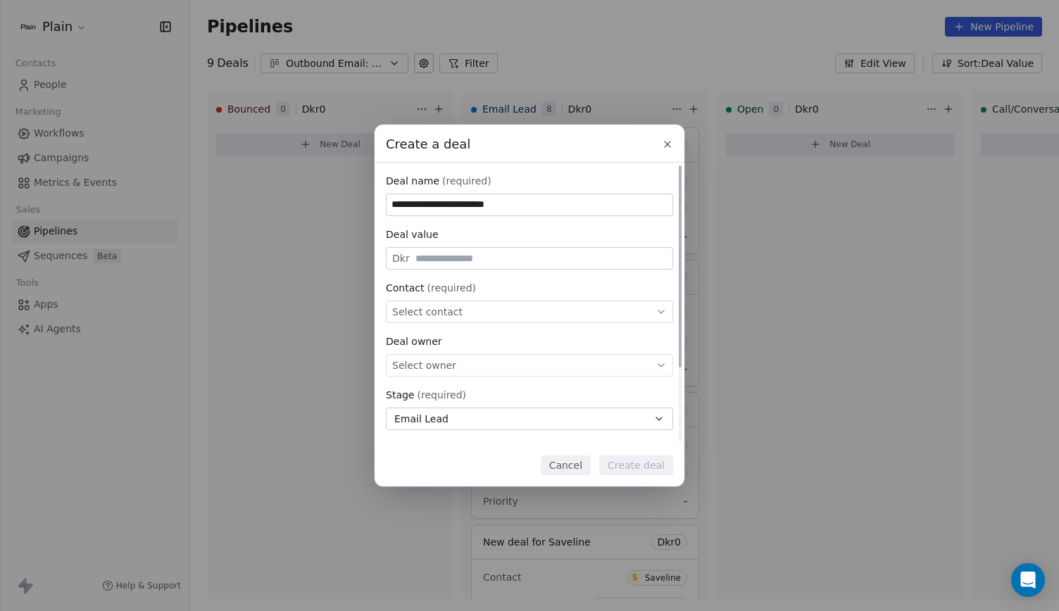
type input "**********"
click at [497, 313] on div "Select contact" at bounding box center [529, 312] width 287 height 23
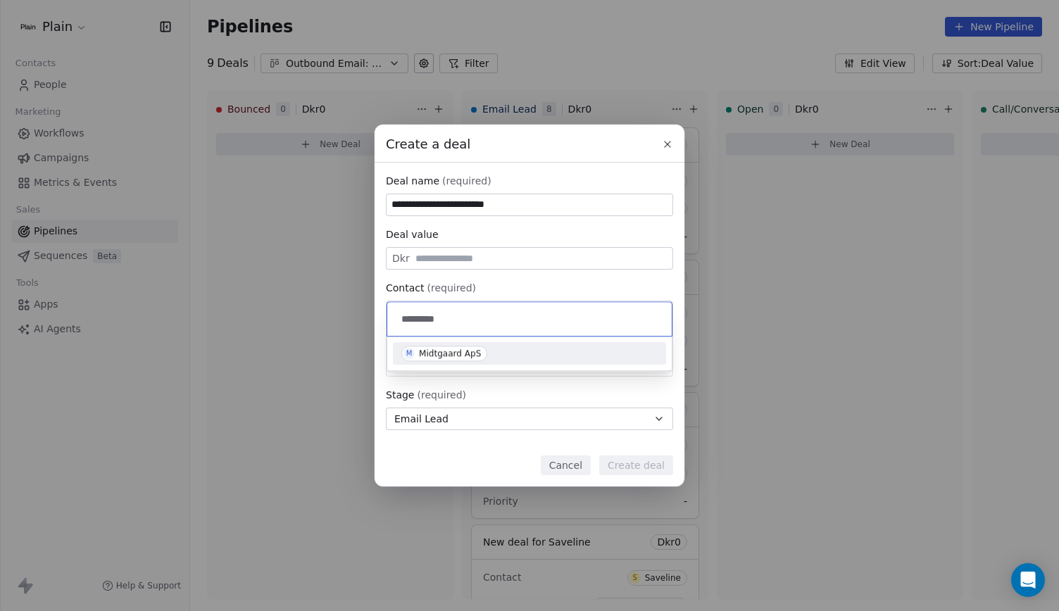
type input "*********"
click at [500, 355] on div "M Midtgaard ApS" at bounding box center [529, 353] width 256 height 15
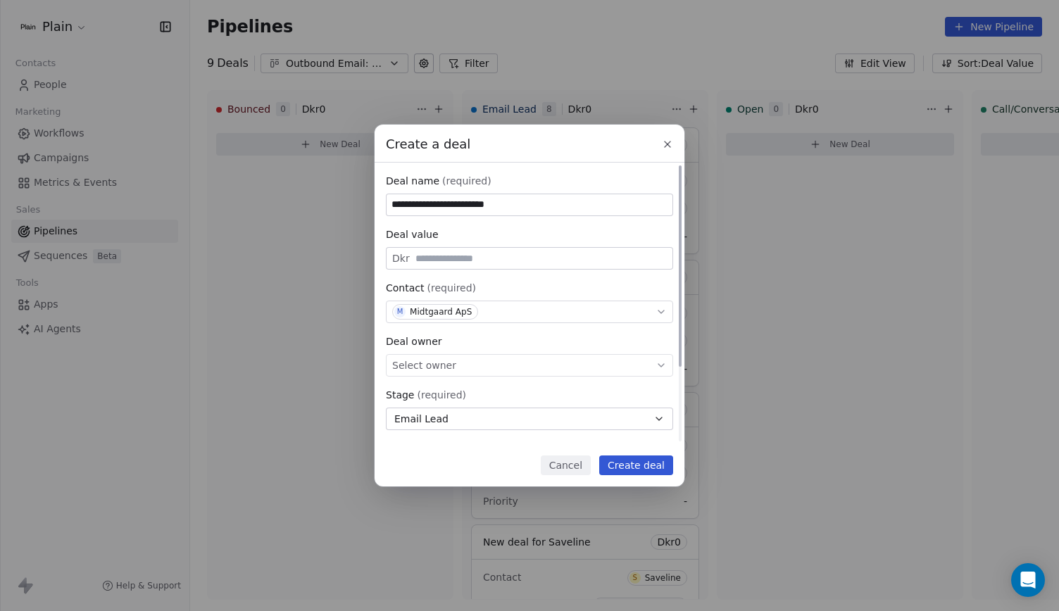
click at [477, 358] on div "Select owner" at bounding box center [529, 365] width 287 height 23
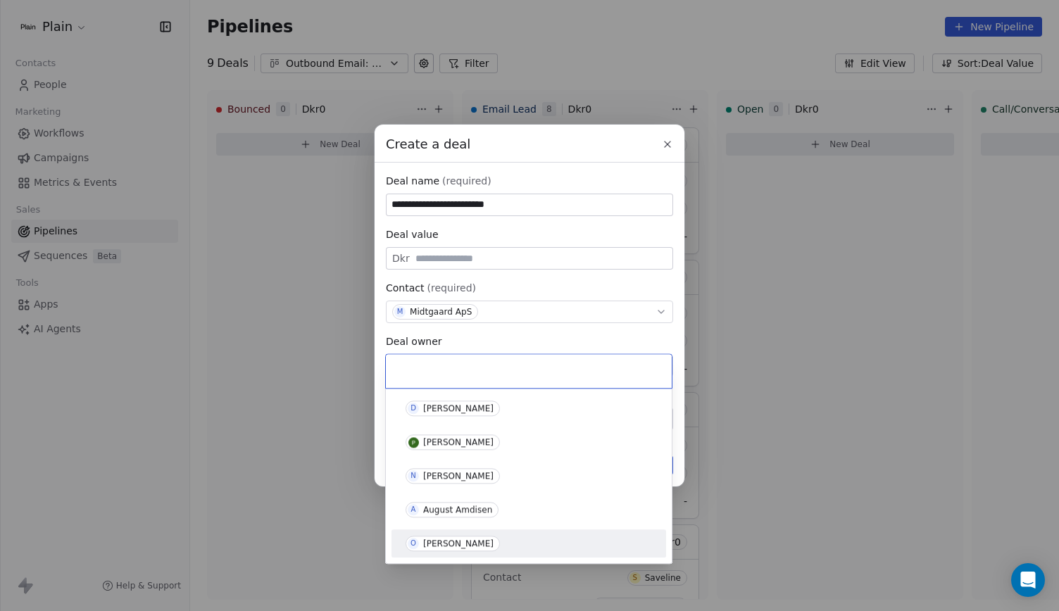
click at [453, 543] on div "[PERSON_NAME]" at bounding box center [458, 544] width 70 height 10
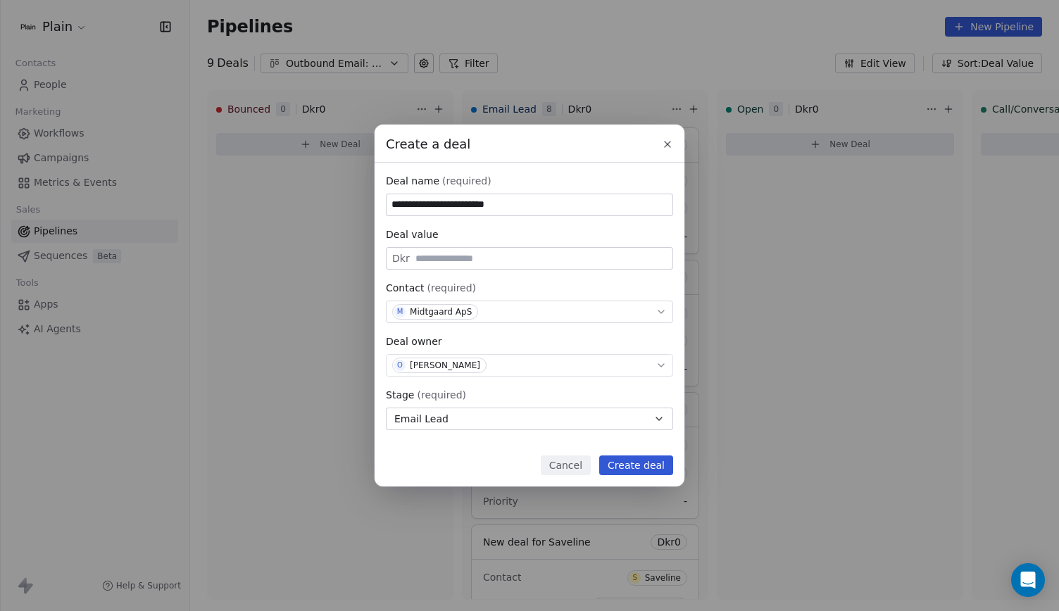
click at [648, 460] on button "Create deal" at bounding box center [636, 465] width 74 height 20
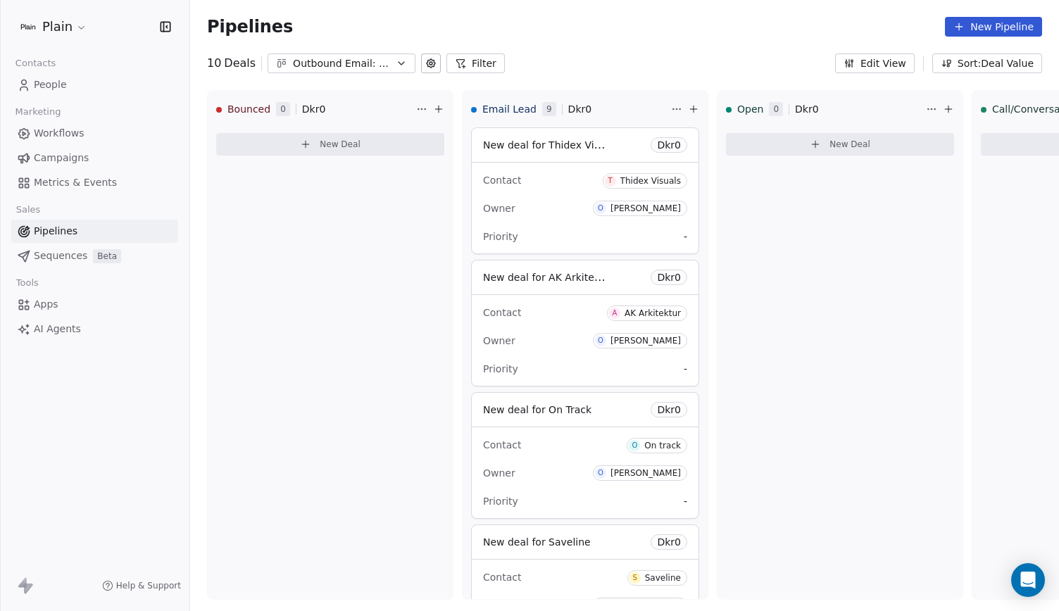
click at [55, 82] on span "People" at bounding box center [50, 84] width 33 height 15
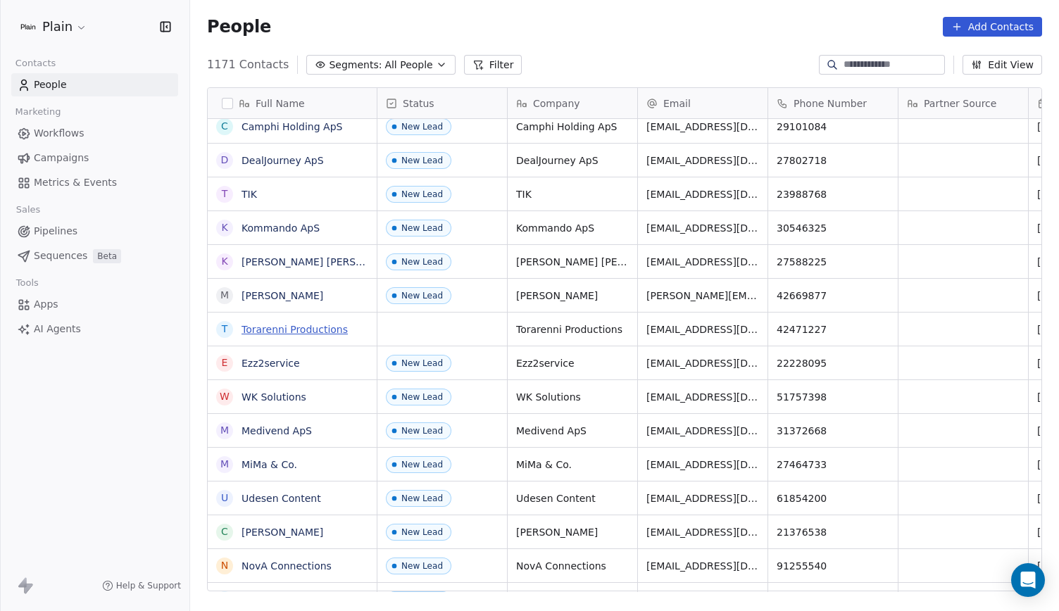
click at [285, 331] on link "Torarenni Productions" at bounding box center [294, 329] width 106 height 11
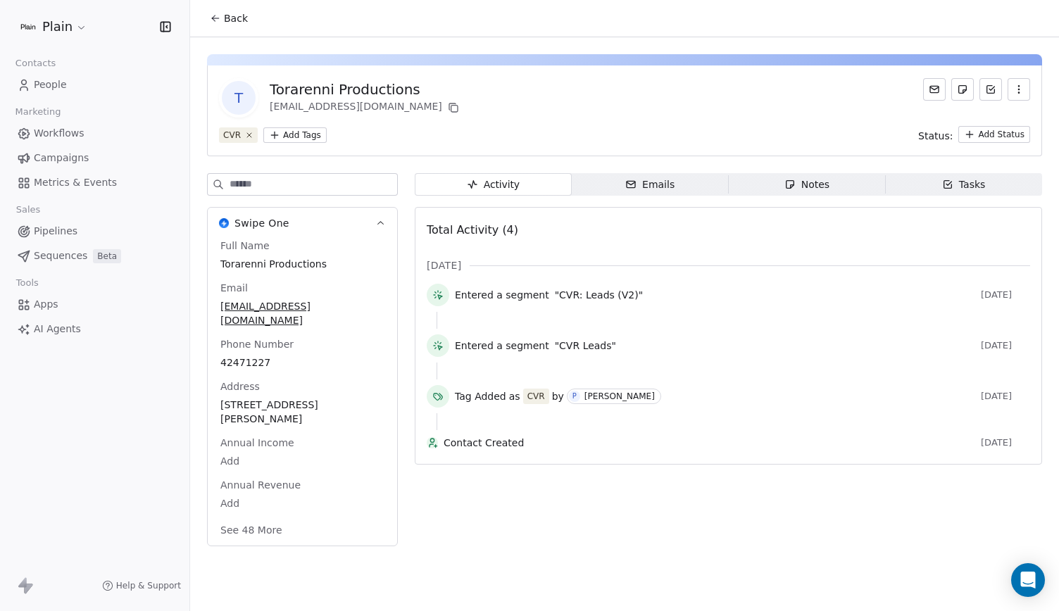
click at [291, 509] on div "Full Name Torarenni Productions Email [EMAIL_ADDRESS][DOMAIN_NAME] Phone Number…" at bounding box center [303, 389] width 170 height 301
click at [236, 517] on button "See 48 More" at bounding box center [251, 529] width 79 height 25
click at [229, 22] on span "Back" at bounding box center [236, 18] width 24 height 14
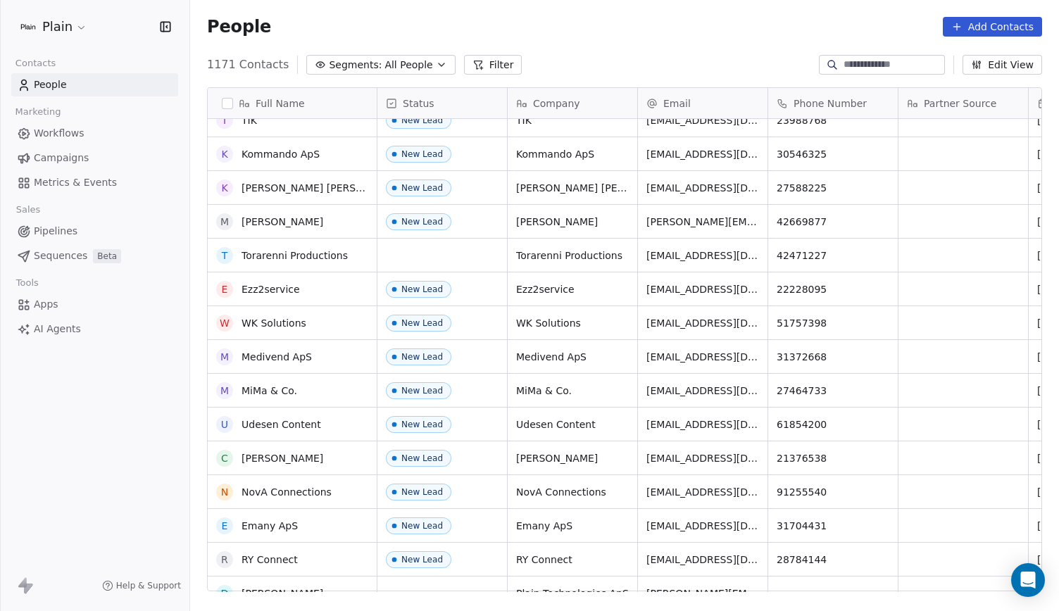
scroll to position [759, 0]
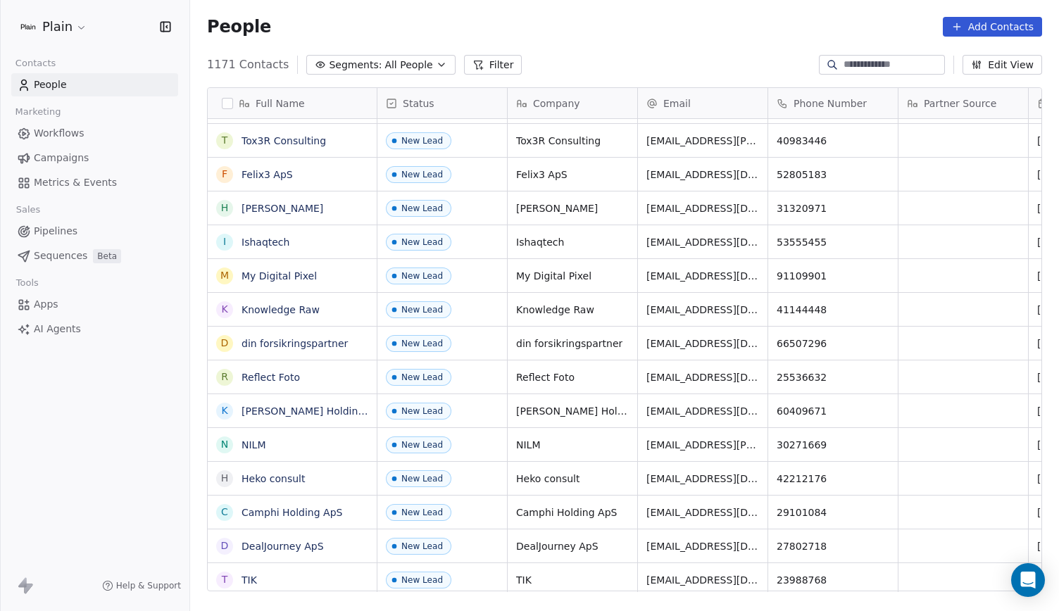
click at [70, 224] on span "Pipelines" at bounding box center [56, 231] width 44 height 15
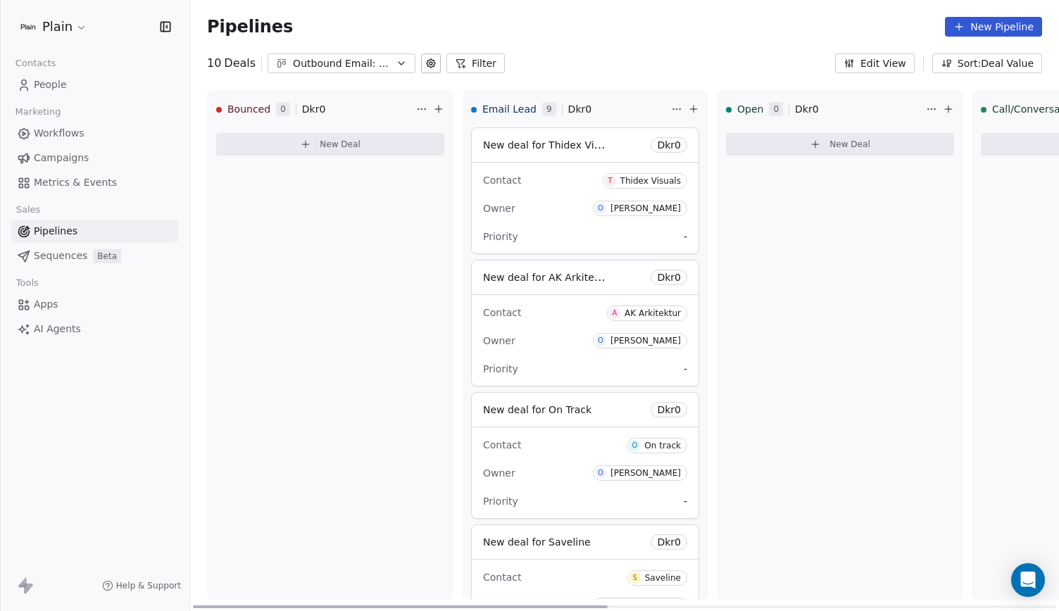
click at [572, 210] on div "Owner [PERSON_NAME]" at bounding box center [585, 208] width 204 height 23
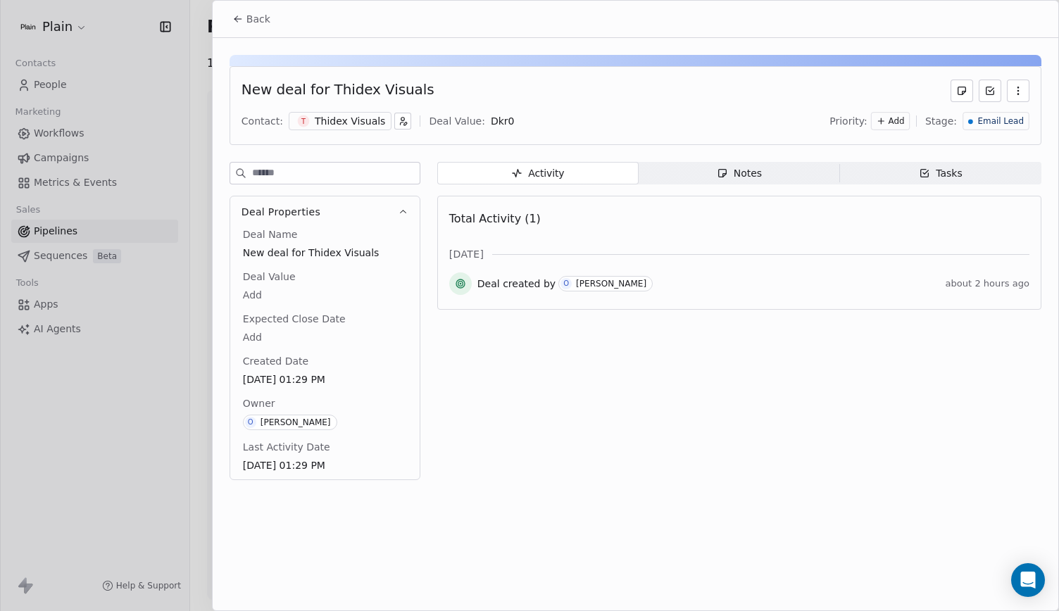
click at [358, 116] on div "Thidex Visuals" at bounding box center [350, 121] width 70 height 14
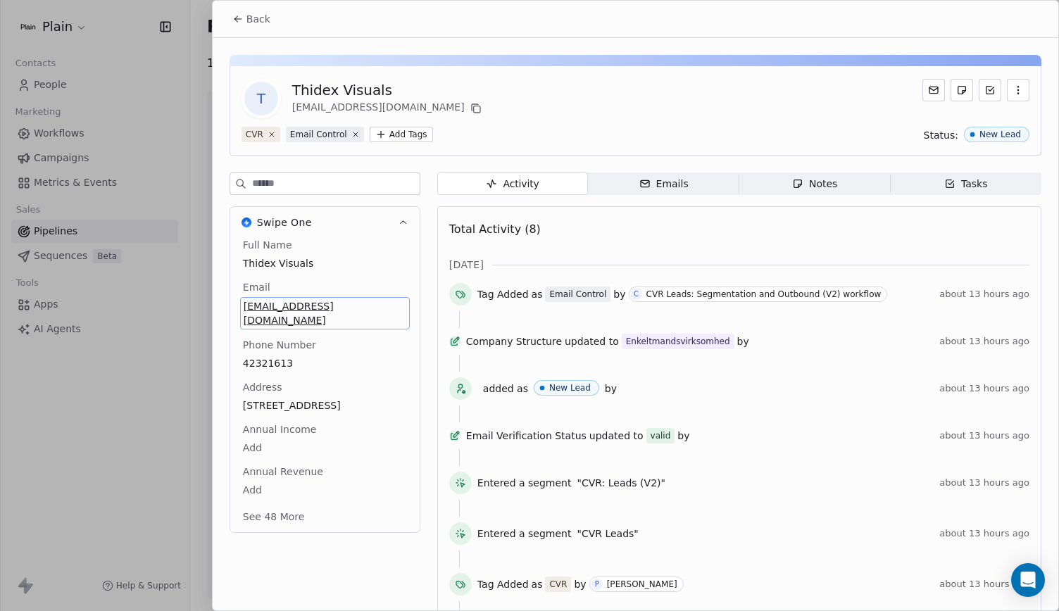
click at [332, 299] on span "[EMAIL_ADDRESS][DOMAIN_NAME]" at bounding box center [325, 313] width 163 height 28
click at [351, 310] on input "**********" at bounding box center [319, 314] width 153 height 28
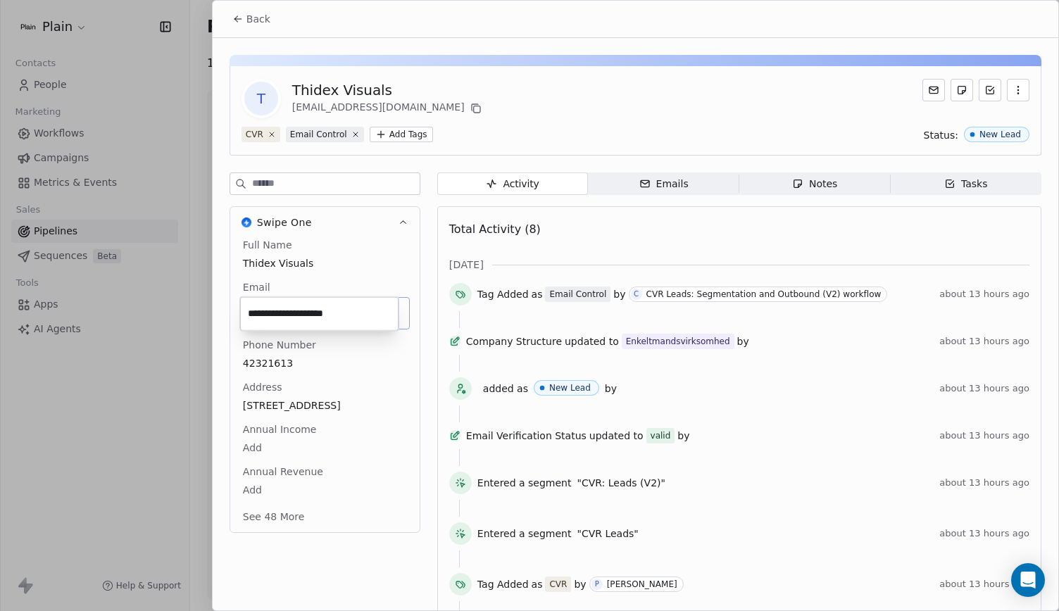
click at [351, 310] on input "**********" at bounding box center [319, 314] width 153 height 28
click at [356, 294] on html "Plain Contacts People Marketing Workflows Campaigns Metrics & Events Sales Pipe…" at bounding box center [529, 305] width 1059 height 611
click at [280, 520] on button "See 48 More" at bounding box center [273, 515] width 79 height 25
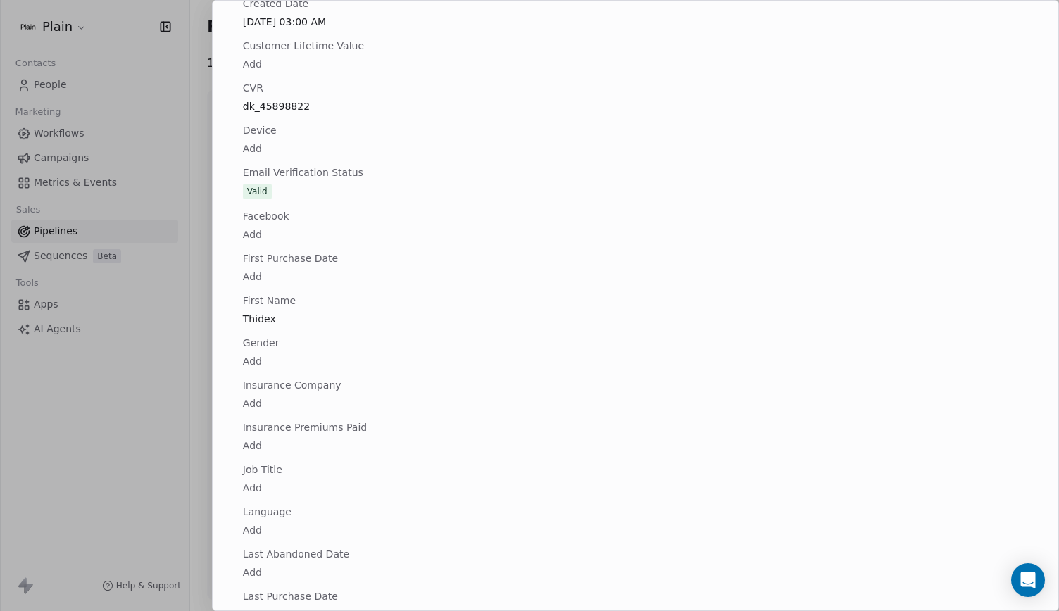
scroll to position [810, 0]
click at [280, 102] on div "Full Name Thidex Visuals Email [EMAIL_ADDRESS][DOMAIN_NAME] Phone Number 423216…" at bounding box center [325, 581] width 170 height 2307
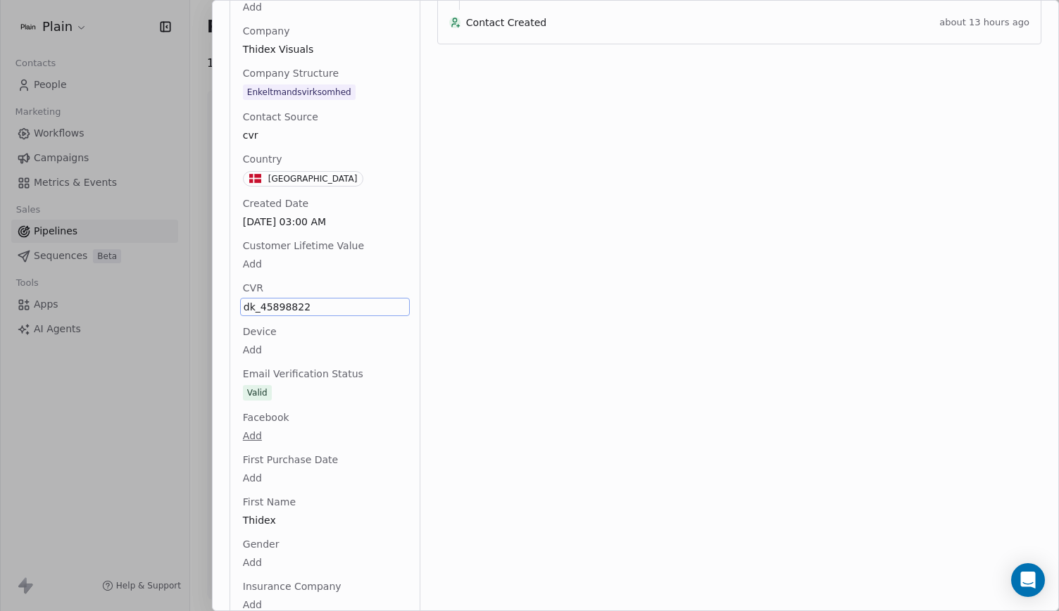
click at [310, 305] on span "dk_45898822" at bounding box center [325, 307] width 163 height 14
click at [308, 306] on textarea "**********" at bounding box center [318, 319] width 157 height 44
click at [201, 146] on html "Plain Contacts People Marketing Workflows Campaigns Metrics & Events Sales Pipe…" at bounding box center [529, 305] width 1059 height 611
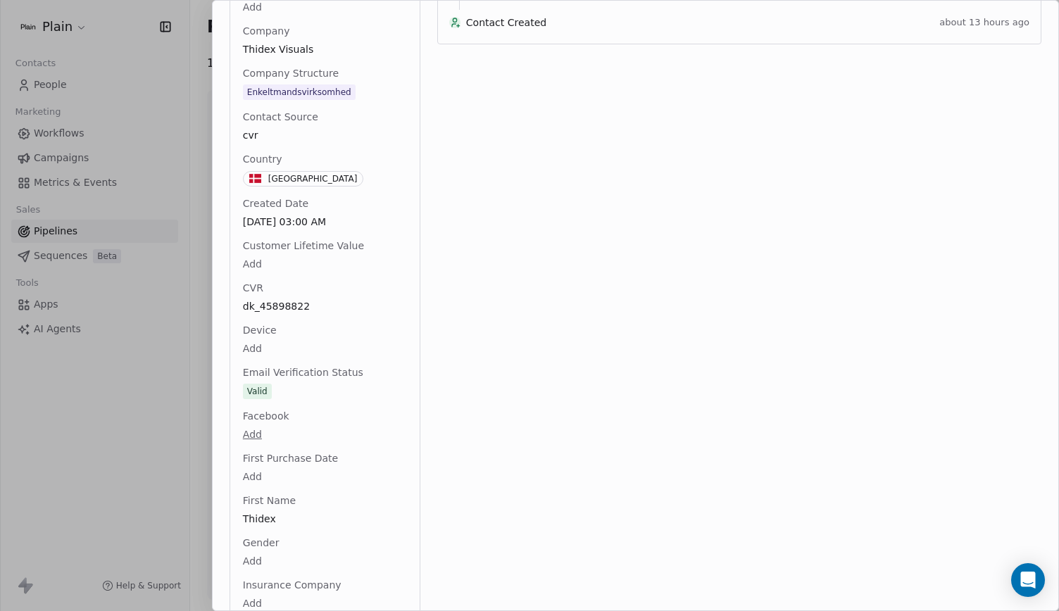
click at [201, 146] on div at bounding box center [529, 305] width 1059 height 611
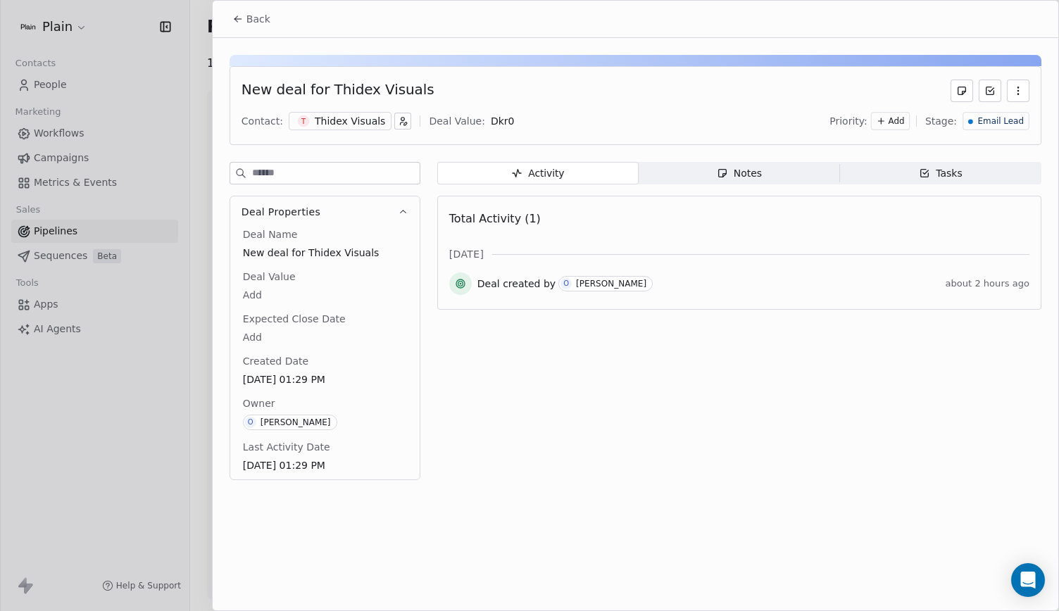
click at [745, 177] on div "Notes" at bounding box center [739, 173] width 45 height 15
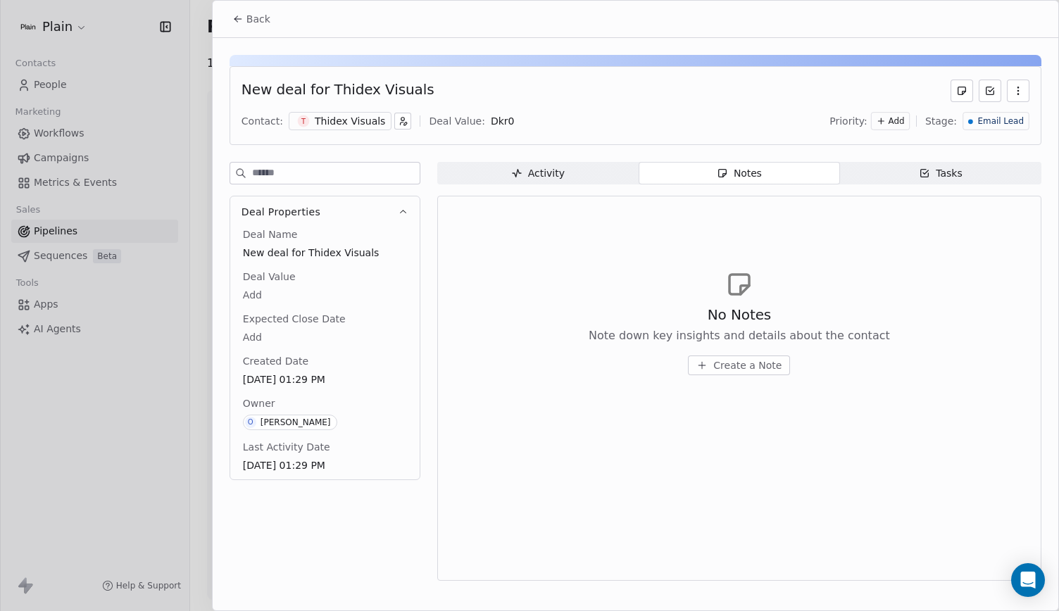
click at [755, 368] on span "Create a Note" at bounding box center [747, 365] width 68 height 14
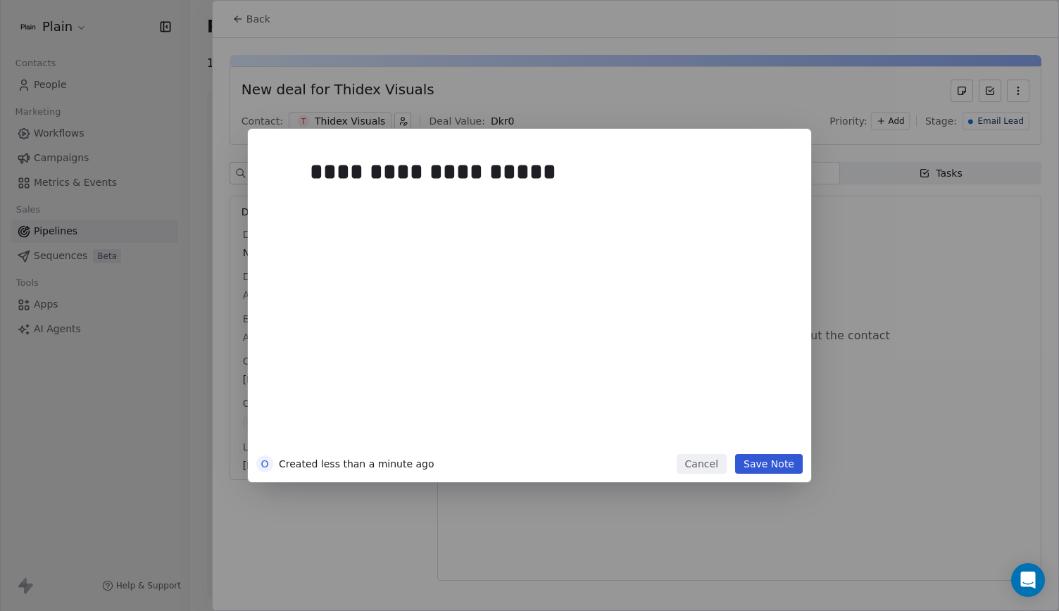
click at [764, 465] on button "Save Note" at bounding box center [769, 464] width 68 height 20
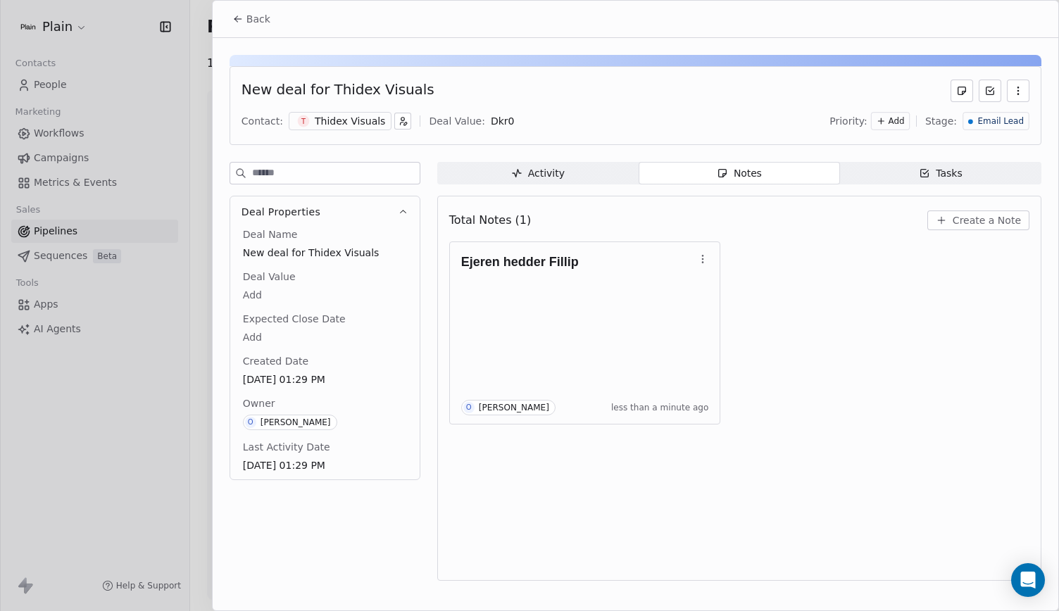
click at [940, 226] on button "Create a Note" at bounding box center [978, 220] width 102 height 20
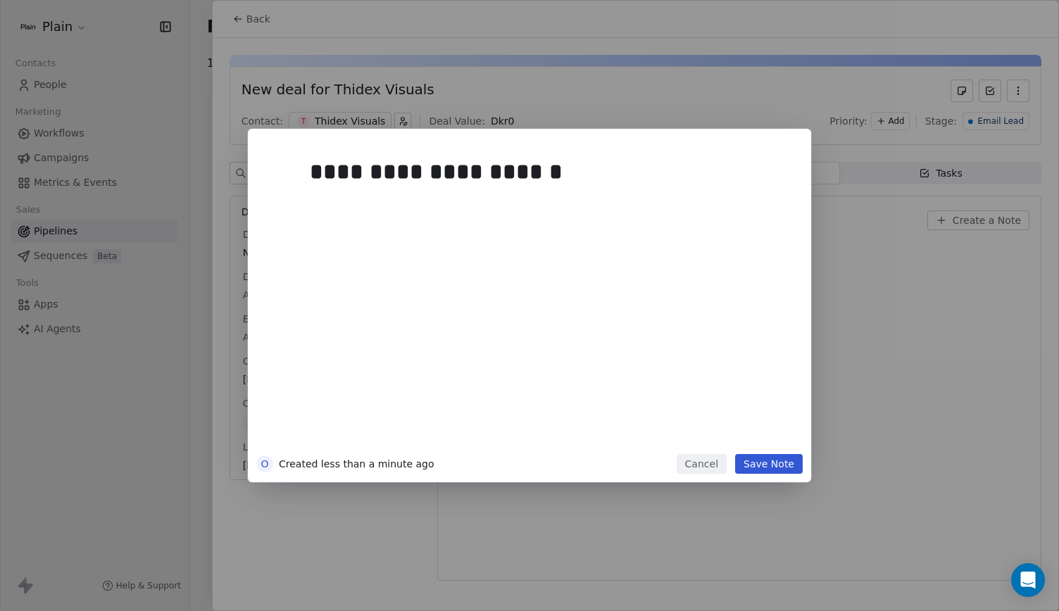
click at [767, 466] on button "Save Note" at bounding box center [769, 464] width 68 height 20
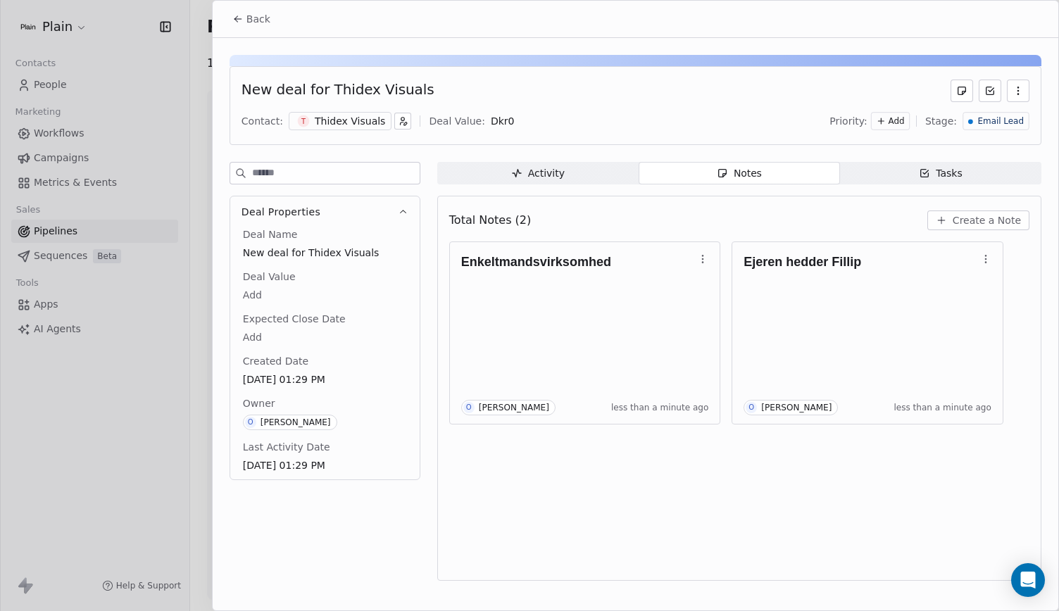
click at [248, 23] on span "Back" at bounding box center [258, 19] width 24 height 14
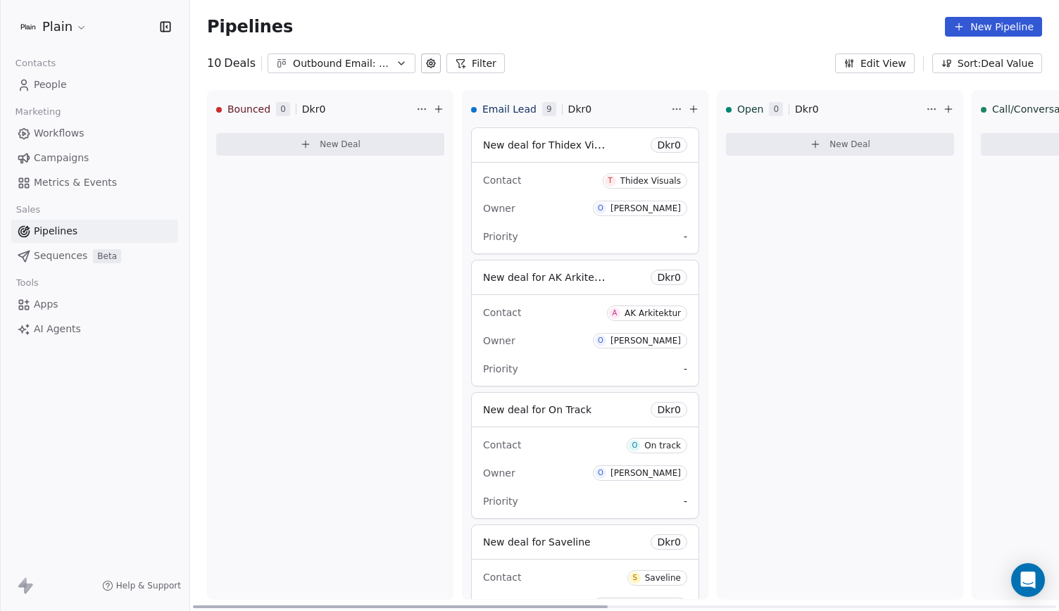
click at [539, 206] on div "Owner [PERSON_NAME]" at bounding box center [585, 208] width 204 height 23
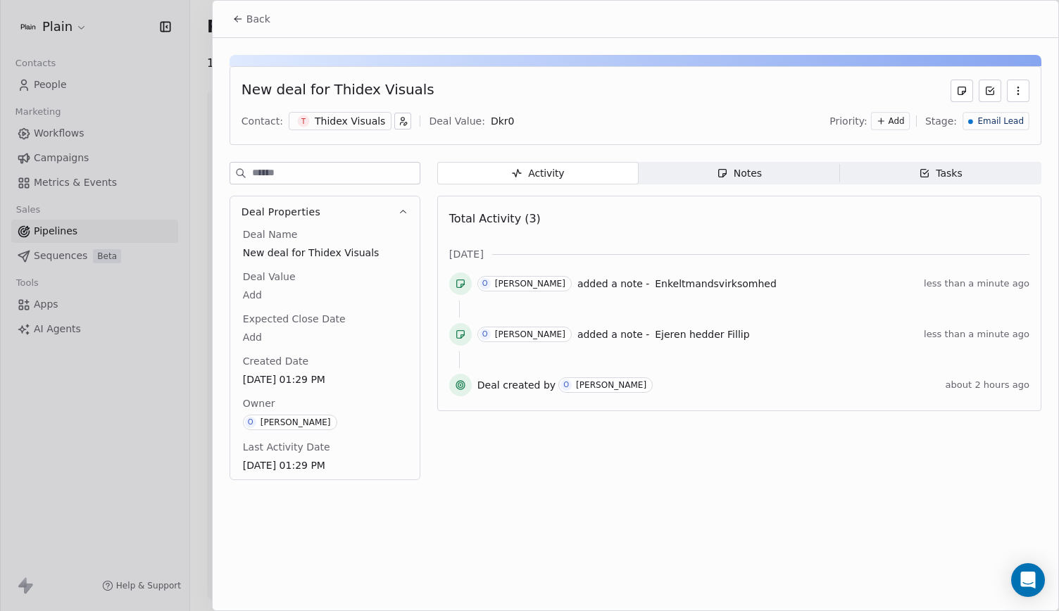
click at [886, 120] on div "Add" at bounding box center [890, 121] width 39 height 18
click at [863, 176] on icon "Suggestions" at bounding box center [860, 172] width 10 height 10
click at [248, 22] on span "Back" at bounding box center [258, 19] width 24 height 14
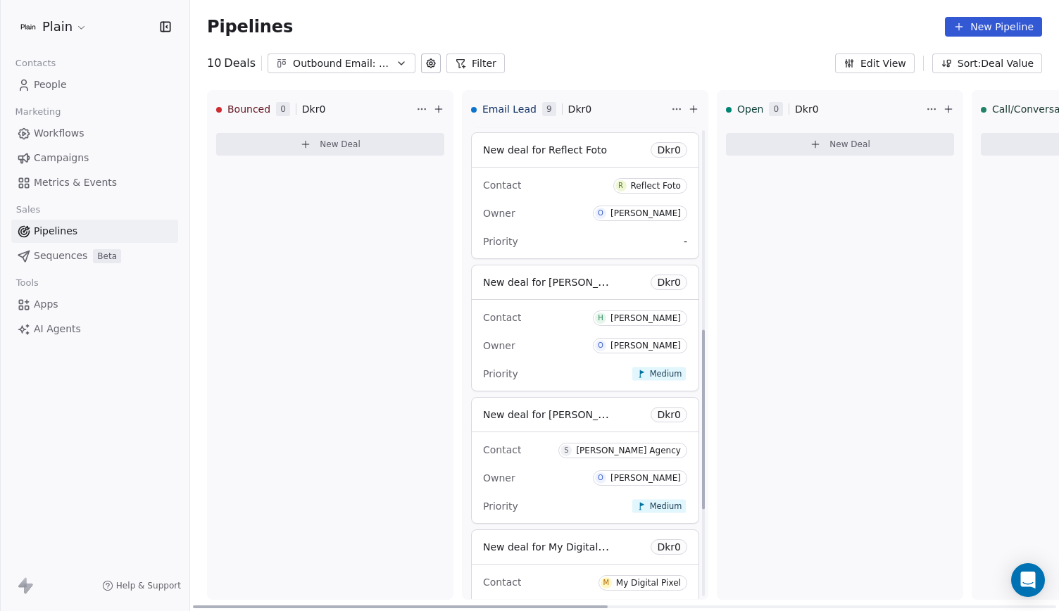
scroll to position [525, 0]
click at [567, 553] on div "New deal for My Digital Pixel Dkr 0" at bounding box center [585, 546] width 227 height 34
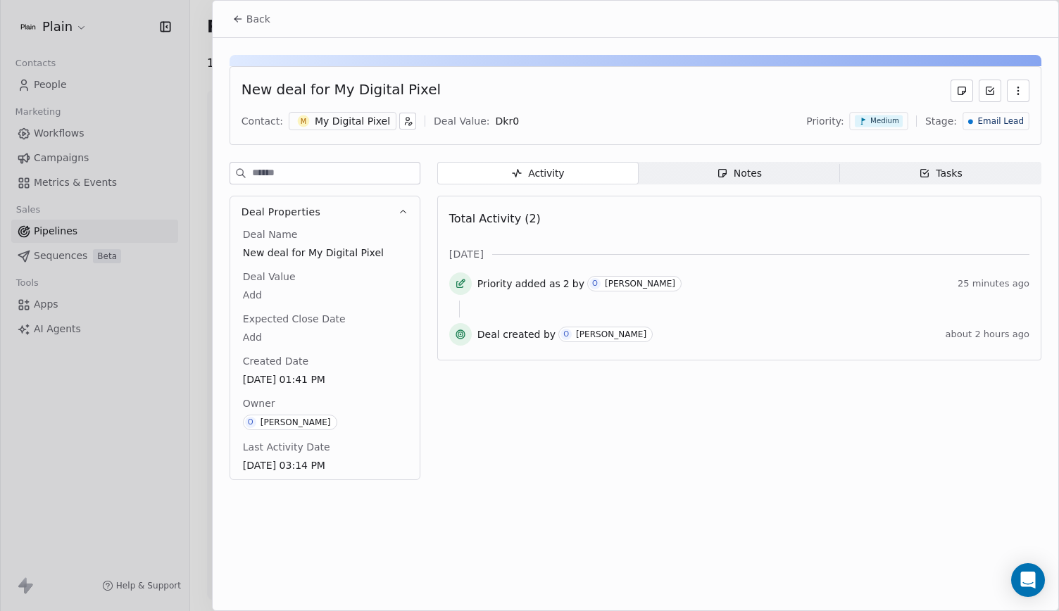
click at [737, 175] on div "Notes" at bounding box center [739, 173] width 45 height 15
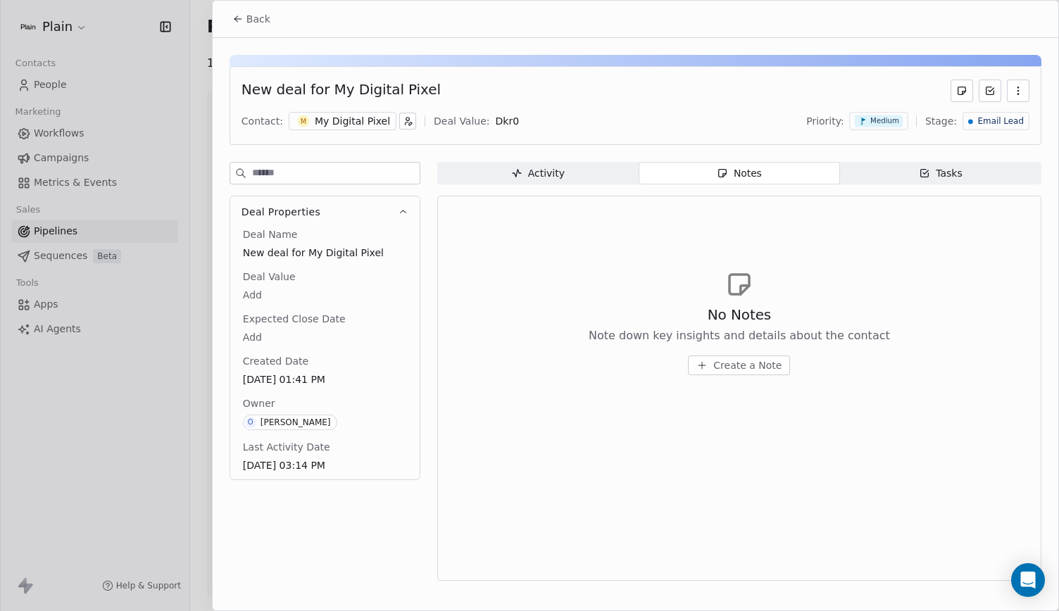
click at [734, 358] on span "Create a Note" at bounding box center [747, 365] width 68 height 14
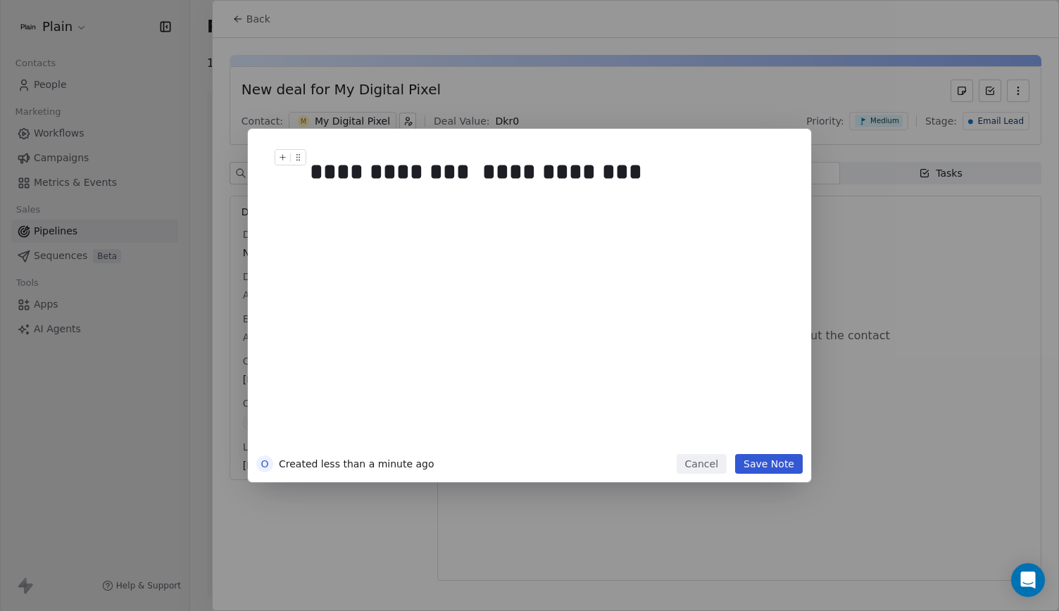
click at [471, 171] on div "**********" at bounding box center [545, 172] width 471 height 34
click at [617, 177] on div "**********" at bounding box center [545, 172] width 471 height 34
click at [764, 464] on button "Save Note" at bounding box center [769, 464] width 68 height 20
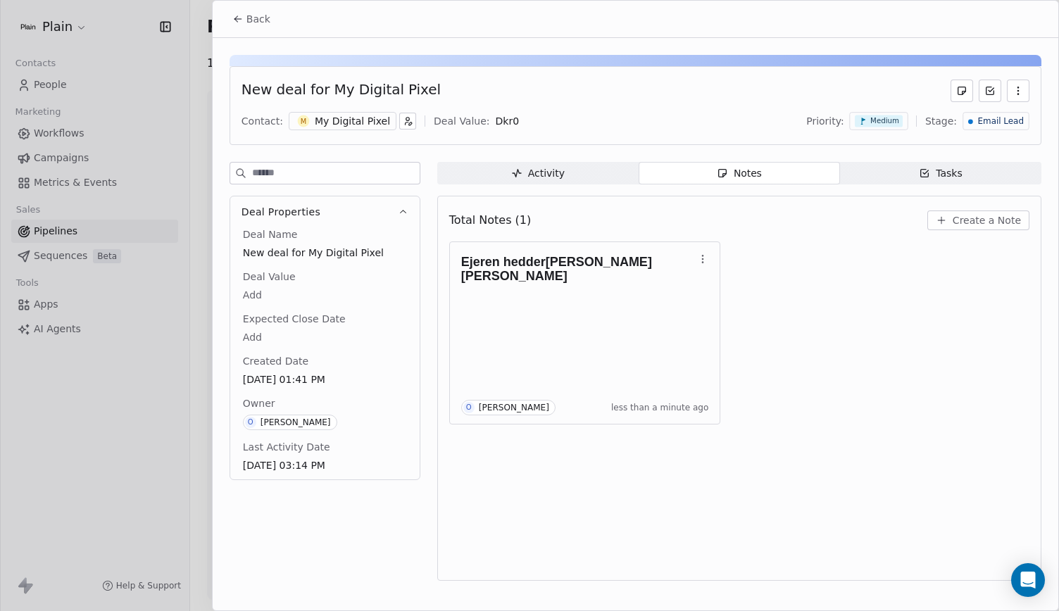
click at [403, 469] on div "Deal Name New deal for My Digital Pixel Deal Value Add Expected Close Date Add …" at bounding box center [324, 353] width 189 height 252
click at [938, 216] on button "Create a Note" at bounding box center [978, 220] width 102 height 20
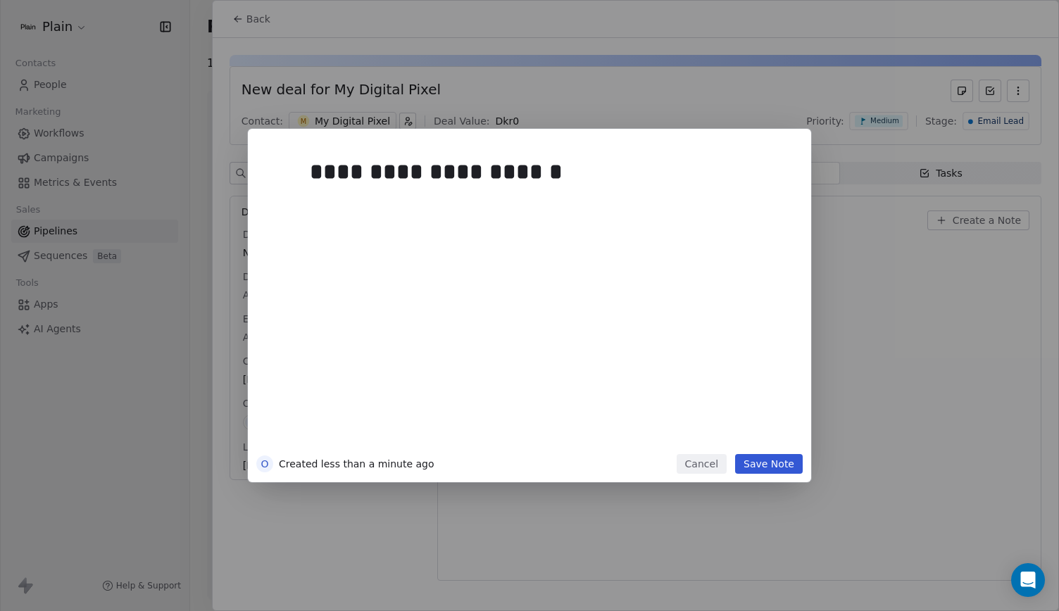
click at [780, 451] on div "**********" at bounding box center [546, 295] width 490 height 317
click at [780, 462] on button "Save Note" at bounding box center [769, 464] width 68 height 20
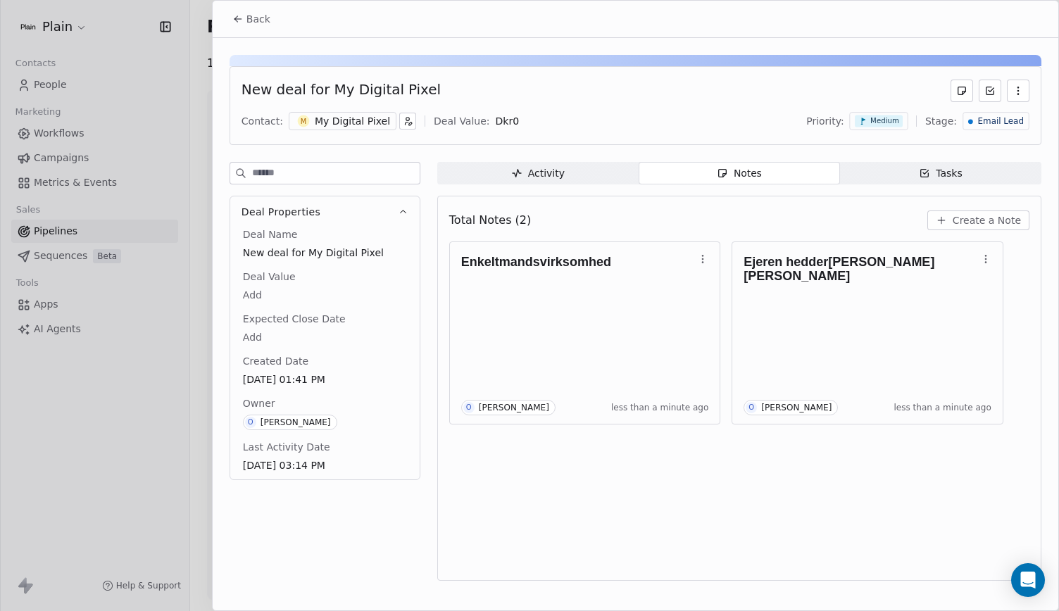
click at [325, 118] on div "My Digital Pixel" at bounding box center [352, 121] width 75 height 14
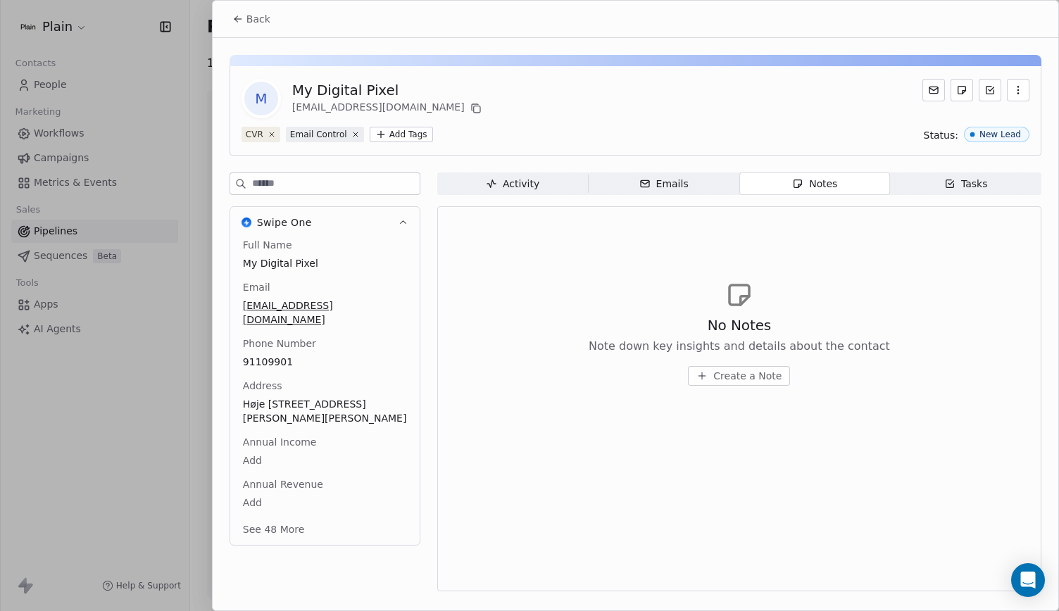
click at [521, 170] on div "M My Digital Pixel [EMAIL_ADDRESS][DOMAIN_NAME] CVR Email Control Add Tags Stat…" at bounding box center [635, 319] width 845 height 562
click at [522, 175] on span "Activity Activity" at bounding box center [512, 183] width 151 height 23
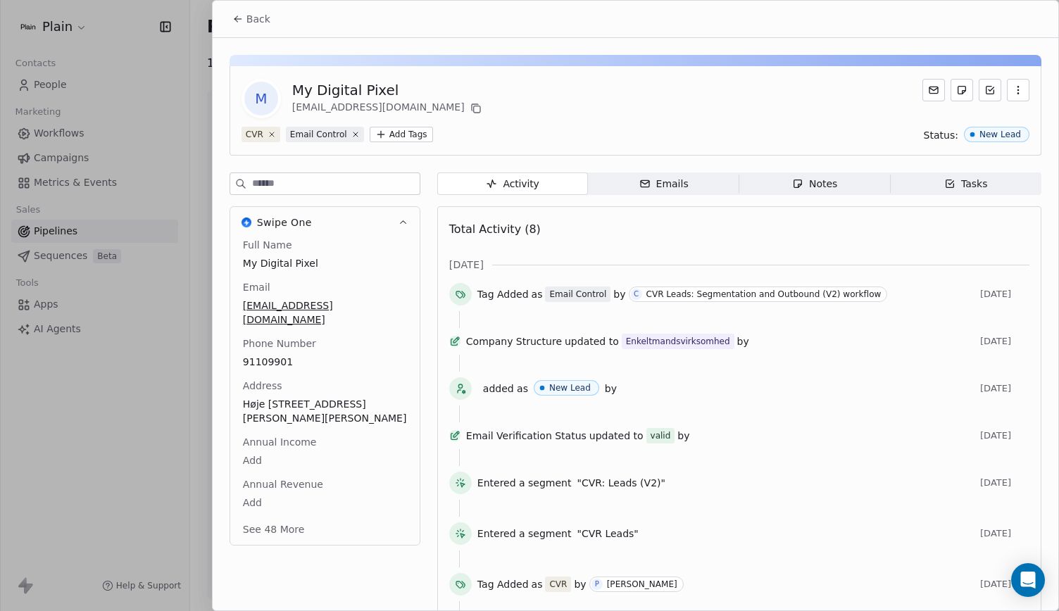
click at [256, 18] on span "Back" at bounding box center [258, 19] width 24 height 14
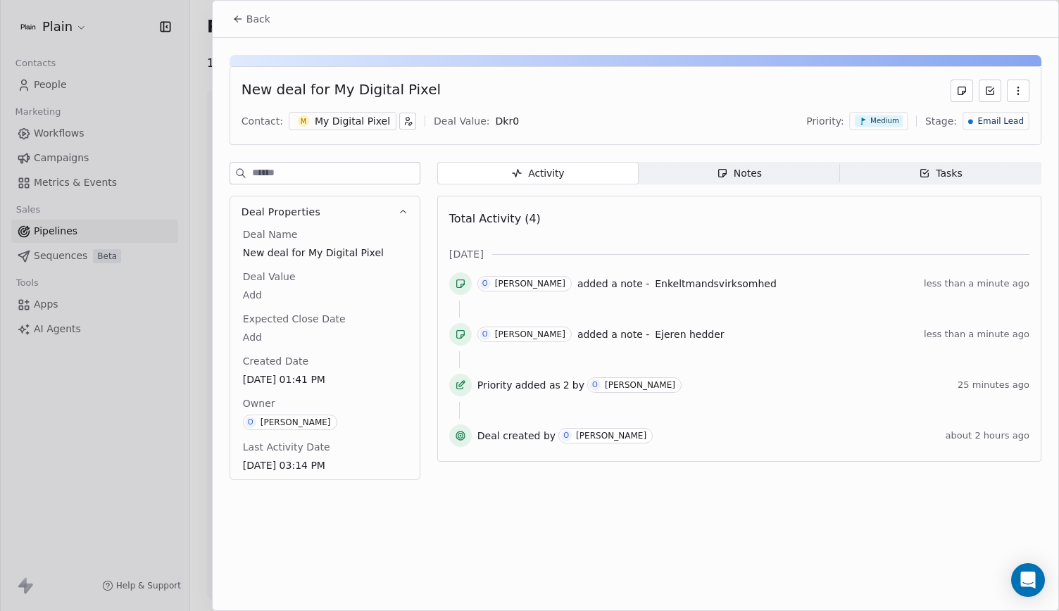
click at [267, 20] on span "Back" at bounding box center [258, 19] width 24 height 14
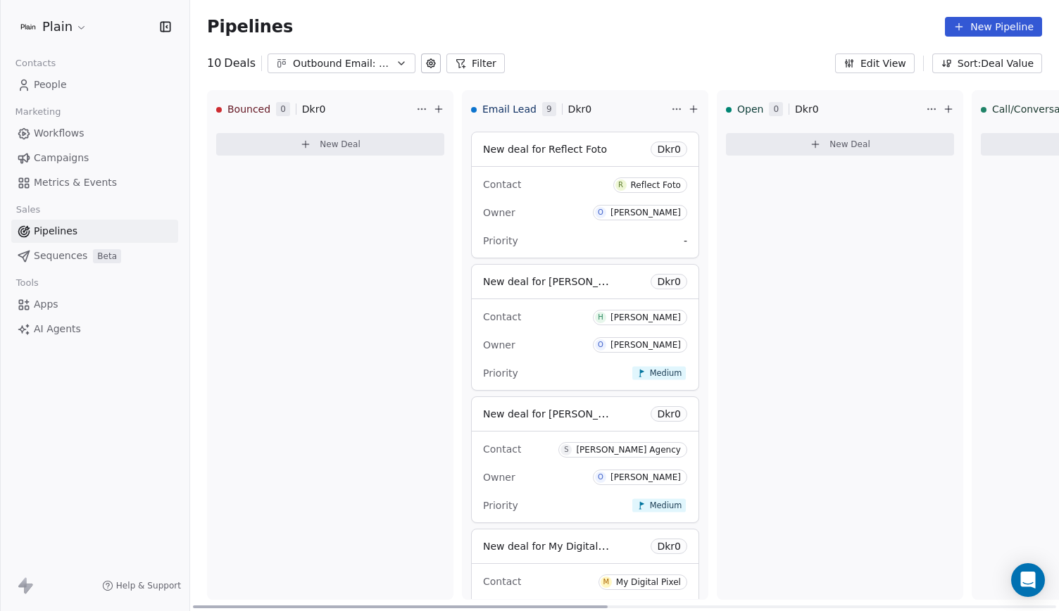
click at [553, 234] on div "Priority -" at bounding box center [585, 240] width 204 height 23
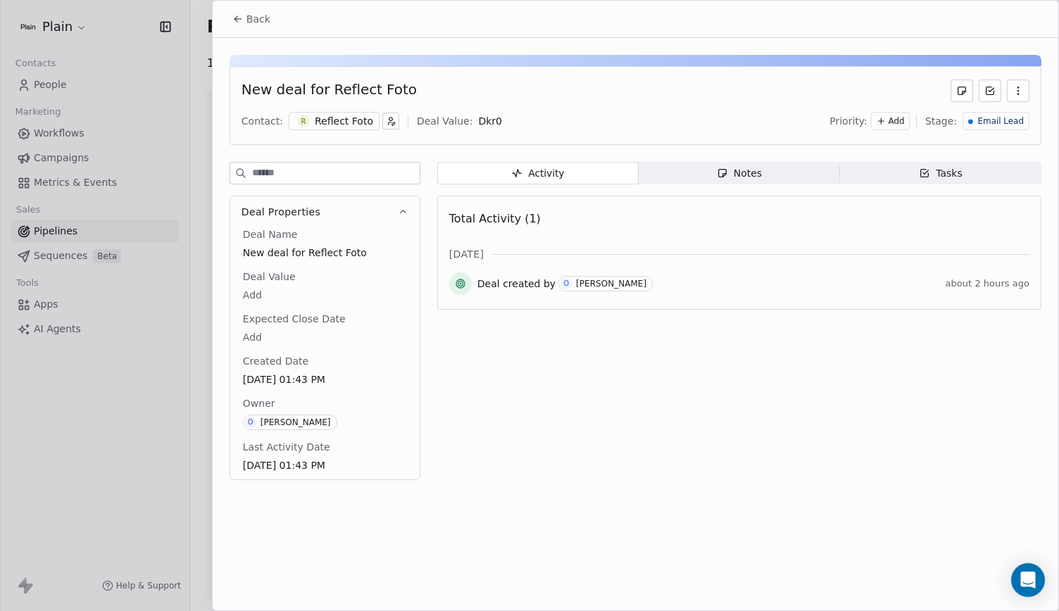
click at [334, 115] on div "Reflect Foto" at bounding box center [344, 121] width 58 height 14
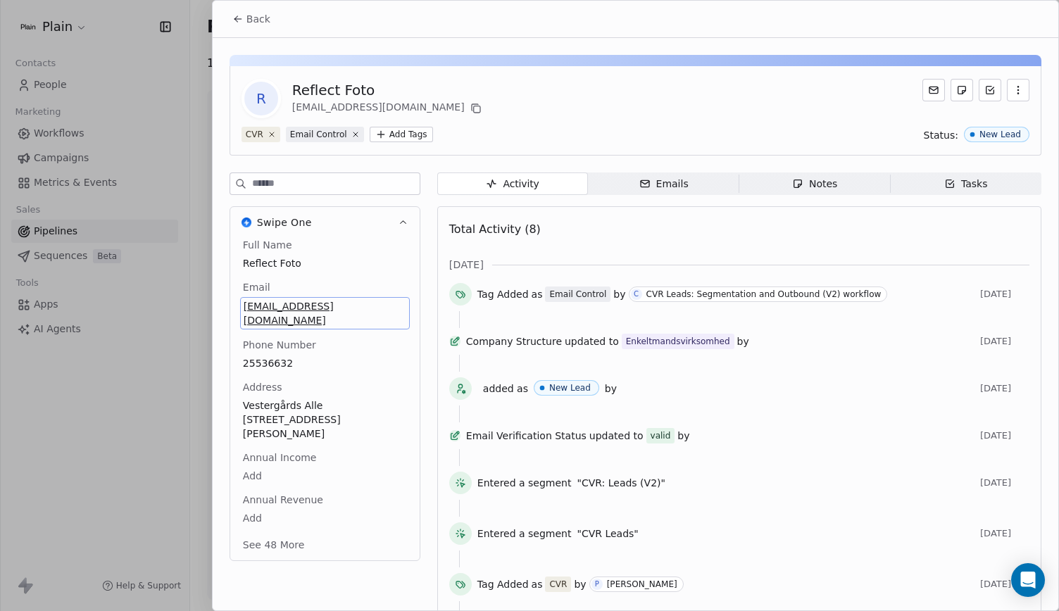
click at [322, 303] on span "[EMAIL_ADDRESS][DOMAIN_NAME]" at bounding box center [325, 313] width 163 height 28
click at [404, 326] on html "Plain Contacts People Marketing Workflows Campaigns Metrics & Events Sales Pipe…" at bounding box center [529, 305] width 1059 height 611
click at [281, 517] on html "Plain Contacts People Marketing Workflows Campaigns Metrics & Events Sales Pipe…" at bounding box center [529, 305] width 1059 height 611
click at [275, 531] on button "See 48 More" at bounding box center [273, 543] width 79 height 25
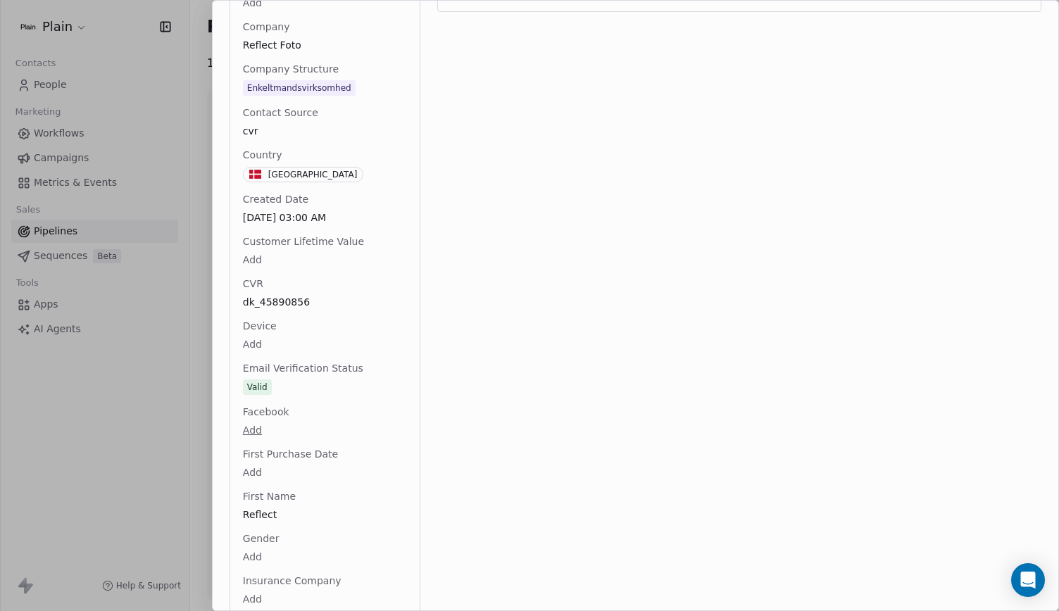
scroll to position [632, 0]
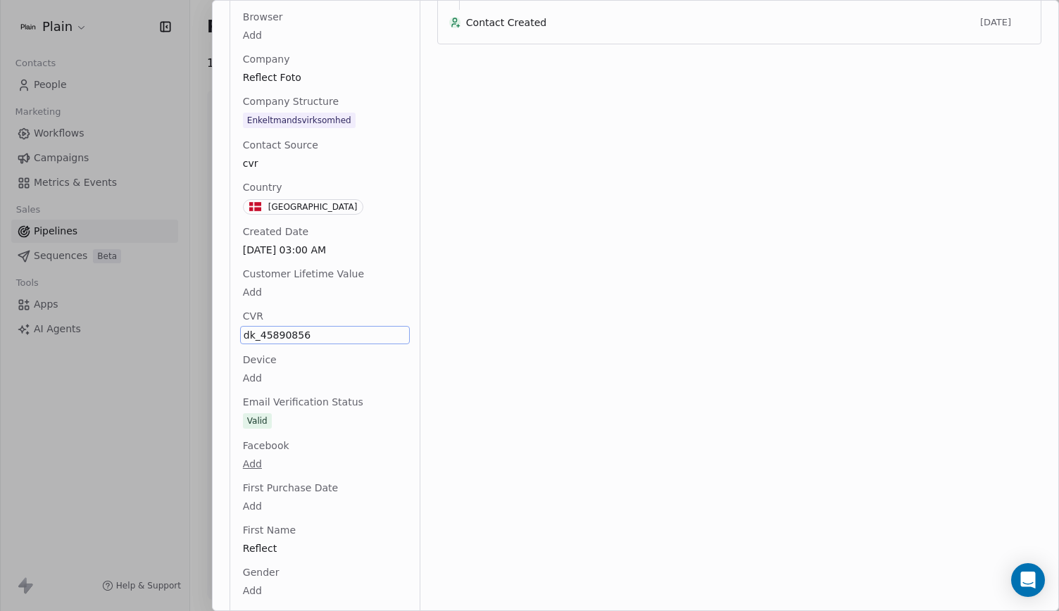
click at [306, 328] on span "dk_45890856" at bounding box center [325, 335] width 163 height 14
click at [306, 303] on textarea "**********" at bounding box center [318, 319] width 157 height 44
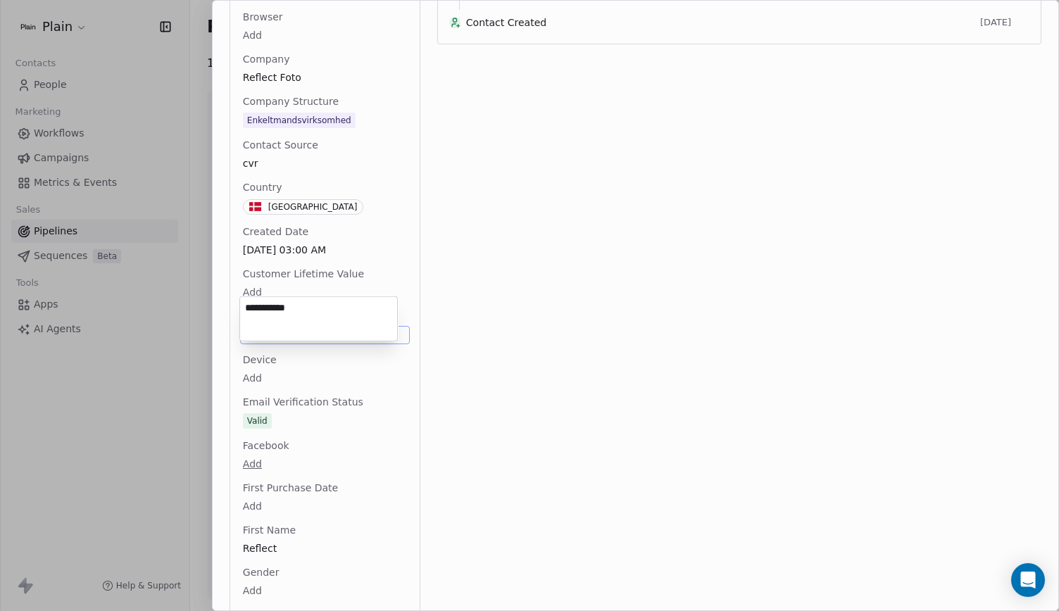
click at [372, 323] on textarea "**********" at bounding box center [318, 319] width 157 height 44
click at [382, 284] on html "Plain Contacts People Marketing Workflows Campaigns Metrics & Events Sales Pipe…" at bounding box center [529, 305] width 1059 height 611
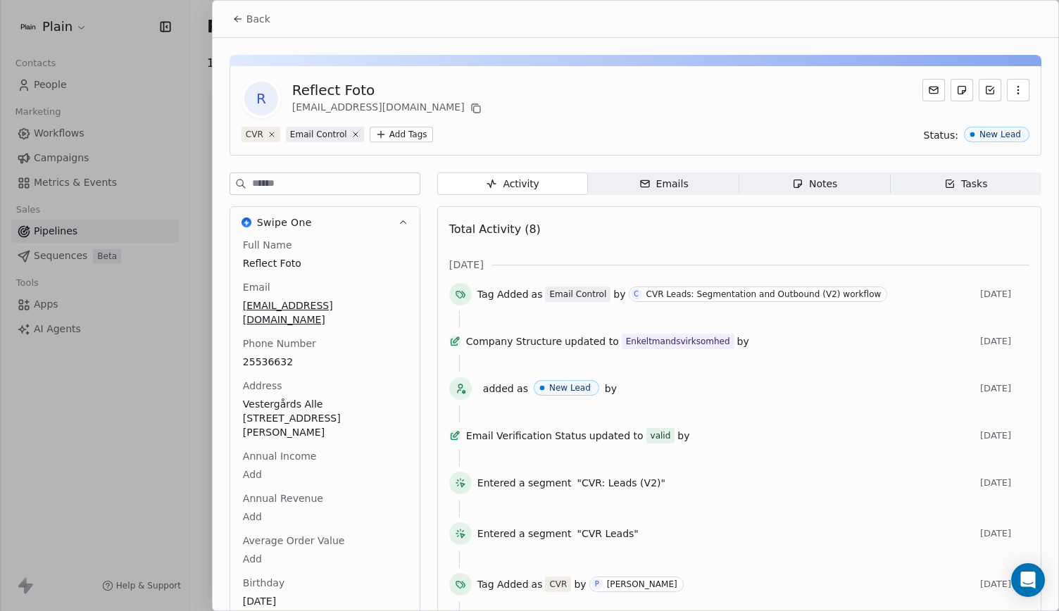
click at [245, 22] on button "Back" at bounding box center [251, 18] width 55 height 25
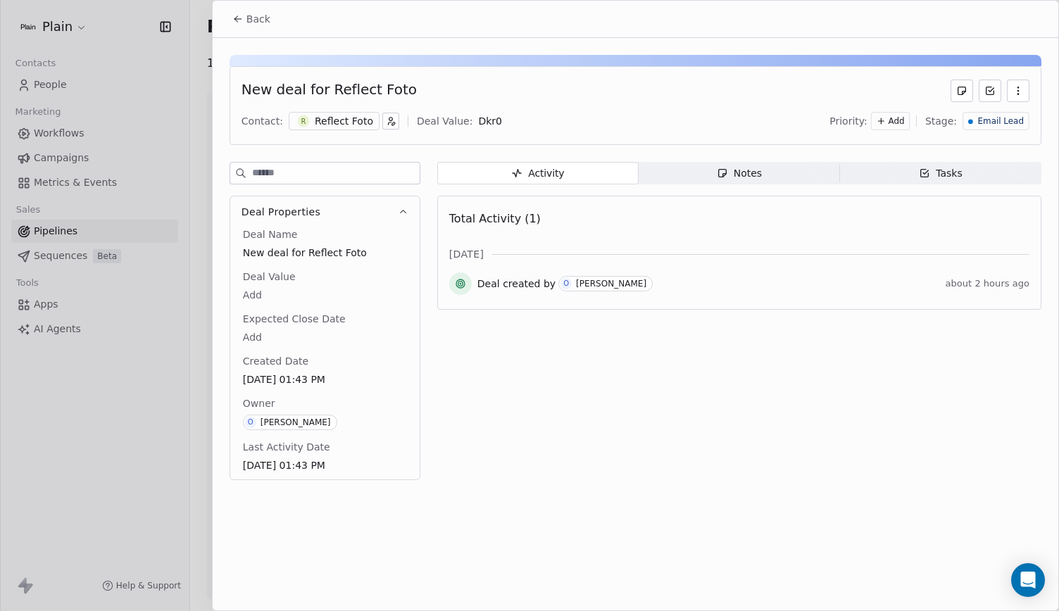
click at [244, 25] on button "Back" at bounding box center [251, 18] width 55 height 25
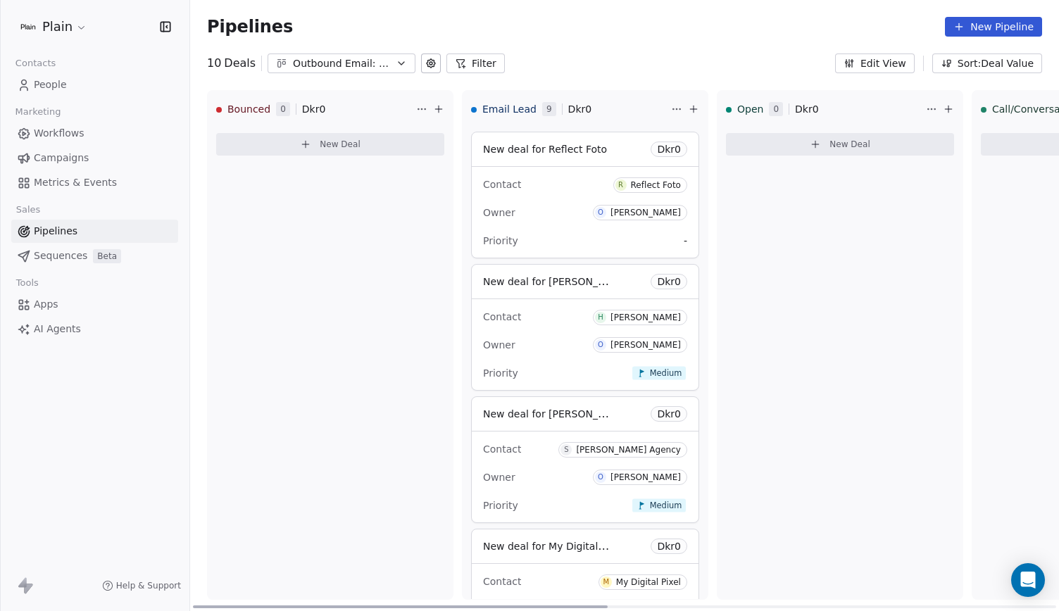
click at [579, 218] on div "Owner [PERSON_NAME]" at bounding box center [585, 212] width 204 height 23
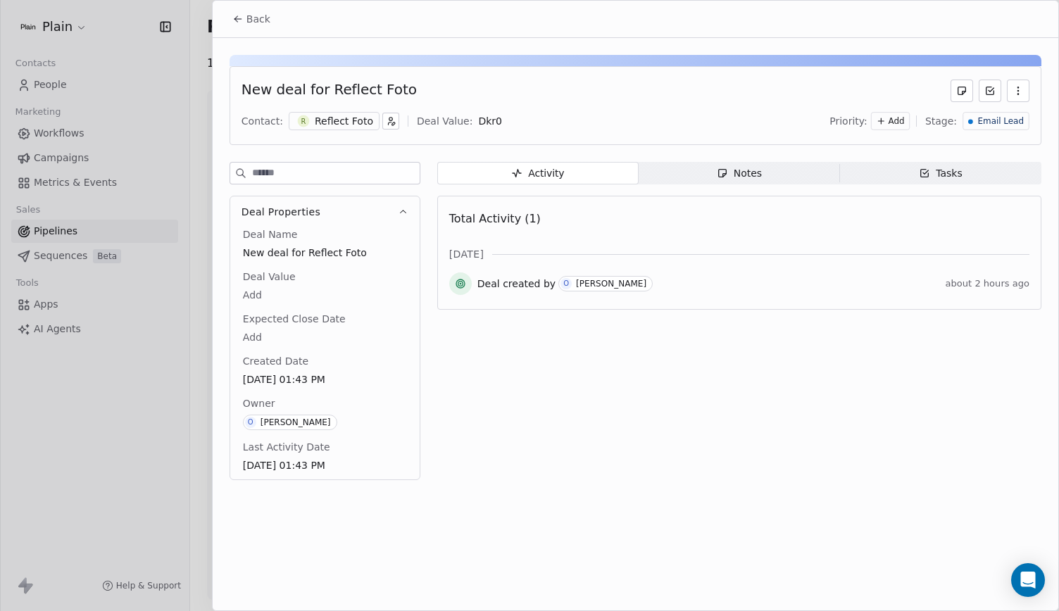
click at [904, 115] on span "Add" at bounding box center [896, 121] width 16 height 12
click at [881, 169] on span "Medium" at bounding box center [886, 171] width 34 height 11
click at [238, 9] on button "Back" at bounding box center [251, 18] width 55 height 25
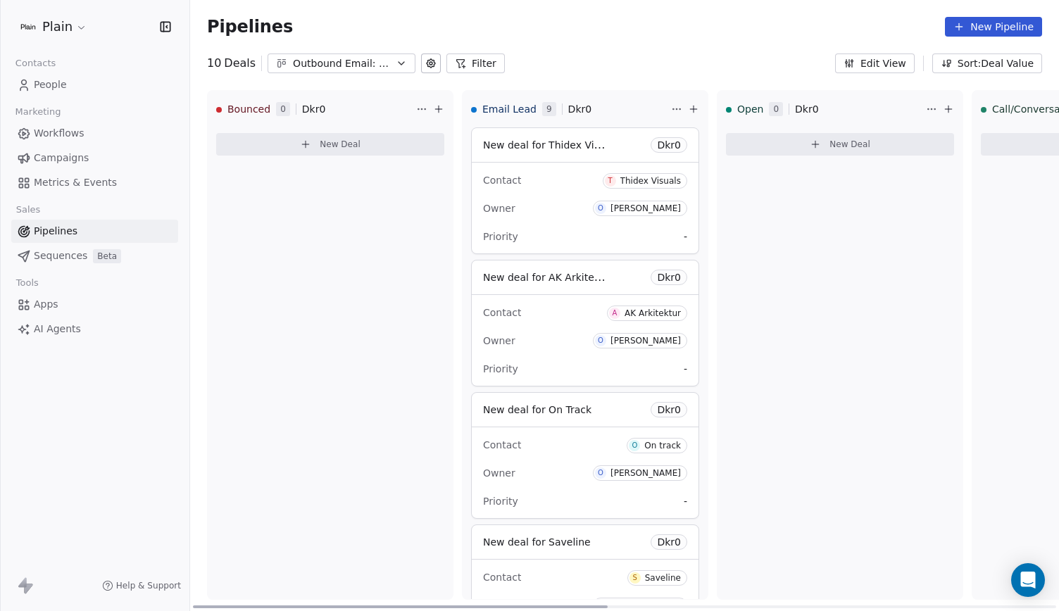
click at [596, 220] on div "Contact T Thidex Visuals Owner [PERSON_NAME] Priority -" at bounding box center [585, 208] width 227 height 91
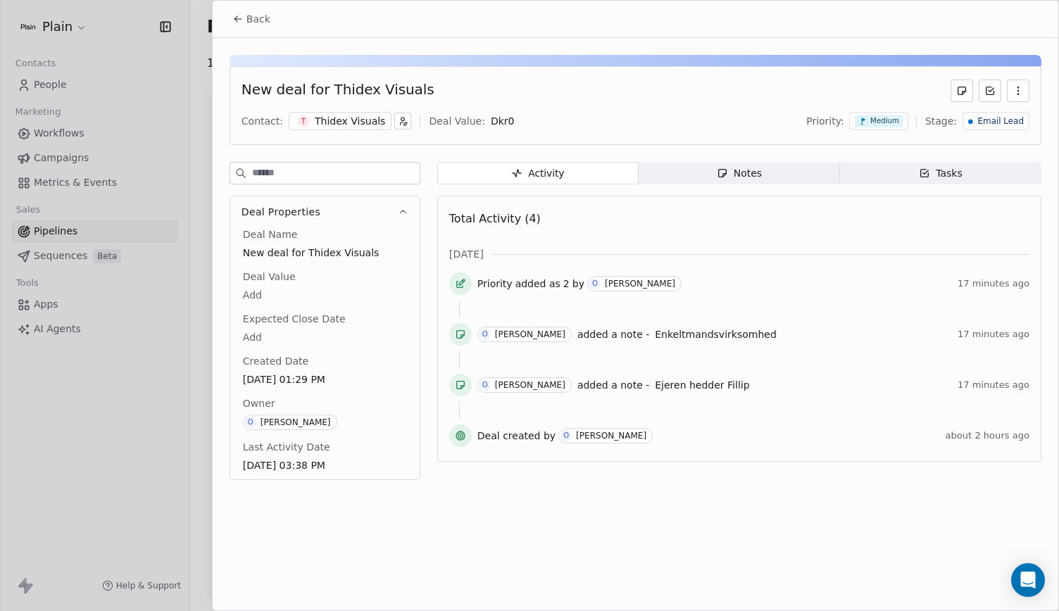
click at [250, 29] on button "Back" at bounding box center [251, 18] width 55 height 25
